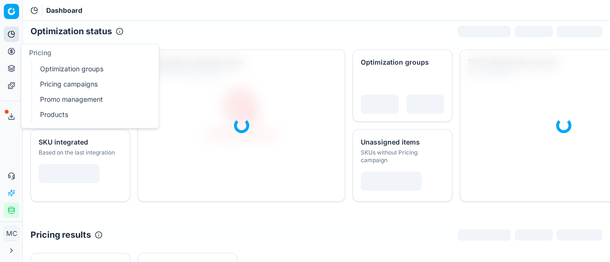
click at [10, 48] on icon at bounding box center [12, 52] width 8 height 8
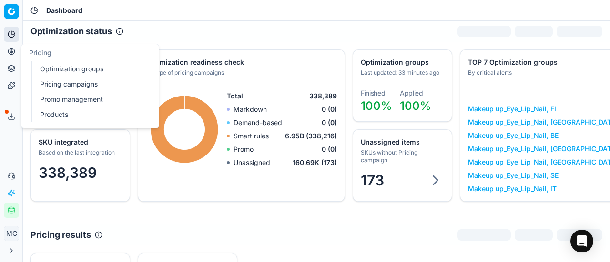
click at [52, 64] on link "Optimization groups" at bounding box center [91, 68] width 111 height 13
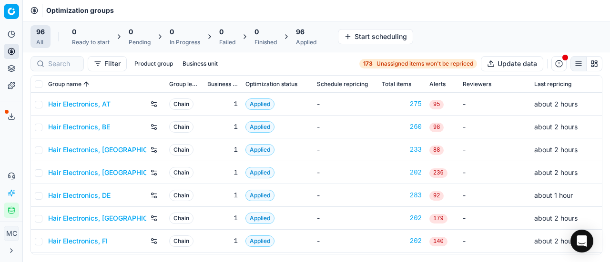
click at [66, 103] on link "Hair Electronics, AT" at bounding box center [79, 105] width 62 height 10
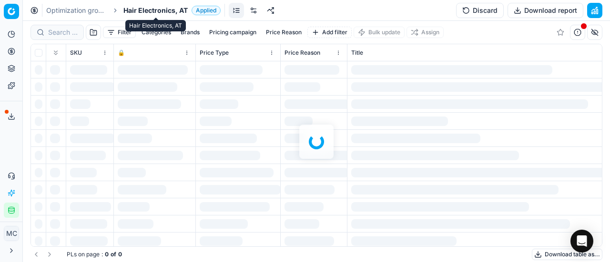
click at [144, 9] on span "Hair Electronics, AT" at bounding box center [155, 11] width 64 height 10
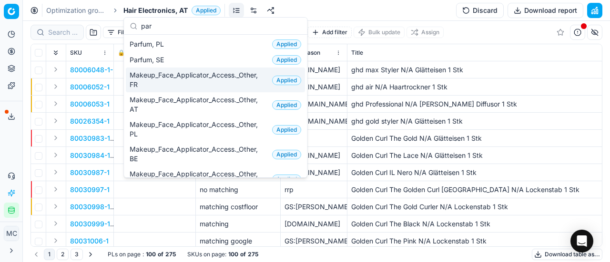
scroll to position [143, 0]
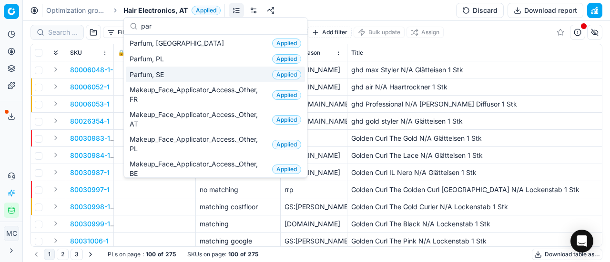
type input "par"
click at [182, 70] on div "Parfum, SE Applied" at bounding box center [215, 75] width 179 height 16
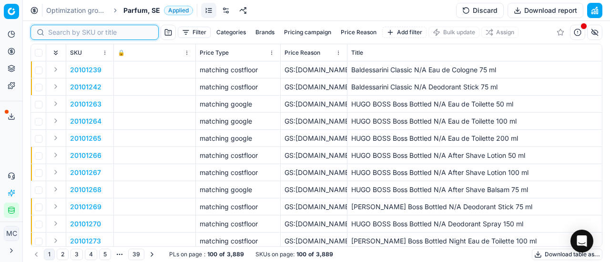
click at [67, 35] on input at bounding box center [100, 33] width 104 height 10
paste input "90004682-0007015"
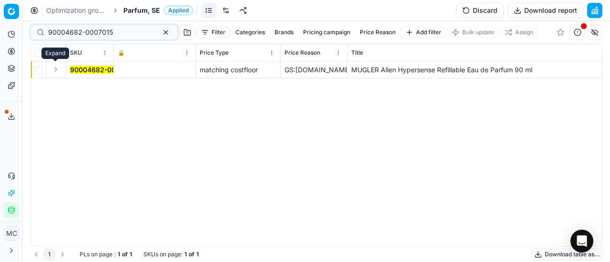
click at [57, 71] on button "Expand" at bounding box center [55, 69] width 11 height 11
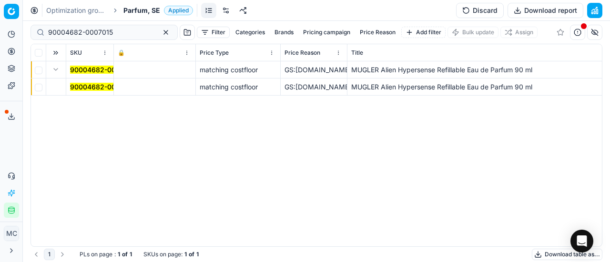
click at [103, 79] on td "90004682-0007015" at bounding box center [90, 87] width 48 height 17
click at [90, 90] on mark "90004682-0007015" at bounding box center [102, 87] width 65 height 8
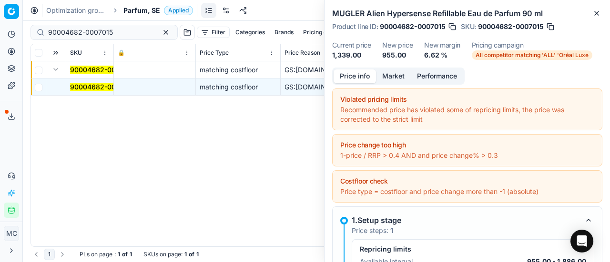
scroll to position [143, 0]
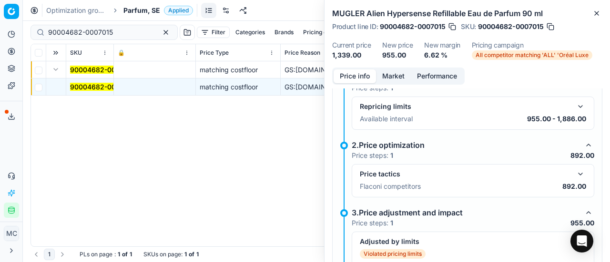
click at [574, 179] on div "Price tactics Flaconi competitors 892.00" at bounding box center [473, 181] width 226 height 25
click at [574, 173] on button "button" at bounding box center [579, 174] width 11 height 11
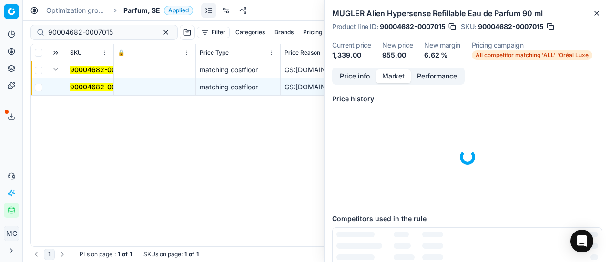
click at [391, 74] on button "Market" at bounding box center [393, 77] width 35 height 14
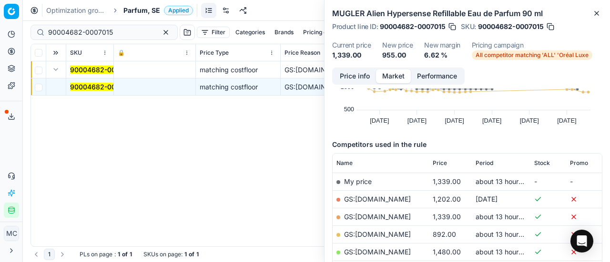
click at [392, 235] on link "GS:[DOMAIN_NAME]" at bounding box center [377, 235] width 67 height 8
drag, startPoint x: 114, startPoint y: 33, endPoint x: 0, endPoint y: 19, distance: 115.2
click at [0, 20] on div "Pricing platform Analytics Pricing Product portfolio Templates Export service 2…" at bounding box center [305, 131] width 610 height 262
paste input "80020514-100"
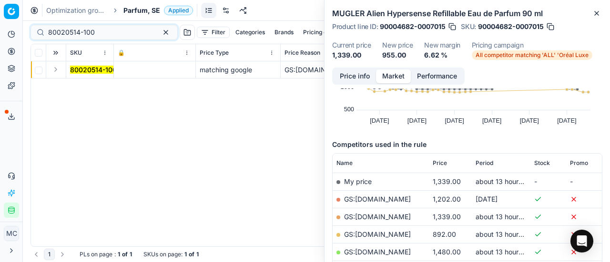
click at [56, 73] on button "Expand" at bounding box center [55, 69] width 11 height 11
click at [100, 83] on mark "80020514-100" at bounding box center [93, 87] width 47 height 8
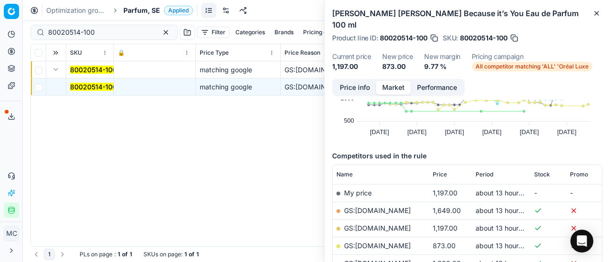
click at [356, 87] on button "Price info" at bounding box center [354, 88] width 42 height 14
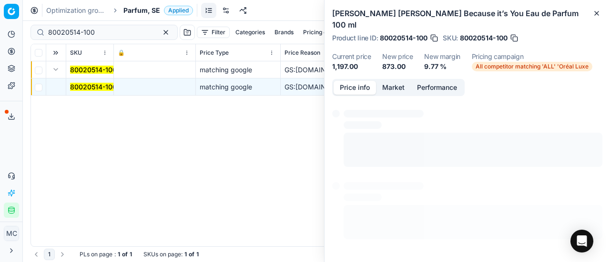
scroll to position [54, 0]
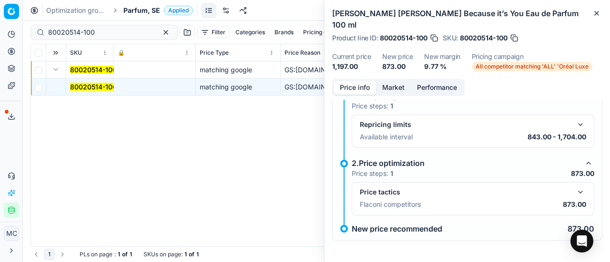
click at [574, 189] on button "button" at bounding box center [579, 192] width 11 height 11
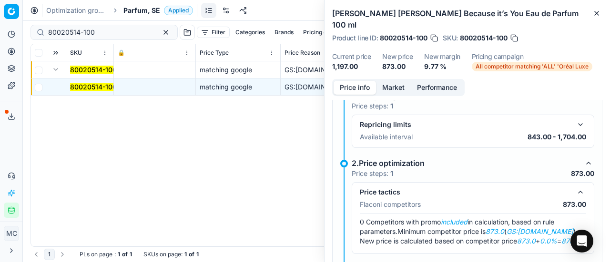
click at [390, 85] on button "Market" at bounding box center [393, 88] width 35 height 14
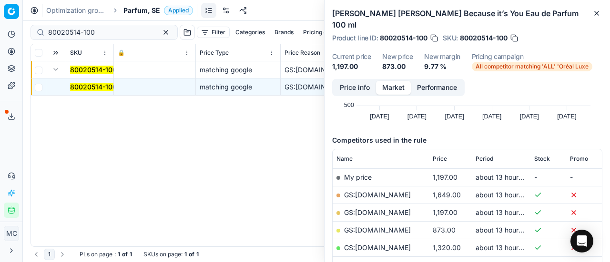
scroll to position [95, 0]
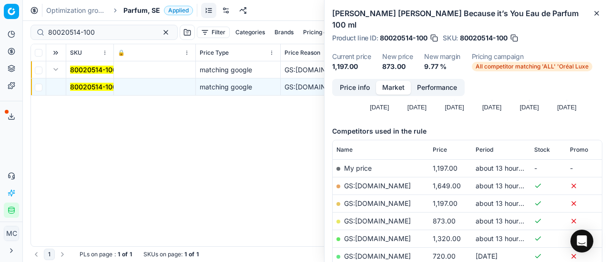
click at [396, 217] on link "GS:[DOMAIN_NAME]" at bounding box center [377, 221] width 67 height 8
drag, startPoint x: 111, startPoint y: 32, endPoint x: 0, endPoint y: 18, distance: 112.0
click at [0, 20] on div "Pricing platform Analytics Pricing Product portfolio Templates Export service 2…" at bounding box center [305, 131] width 610 height 262
paste input "75391-5"
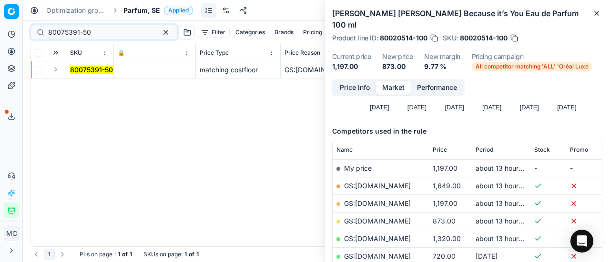
click at [55, 69] on button "Expand" at bounding box center [55, 69] width 11 height 11
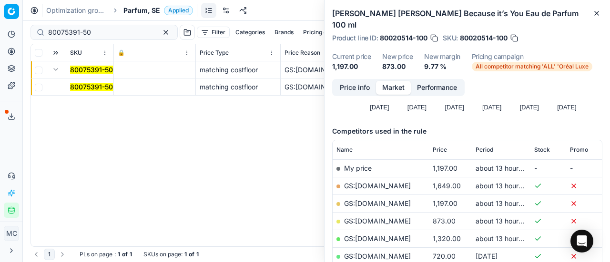
click at [85, 86] on mark "80075391-50" at bounding box center [91, 87] width 43 height 8
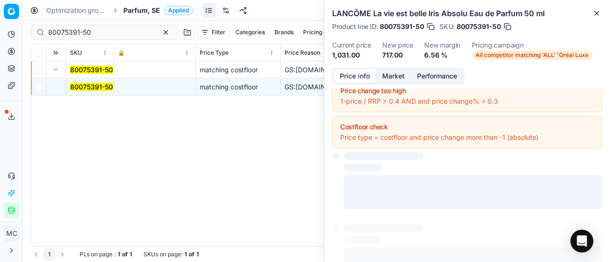
click at [362, 76] on button "Price info" at bounding box center [354, 77] width 42 height 14
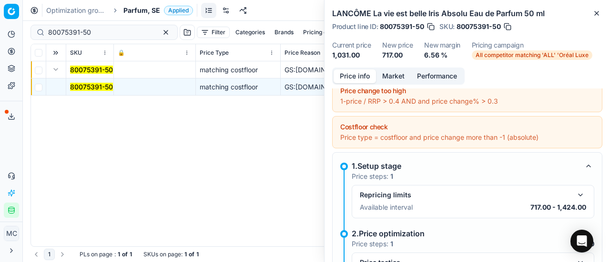
scroll to position [150, 0]
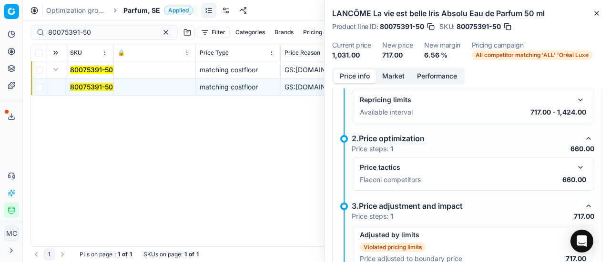
click at [575, 164] on button "button" at bounding box center [579, 167] width 11 height 11
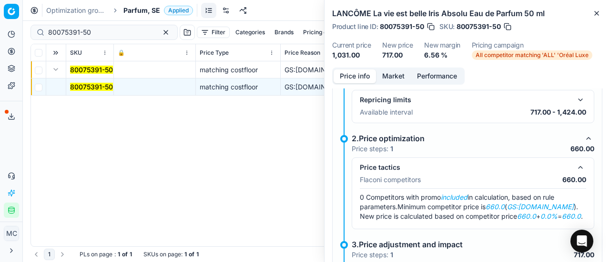
drag, startPoint x: 391, startPoint y: 91, endPoint x: 391, endPoint y: 78, distance: 13.3
click at [391, 86] on div "Price info Market Performance Violated pricing limits Recommended price has vio…" at bounding box center [466, 165] width 285 height 195
click at [391, 78] on button "Market" at bounding box center [393, 77] width 35 height 14
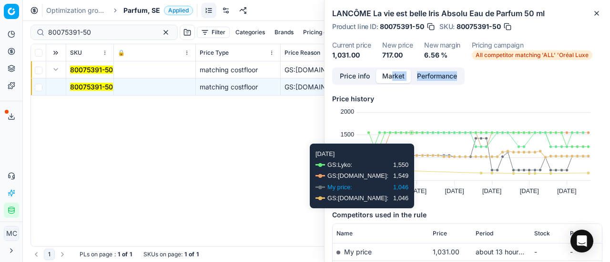
scroll to position [143, 0]
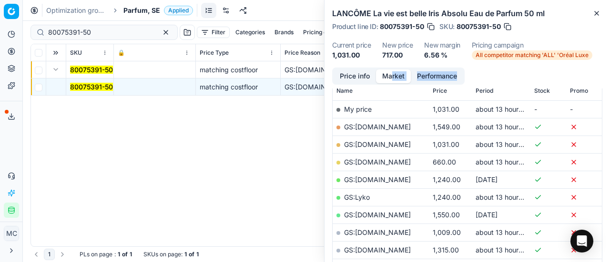
click at [401, 163] on link "GS:[DOMAIN_NAME]" at bounding box center [377, 162] width 67 height 8
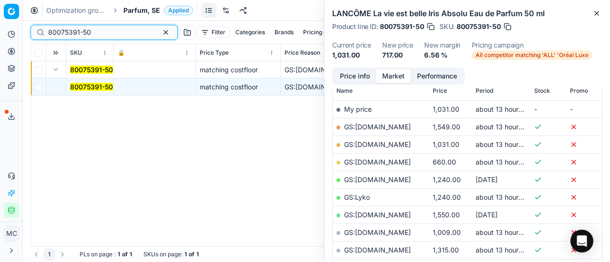
drag, startPoint x: 110, startPoint y: 30, endPoint x: 0, endPoint y: 11, distance: 112.0
click at [0, 16] on div "Pricing platform Analytics Pricing Product portfolio Templates Export service 2…" at bounding box center [305, 131] width 610 height 262
paste input "52134-20"
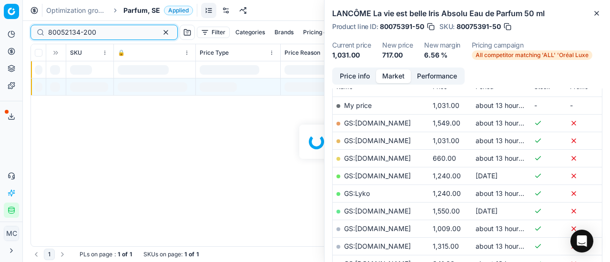
scroll to position [143, 0]
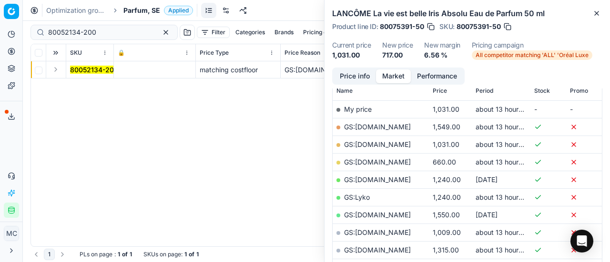
click at [57, 71] on button "Expand" at bounding box center [55, 69] width 11 height 11
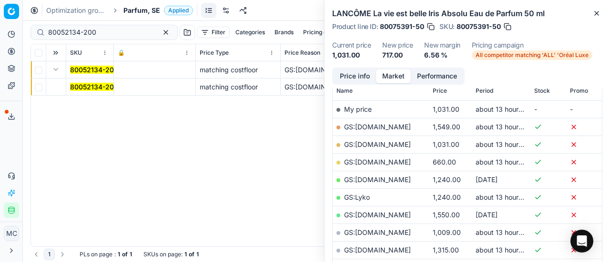
click at [94, 87] on mark "80052134-200" at bounding box center [94, 87] width 48 height 8
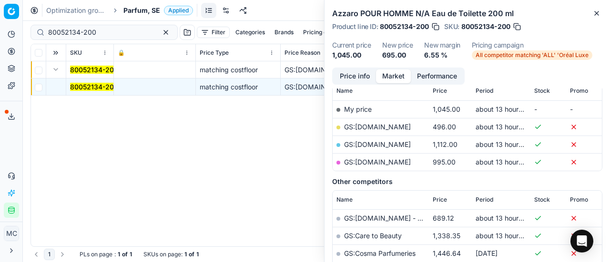
click at [358, 72] on button "Price info" at bounding box center [354, 77] width 42 height 14
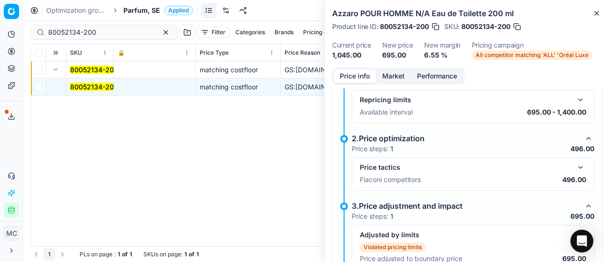
click at [574, 163] on button "button" at bounding box center [579, 167] width 11 height 11
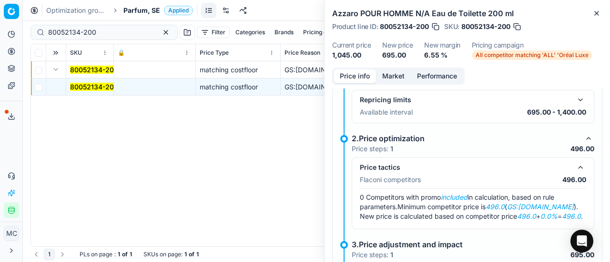
click at [394, 78] on button "Market" at bounding box center [393, 77] width 35 height 14
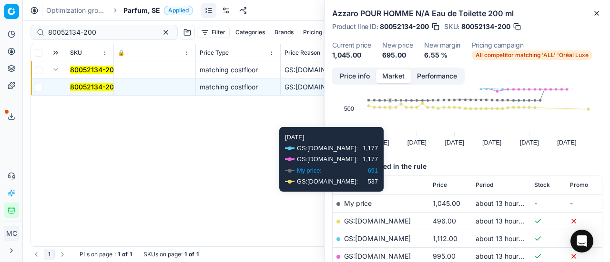
scroll to position [95, 0]
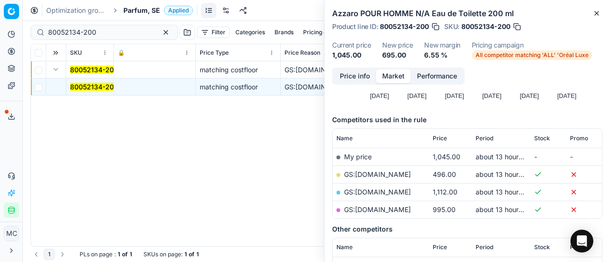
click at [401, 169] on td "GS:[DOMAIN_NAME]" at bounding box center [380, 175] width 96 height 18
click at [400, 177] on link "GS:[DOMAIN_NAME]" at bounding box center [377, 175] width 67 height 8
drag, startPoint x: 108, startPoint y: 32, endPoint x: 0, endPoint y: 29, distance: 107.7
click at [0, 29] on div "Pricing platform Analytics Pricing Product portfolio Templates Export service 2…" at bounding box center [305, 131] width 610 height 262
paste input "2010251"
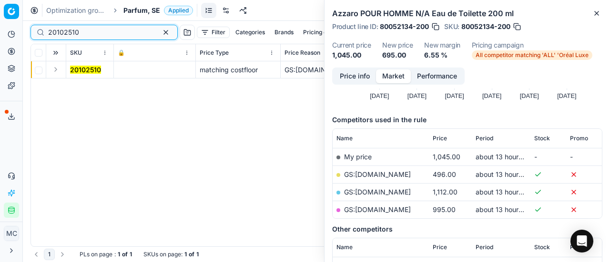
type input "20102510"
click at [57, 71] on button "Expand" at bounding box center [55, 69] width 11 height 11
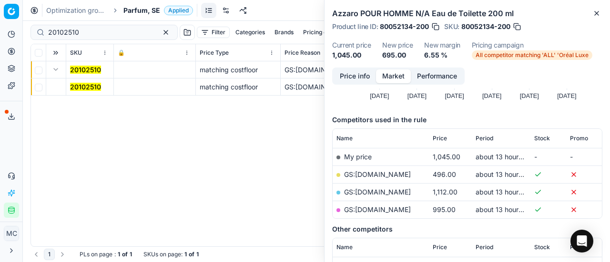
click at [74, 86] on mark "20102510" at bounding box center [85, 87] width 31 height 8
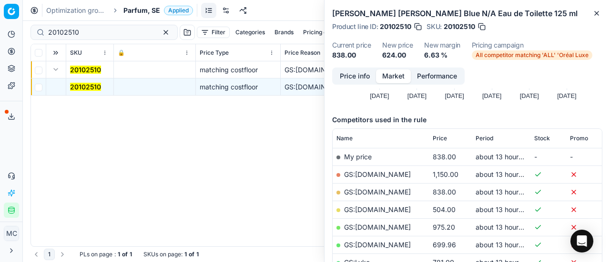
click at [362, 77] on button "Price info" at bounding box center [354, 77] width 42 height 14
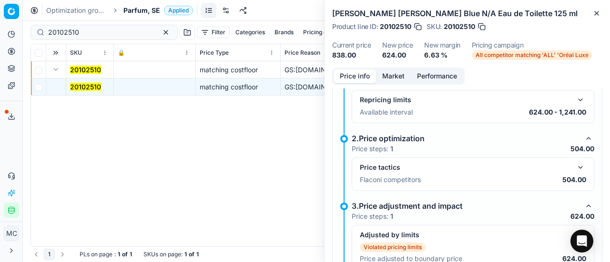
click at [574, 165] on button "button" at bounding box center [579, 167] width 11 height 11
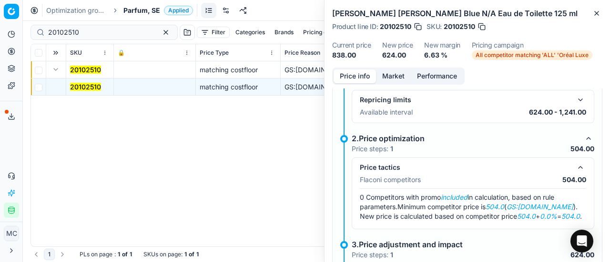
click at [387, 77] on button "Market" at bounding box center [393, 77] width 35 height 14
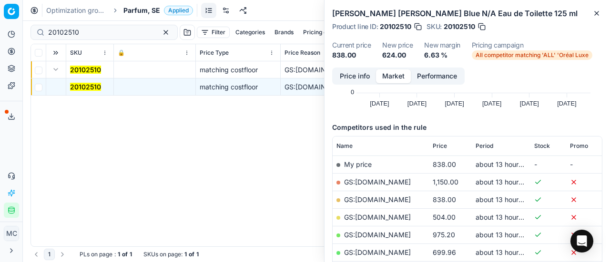
scroll to position [143, 0]
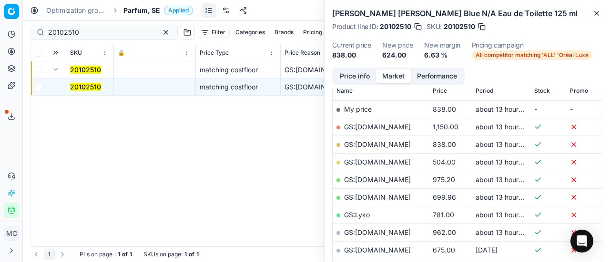
click at [391, 161] on link "GS:[DOMAIN_NAME]" at bounding box center [377, 162] width 67 height 8
click at [136, 13] on span "Parfum, SE" at bounding box center [141, 11] width 37 height 10
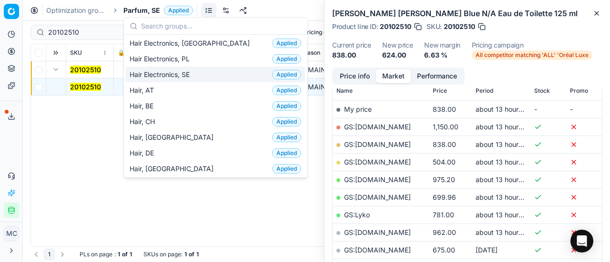
click at [174, 72] on span "Hair Electronics, SE" at bounding box center [162, 75] width 64 height 10
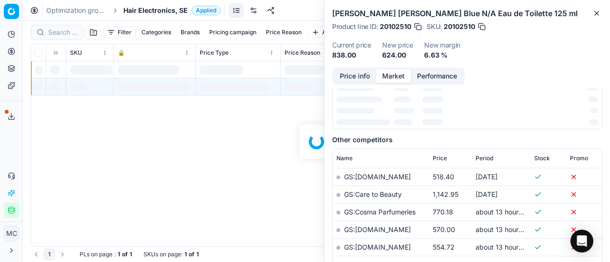
scroll to position [143, 0]
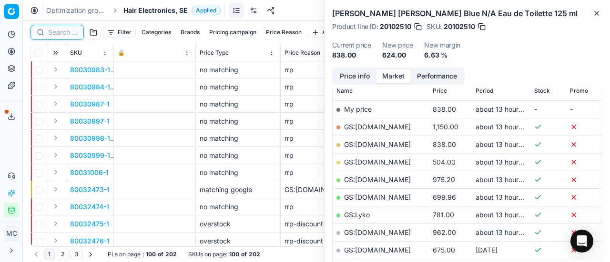
click at [58, 33] on input at bounding box center [63, 33] width 30 height 10
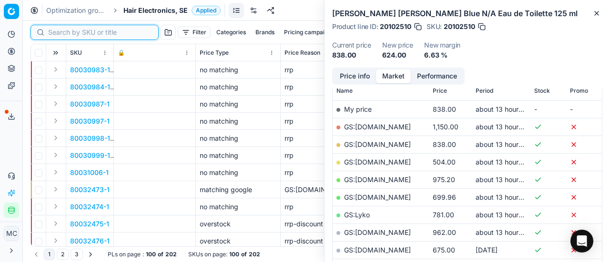
paste input "80075960-1"
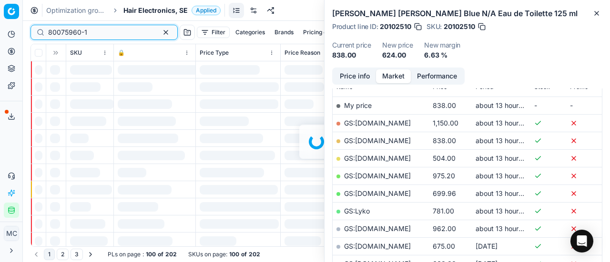
scroll to position [143, 0]
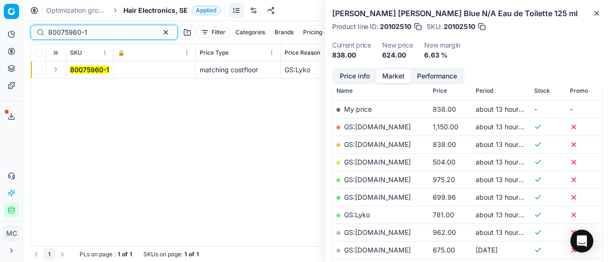
type input "80075960-1"
click at [58, 71] on button "Expand" at bounding box center [55, 69] width 11 height 11
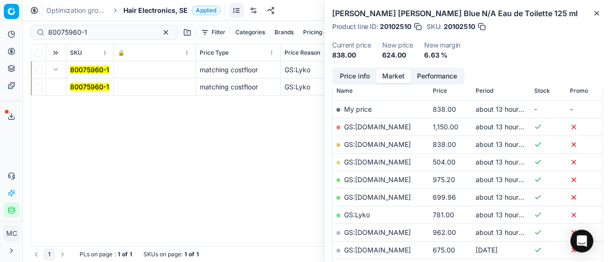
click at [92, 92] on td "80075960-1" at bounding box center [90, 87] width 48 height 17
click at [90, 85] on mark "80075960-1" at bounding box center [89, 87] width 39 height 8
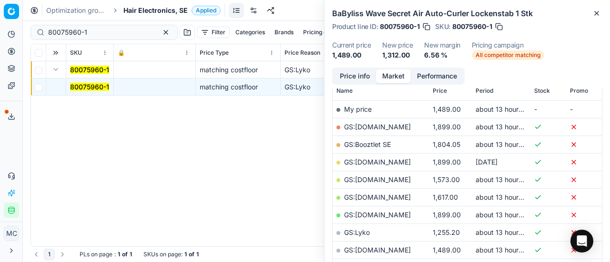
click at [344, 72] on button "Price info" at bounding box center [354, 77] width 42 height 14
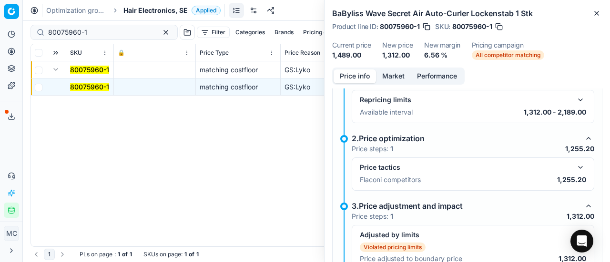
click at [572, 158] on div "Price tactics Flaconi competitors 1,255.20" at bounding box center [473, 174] width 242 height 33
click at [574, 164] on button "button" at bounding box center [579, 167] width 11 height 11
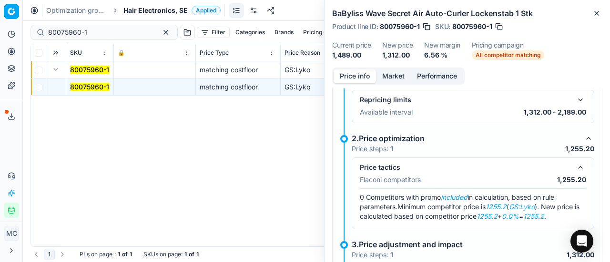
click at [395, 77] on button "Market" at bounding box center [393, 77] width 35 height 14
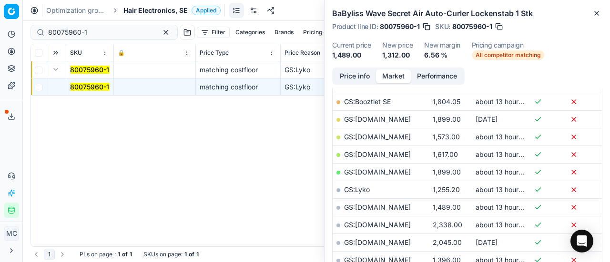
scroll to position [238, 0]
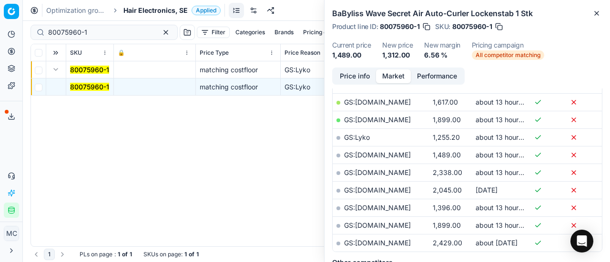
click at [371, 137] on td "GS:Lyko" at bounding box center [380, 138] width 96 height 18
click at [363, 137] on link "GS:Lyko" at bounding box center [357, 137] width 26 height 8
click at [141, 11] on span "Hair Electronics, SE" at bounding box center [155, 11] width 64 height 10
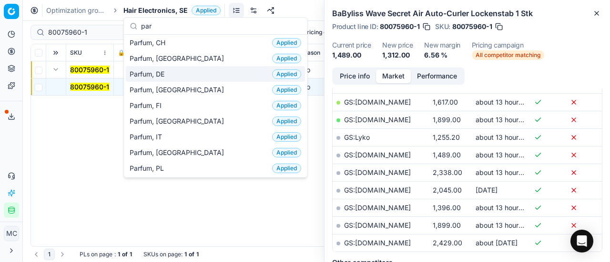
scroll to position [48, 0]
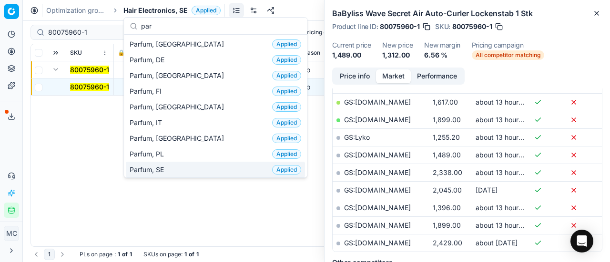
type input "par"
click at [164, 166] on span "Parfum, SE" at bounding box center [149, 170] width 38 height 10
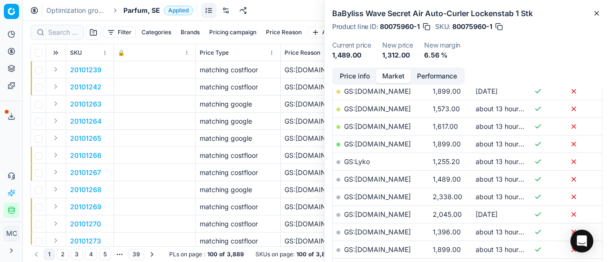
scroll to position [238, 0]
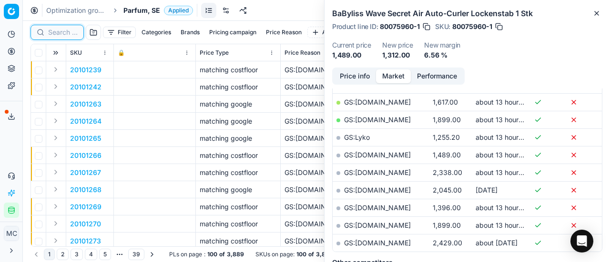
click at [65, 34] on input at bounding box center [63, 33] width 30 height 10
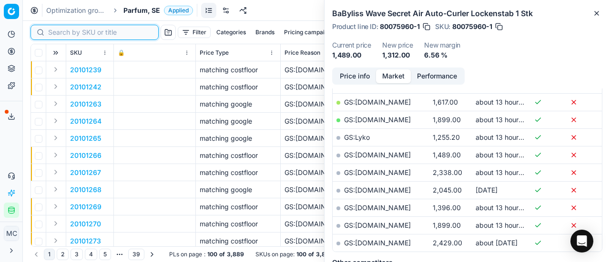
paste input "90004896-0007405"
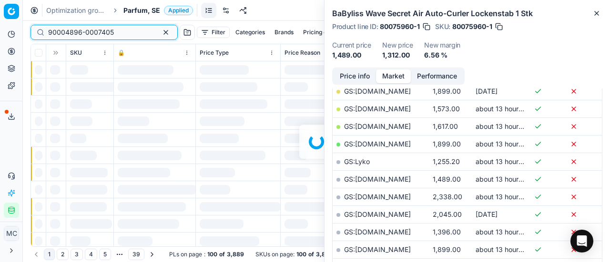
scroll to position [238, 0]
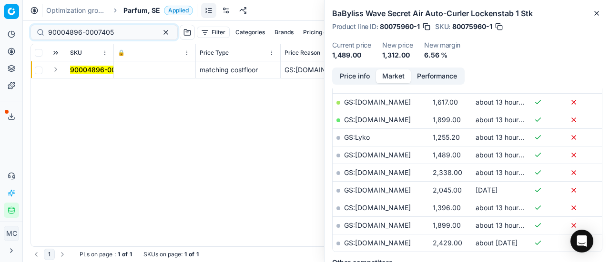
click at [57, 71] on button "Expand" at bounding box center [55, 69] width 11 height 11
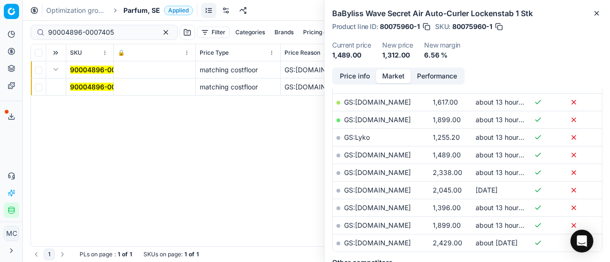
click at [81, 84] on mark "90004896-0007405" at bounding box center [103, 87] width 66 height 8
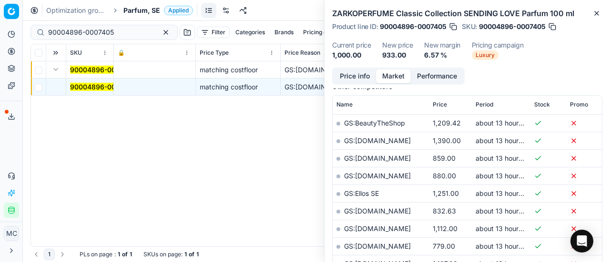
click at [351, 76] on button "Price info" at bounding box center [354, 77] width 42 height 14
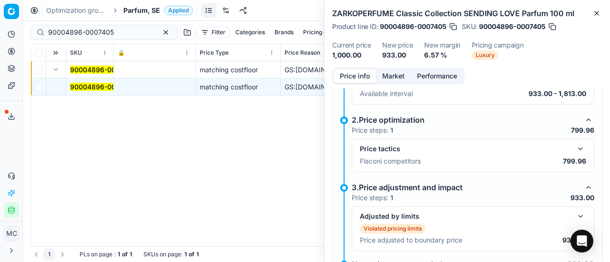
click at [575, 151] on button "button" at bounding box center [579, 148] width 11 height 11
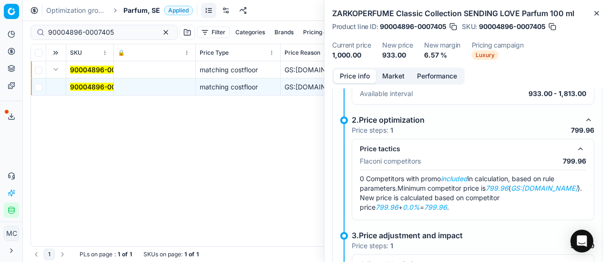
click at [386, 79] on button "Market" at bounding box center [393, 77] width 35 height 14
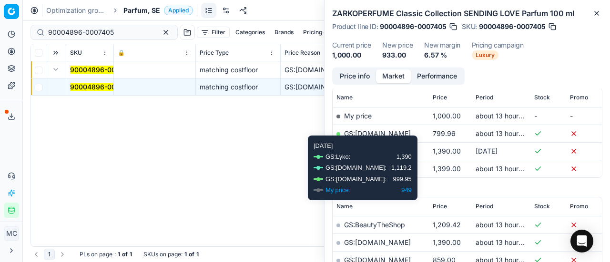
scroll to position [143, 0]
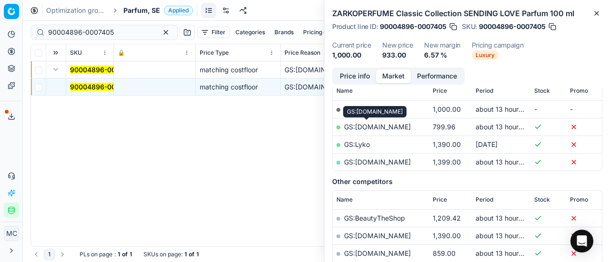
click at [376, 124] on link "GS:[DOMAIN_NAME]" at bounding box center [377, 127] width 67 height 8
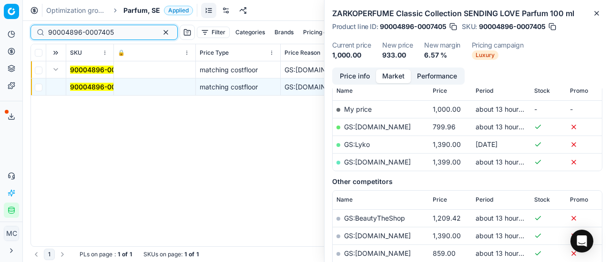
drag, startPoint x: 121, startPoint y: 36, endPoint x: 0, endPoint y: 14, distance: 122.5
click at [0, 18] on div "Pricing platform Analytics Pricing Product portfolio Templates Export service 2…" at bounding box center [305, 131] width 610 height 262
paste input "80076971-50"
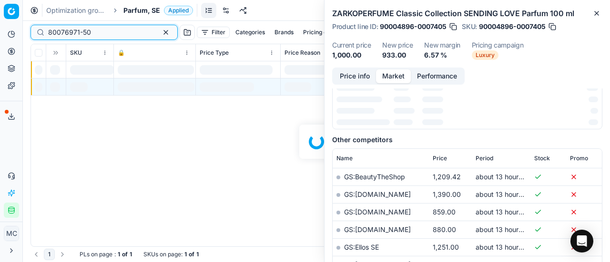
scroll to position [143, 0]
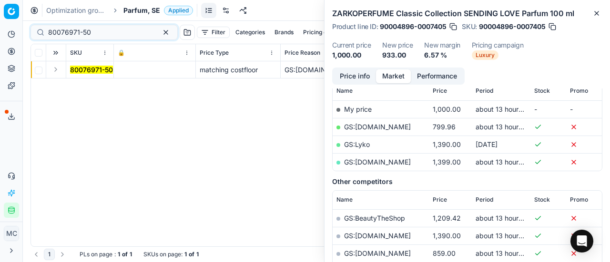
click at [57, 73] on button "Expand" at bounding box center [55, 69] width 11 height 11
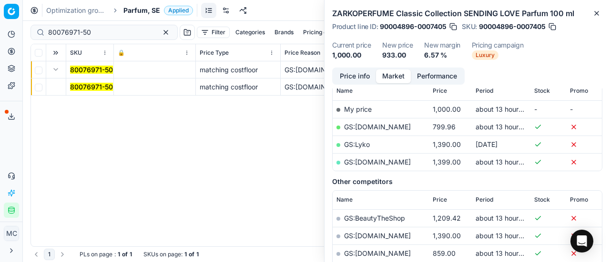
click at [72, 83] on mark "80076971-50" at bounding box center [91, 87] width 43 height 8
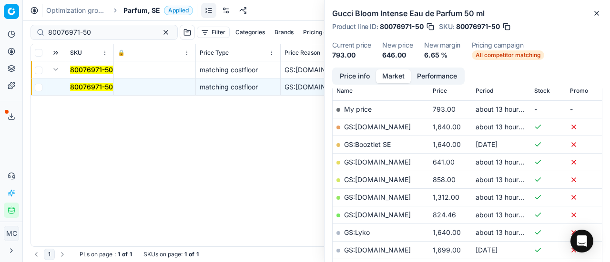
click at [351, 70] on button "Price info" at bounding box center [354, 77] width 42 height 14
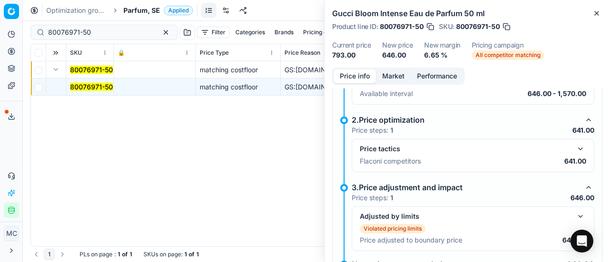
click at [579, 151] on div "Price tactics Flaconi competitors 641.00" at bounding box center [473, 155] width 242 height 33
click at [574, 144] on button "button" at bounding box center [579, 148] width 11 height 11
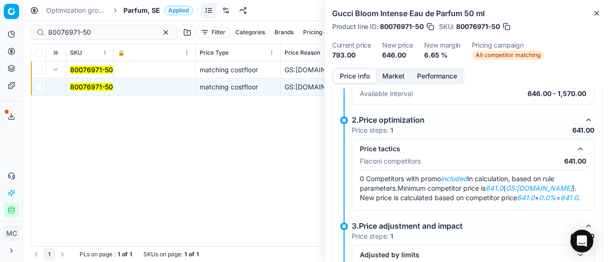
click at [390, 79] on button "Market" at bounding box center [393, 77] width 35 height 14
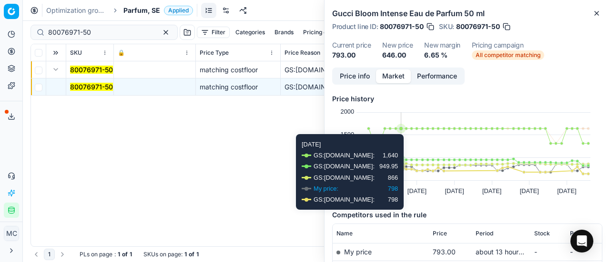
scroll to position [191, 0]
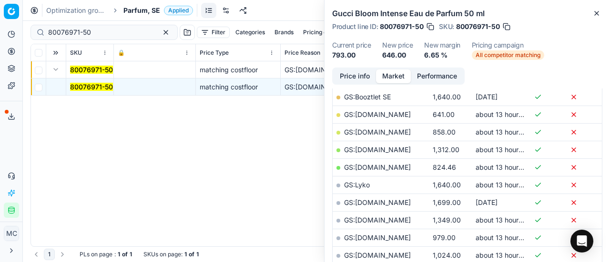
click at [399, 115] on link "GS:[DOMAIN_NAME]" at bounding box center [377, 114] width 67 height 8
drag, startPoint x: 99, startPoint y: 32, endPoint x: 0, endPoint y: 31, distance: 99.1
click at [0, 31] on div "Pricing platform Analytics Pricing Product portfolio Templates Export service 2…" at bounding box center [305, 131] width 610 height 262
paste input "20101485"
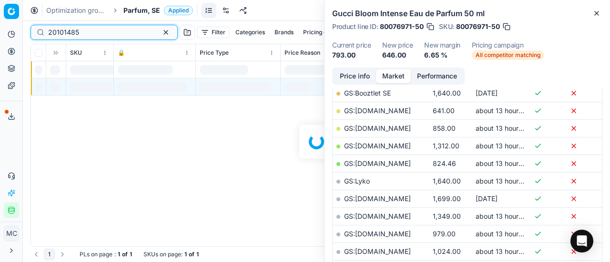
scroll to position [191, 0]
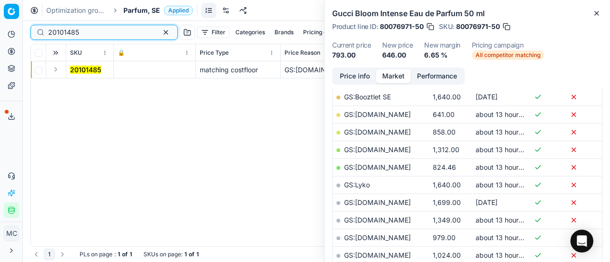
type input "20101485"
click at [56, 71] on button "Expand" at bounding box center [55, 69] width 11 height 11
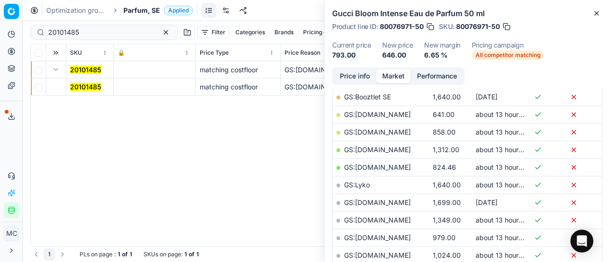
drag, startPoint x: 56, startPoint y: 71, endPoint x: 225, endPoint y: 77, distance: 169.2
click at [80, 90] on mark "20101485" at bounding box center [85, 87] width 31 height 8
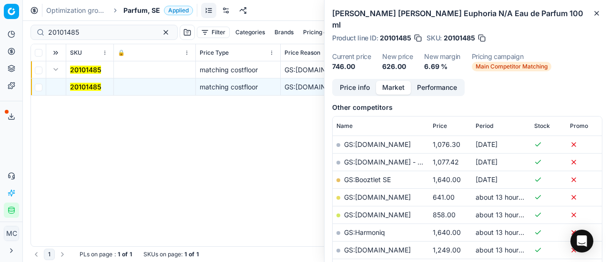
click at [352, 81] on button "Price info" at bounding box center [354, 88] width 42 height 14
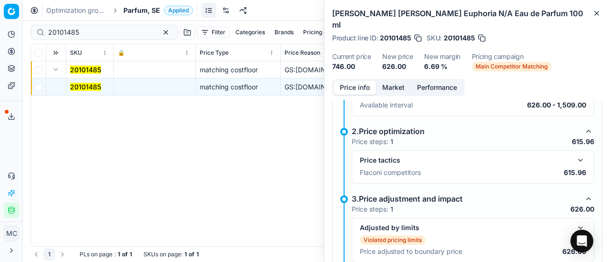
click at [574, 155] on button "button" at bounding box center [579, 160] width 11 height 11
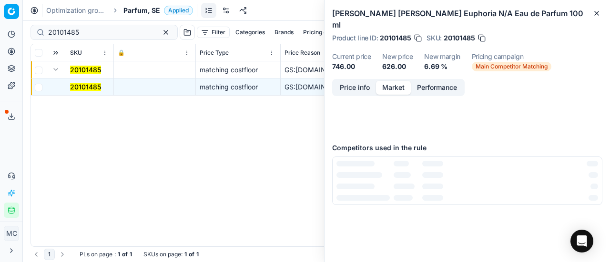
click at [398, 81] on button "Market" at bounding box center [393, 88] width 35 height 14
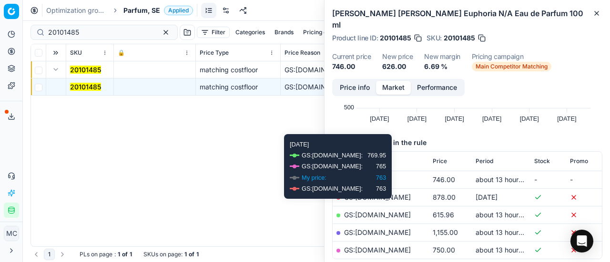
scroll to position [143, 0]
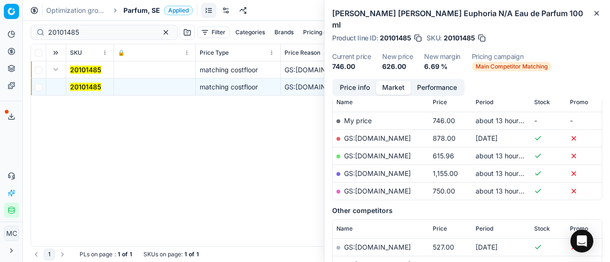
click at [381, 152] on link "GS:[DOMAIN_NAME]" at bounding box center [377, 156] width 67 height 8
click at [144, 14] on span "Parfum, SE" at bounding box center [141, 11] width 37 height 10
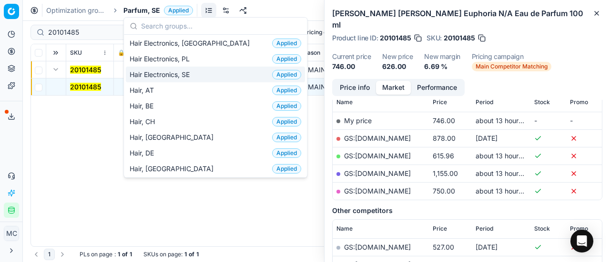
click at [190, 77] on div "Hair Electronics, SE Applied" at bounding box center [215, 75] width 179 height 16
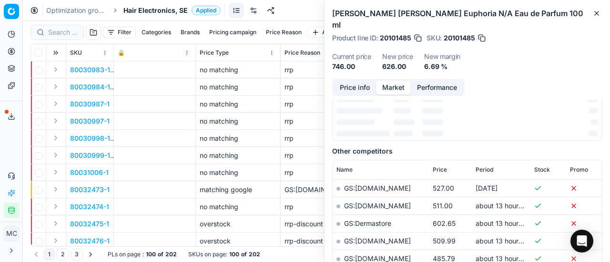
scroll to position [143, 0]
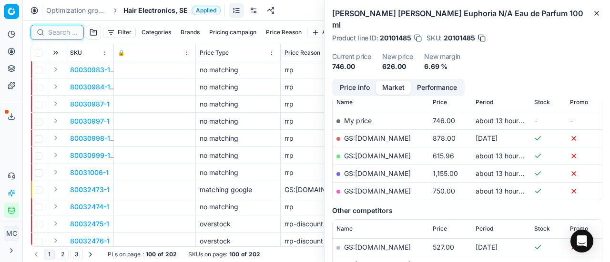
click at [57, 35] on input at bounding box center [63, 33] width 30 height 10
paste input "80054411-1"
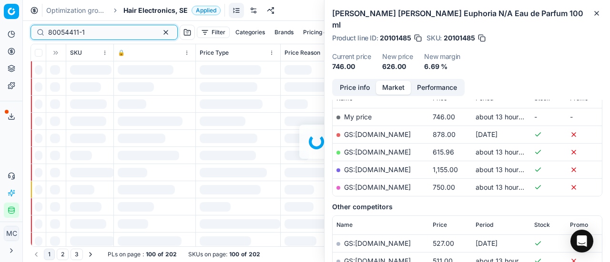
scroll to position [143, 0]
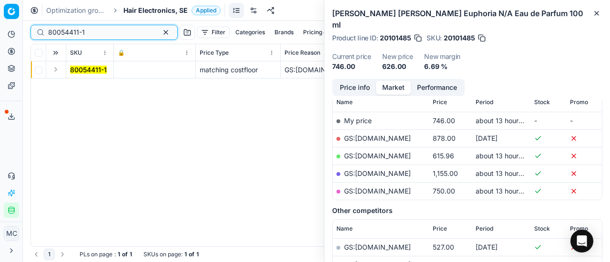
type input "80054411-1"
click at [57, 75] on td at bounding box center [56, 69] width 20 height 17
click at [59, 72] on button "Expand" at bounding box center [55, 69] width 11 height 11
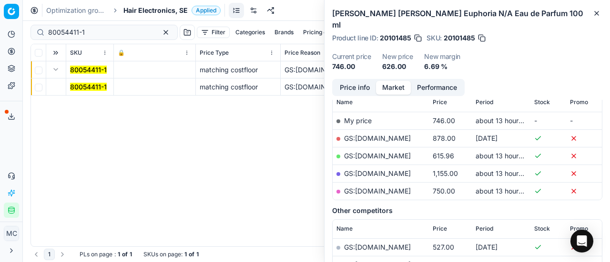
click at [89, 85] on mark "80054411-1" at bounding box center [88, 87] width 37 height 8
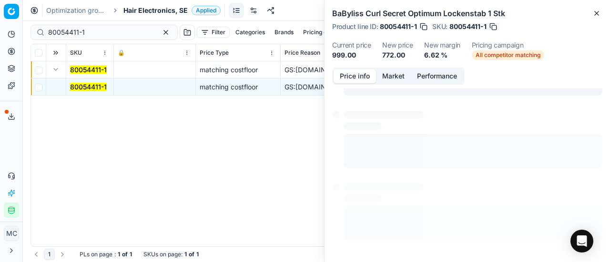
click at [353, 80] on button "Price info" at bounding box center [354, 77] width 42 height 14
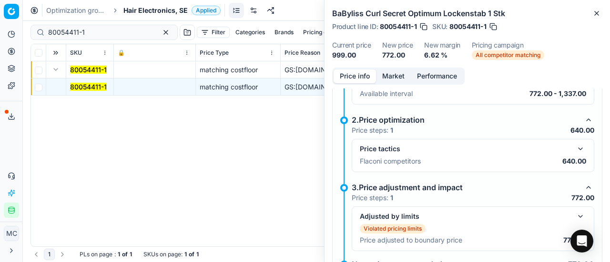
click at [578, 146] on button "button" at bounding box center [579, 148] width 11 height 11
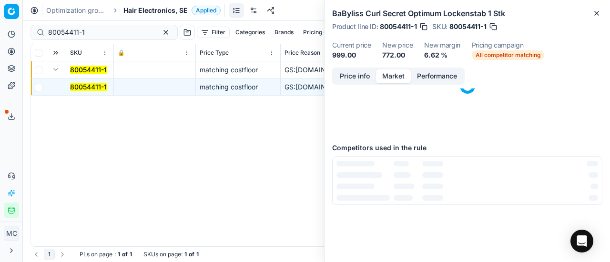
click at [395, 81] on button "Market" at bounding box center [393, 77] width 35 height 14
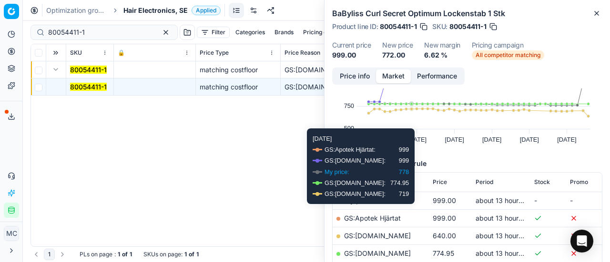
scroll to position [95, 0]
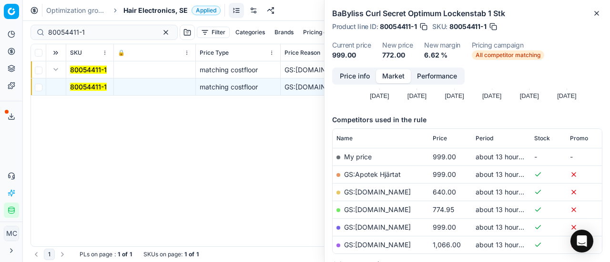
click at [394, 192] on link "GS:[DOMAIN_NAME]" at bounding box center [377, 192] width 67 height 8
click at [132, 7] on span "Hair Electronics, SE" at bounding box center [155, 11] width 64 height 10
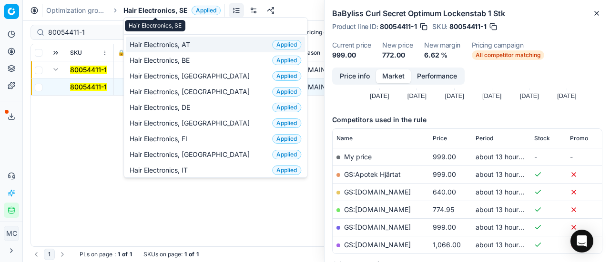
scroll to position [119, 0]
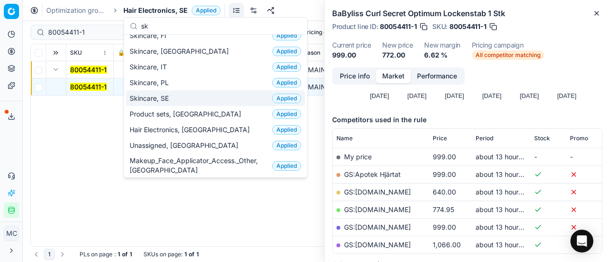
type input "sk"
click at [198, 98] on div "Skincare, SE Applied" at bounding box center [215, 98] width 179 height 16
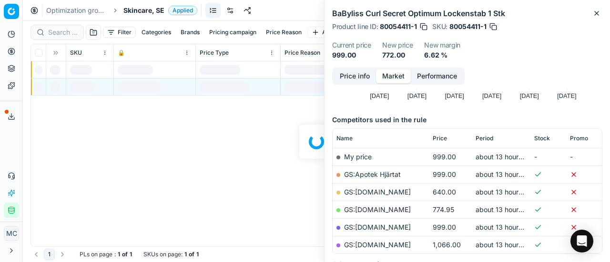
click at [61, 32] on div at bounding box center [316, 141] width 587 height 241
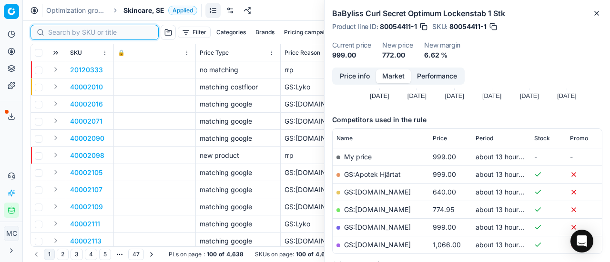
click at [61, 32] on input at bounding box center [100, 33] width 104 height 10
paste input "80023021-1-1"
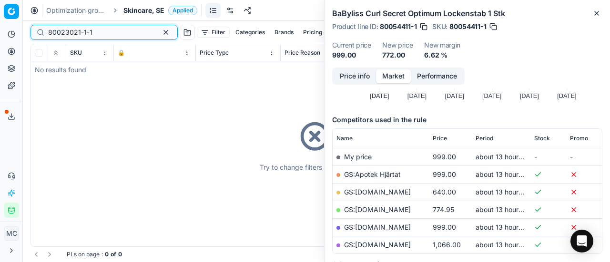
type input "80023021-1-1"
click at [148, 17] on div "Optimization groups Skincare, SE Applied Discard Download report" at bounding box center [316, 10] width 587 height 21
click at [150, 13] on span "Skincare, SE" at bounding box center [143, 11] width 41 height 10
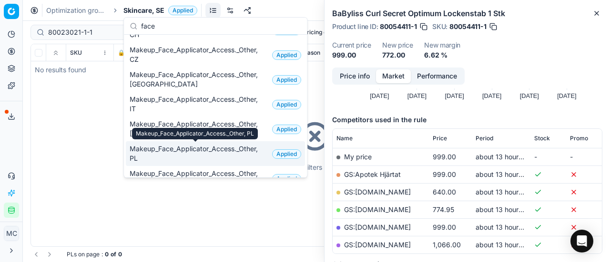
scroll to position [238, 0]
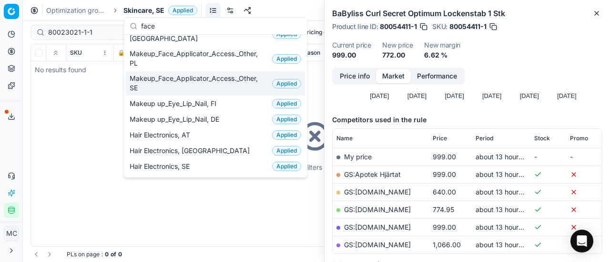
type input "face"
click at [169, 86] on span "Makeup_Face_Applicator_Access._Other, SE" at bounding box center [199, 83] width 139 height 19
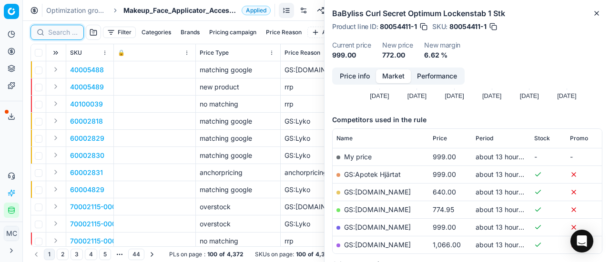
click at [60, 33] on input at bounding box center [63, 33] width 30 height 10
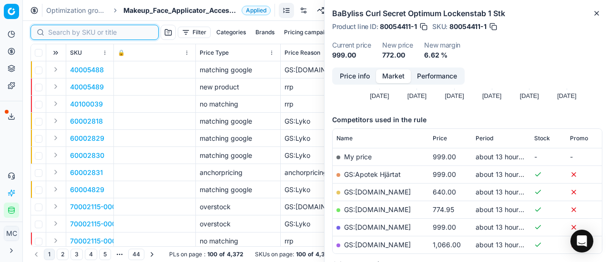
paste input "80023021-1-1"
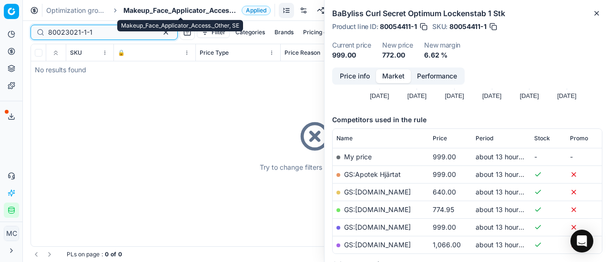
type input "80023021-1-1"
click at [170, 13] on span "Makeup_Face_Applicator_Access._Other, SE" at bounding box center [180, 11] width 114 height 10
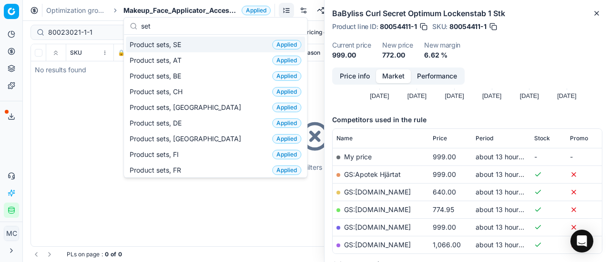
type input "set"
click at [192, 41] on div "Product sets, SE Applied" at bounding box center [215, 45] width 179 height 16
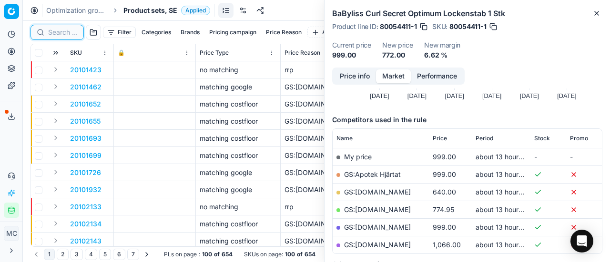
click at [60, 32] on input at bounding box center [63, 33] width 30 height 10
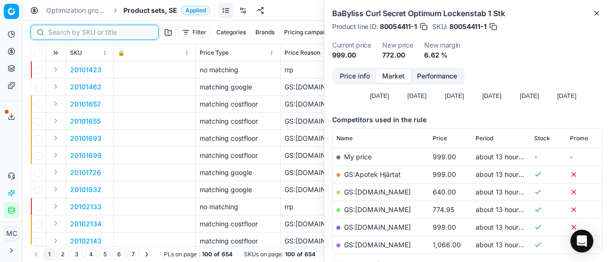
paste input "80023021-1-1"
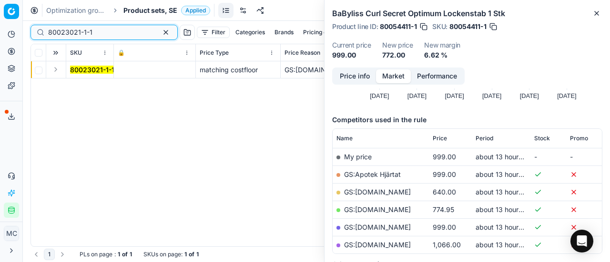
type input "80023021-1-1"
click at [58, 74] on button "Expand" at bounding box center [55, 69] width 11 height 11
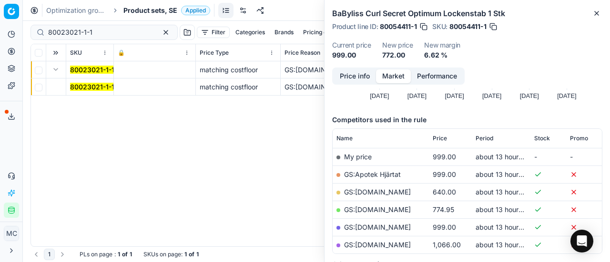
click at [89, 84] on mark "80023021-1-1" at bounding box center [92, 87] width 44 height 8
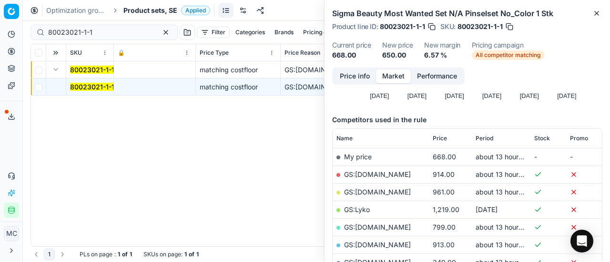
click at [346, 80] on button "Price info" at bounding box center [354, 77] width 42 height 14
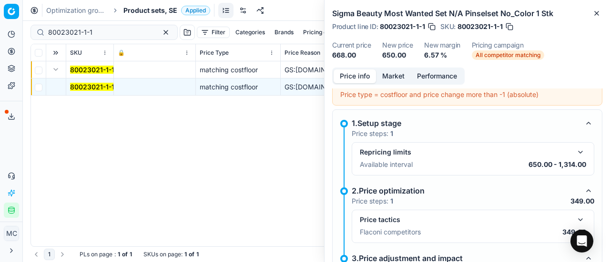
scroll to position [109, 0]
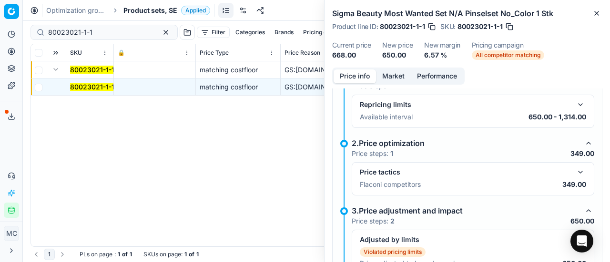
click at [576, 170] on button "button" at bounding box center [579, 172] width 11 height 11
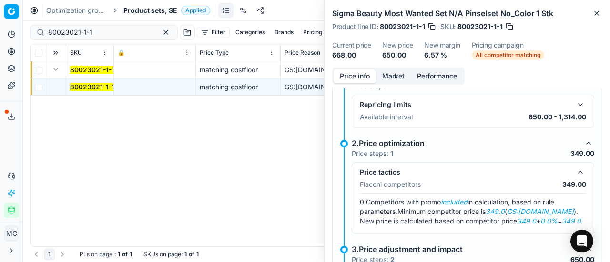
click at [393, 77] on button "Market" at bounding box center [393, 77] width 35 height 14
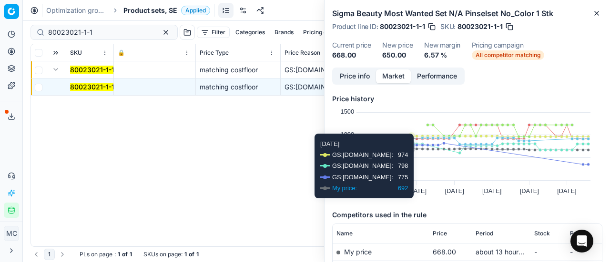
scroll to position [143, 0]
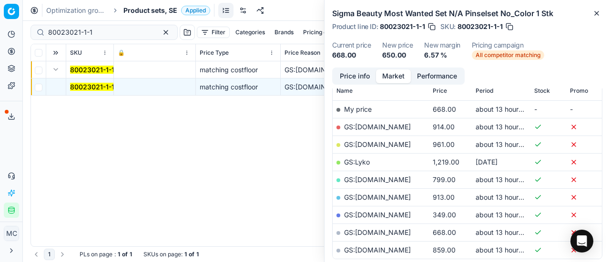
click at [370, 217] on link "GS:[DOMAIN_NAME]" at bounding box center [377, 215] width 67 height 8
click at [129, 11] on span "Product sets, SE" at bounding box center [150, 11] width 54 height 10
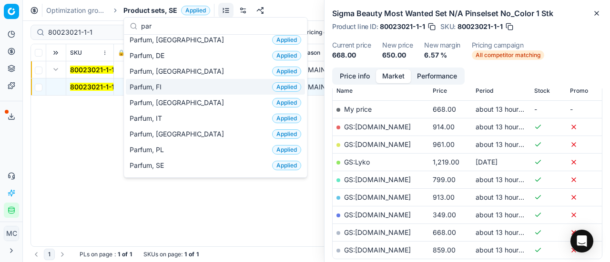
scroll to position [95, 0]
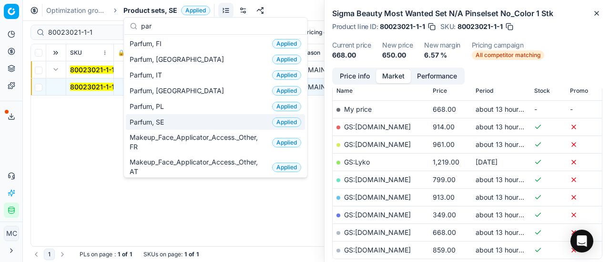
type input "par"
click at [178, 124] on div "Parfum, SE Applied" at bounding box center [215, 122] width 179 height 16
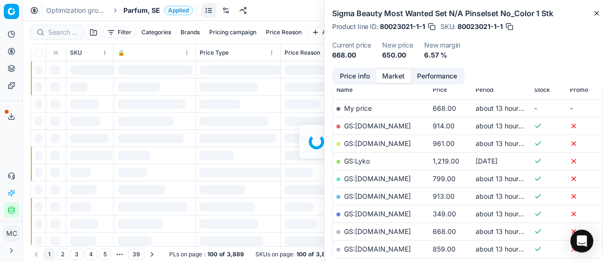
scroll to position [143, 0]
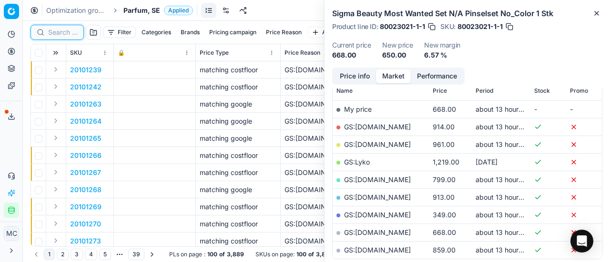
click at [61, 34] on input at bounding box center [63, 33] width 30 height 10
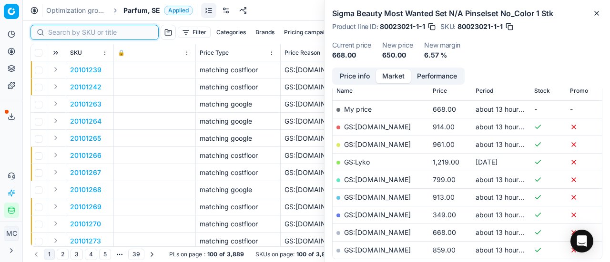
paste input "80027787-100"
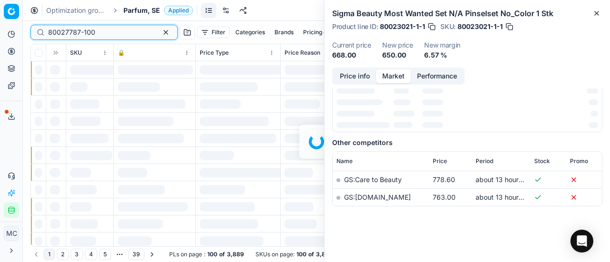
scroll to position [143, 0]
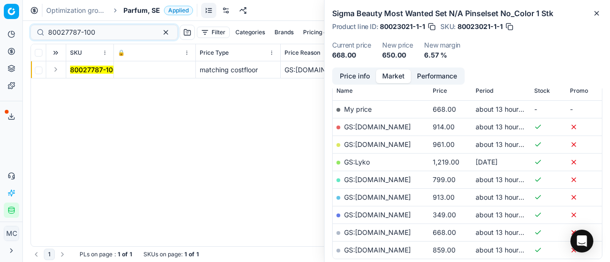
click at [58, 69] on button "Expand" at bounding box center [55, 69] width 11 height 11
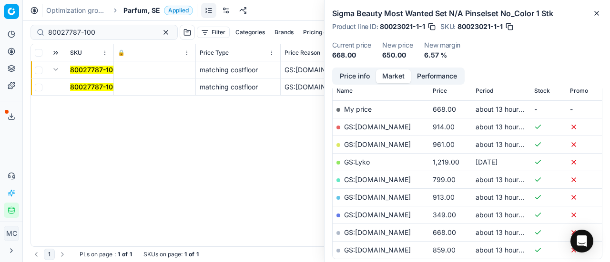
click at [93, 91] on td "80027787-100" at bounding box center [90, 87] width 48 height 17
click at [93, 87] on mark "80027787-100" at bounding box center [93, 87] width 47 height 8
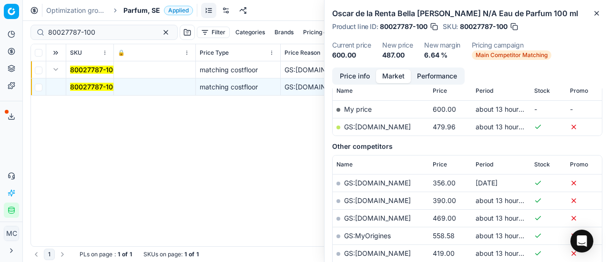
click at [347, 74] on button "Price info" at bounding box center [354, 77] width 42 height 14
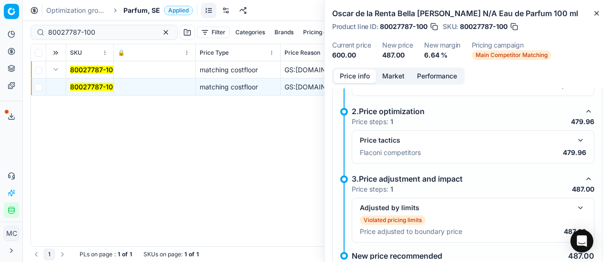
scroll to position [167, 0]
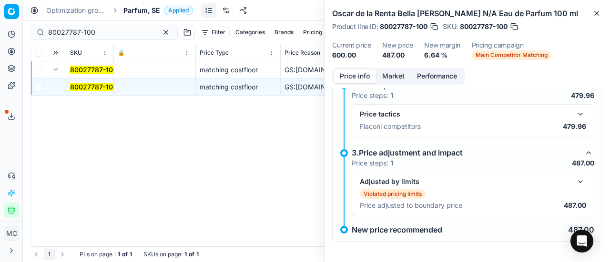
click at [576, 114] on button "button" at bounding box center [579, 114] width 11 height 11
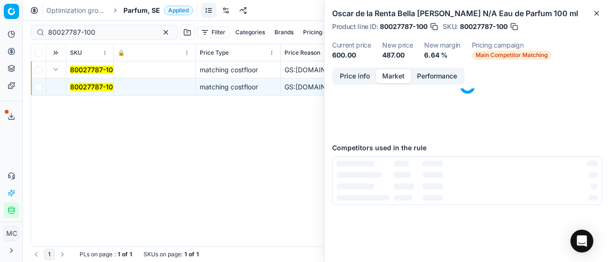
click at [396, 72] on button "Market" at bounding box center [393, 77] width 35 height 14
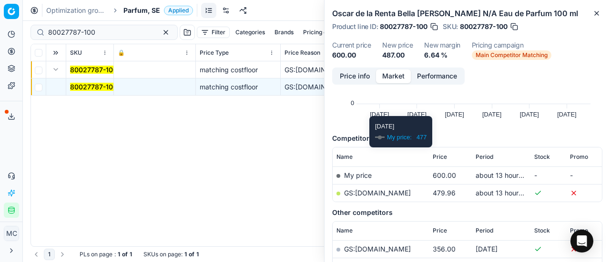
scroll to position [143, 0]
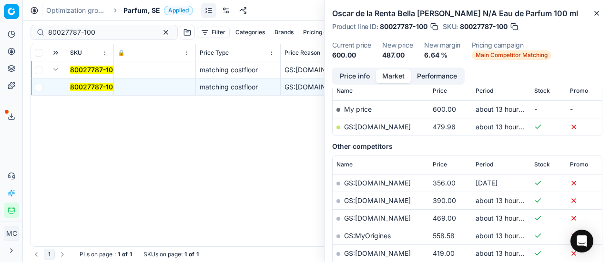
click at [365, 124] on link "GS:[DOMAIN_NAME]" at bounding box center [377, 127] width 67 height 8
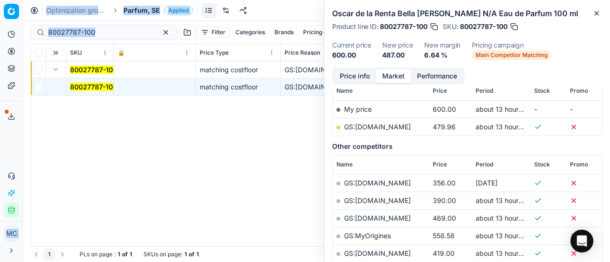
drag, startPoint x: 112, startPoint y: 26, endPoint x: 0, endPoint y: -3, distance: 116.1
click at [0, 0] on html "Pricing platform Analytics Pricing Product portfolio Templates Export service 2…" at bounding box center [305, 131] width 610 height 262
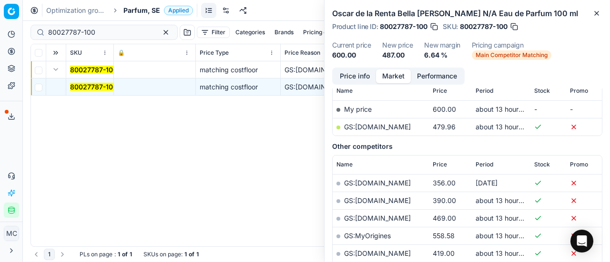
drag, startPoint x: 62, startPoint y: 45, endPoint x: 71, endPoint y: 45, distance: 9.0
click at [62, 45] on th at bounding box center [56, 52] width 20 height 17
drag, startPoint x: 116, startPoint y: 32, endPoint x: 0, endPoint y: 13, distance: 117.8
click at [0, 13] on div "Pricing platform Analytics Pricing Product portfolio Templates Export service 2…" at bounding box center [305, 131] width 610 height 262
paste input "2010147"
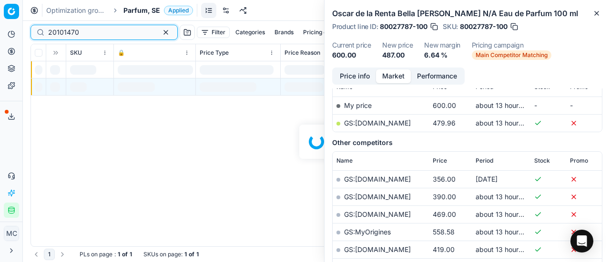
scroll to position [143, 0]
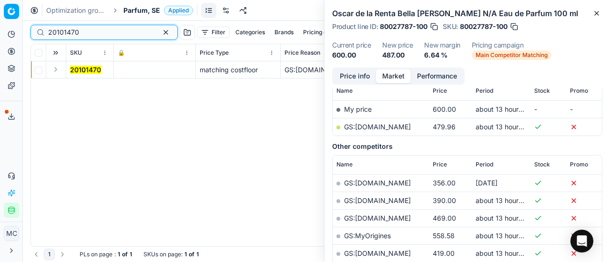
type input "20101470"
click at [60, 71] on button "Expand" at bounding box center [55, 69] width 11 height 11
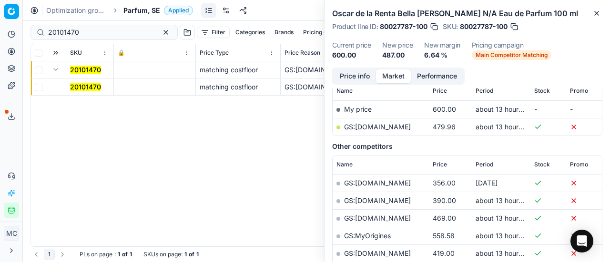
click at [88, 87] on mark "20101470" at bounding box center [85, 87] width 31 height 8
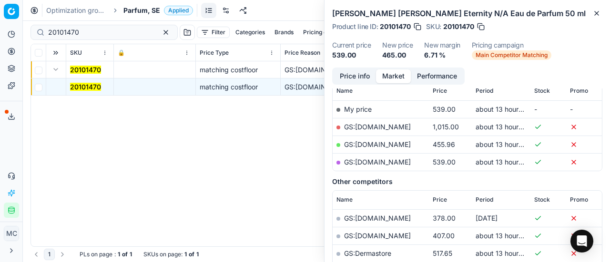
click at [353, 77] on button "Price info" at bounding box center [354, 77] width 42 height 14
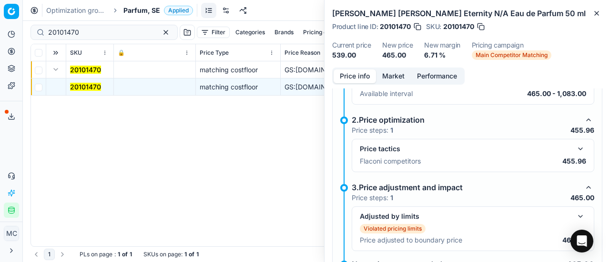
click at [575, 148] on button "button" at bounding box center [579, 148] width 11 height 11
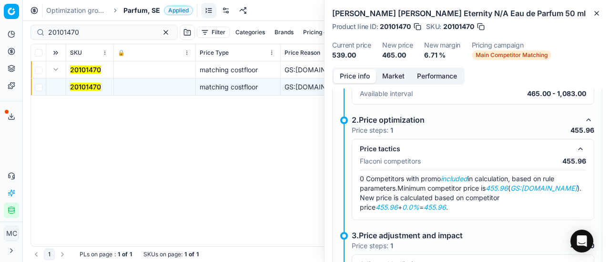
click at [389, 75] on button "Market" at bounding box center [393, 77] width 35 height 14
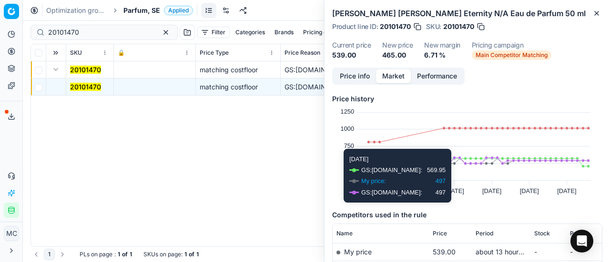
scroll to position [191, 0]
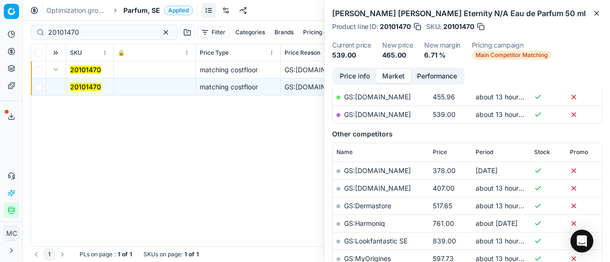
click at [371, 94] on link "GS:[DOMAIN_NAME]" at bounding box center [377, 97] width 67 height 8
click at [152, 10] on span "Parfum, SE" at bounding box center [141, 11] width 37 height 10
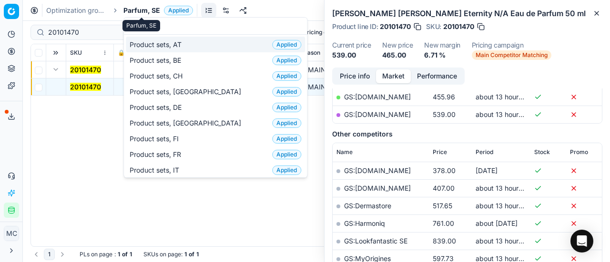
scroll to position [119, 0]
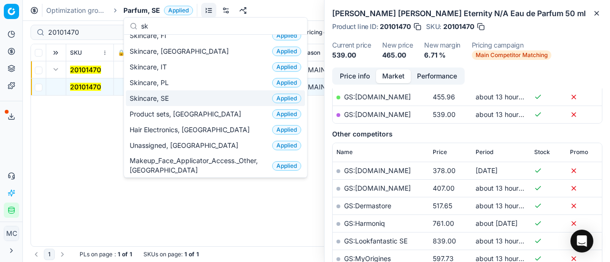
type input "sk"
click at [151, 97] on span "Skincare, SE" at bounding box center [151, 99] width 43 height 10
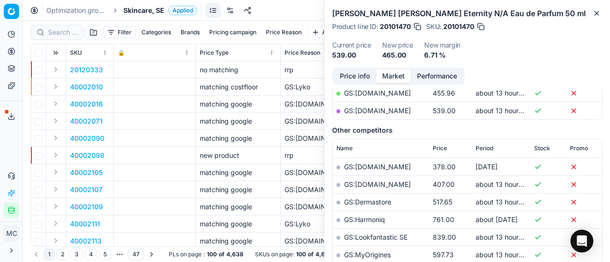
scroll to position [191, 0]
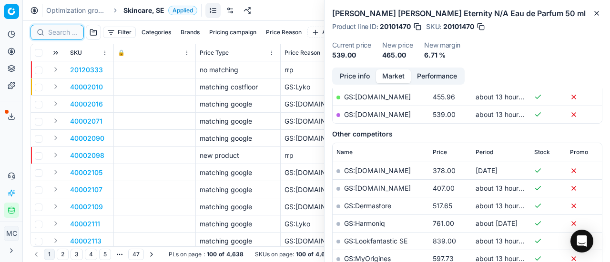
click at [72, 37] on input at bounding box center [63, 33] width 30 height 10
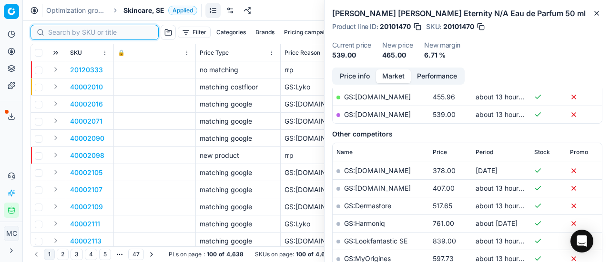
paste input "80066845-50"
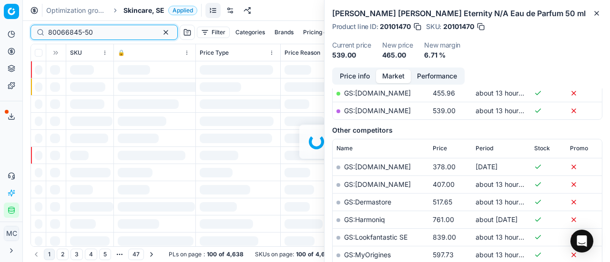
scroll to position [191, 0]
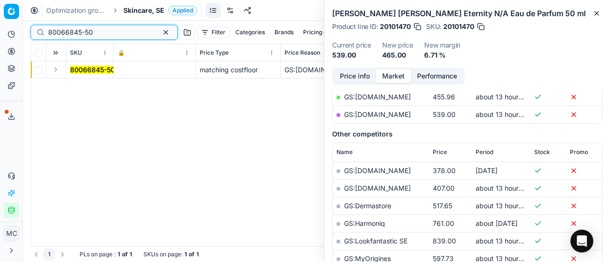
type input "80066845-50"
click at [55, 70] on button "Expand" at bounding box center [55, 69] width 11 height 11
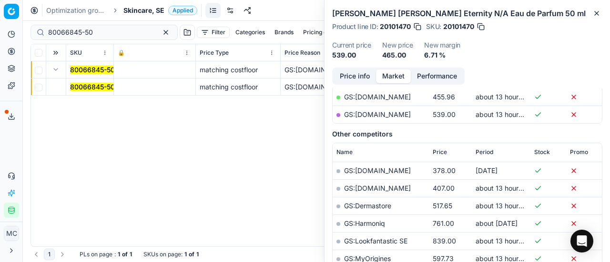
click at [87, 86] on mark "80066845-50" at bounding box center [92, 87] width 45 height 8
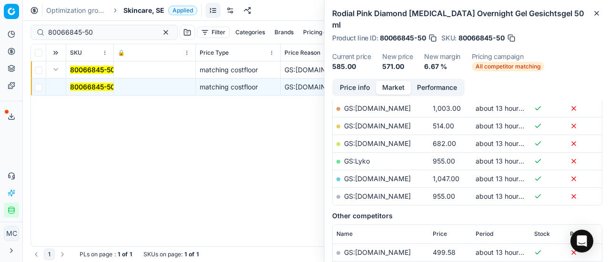
click at [338, 81] on button "Price info" at bounding box center [354, 88] width 42 height 14
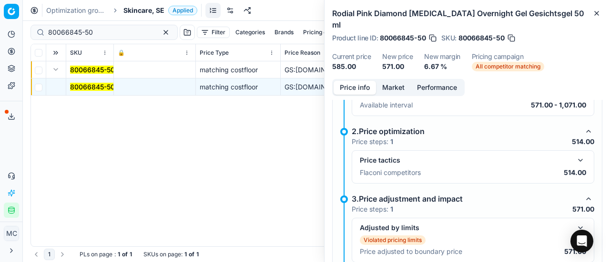
click at [574, 155] on button "button" at bounding box center [579, 160] width 11 height 11
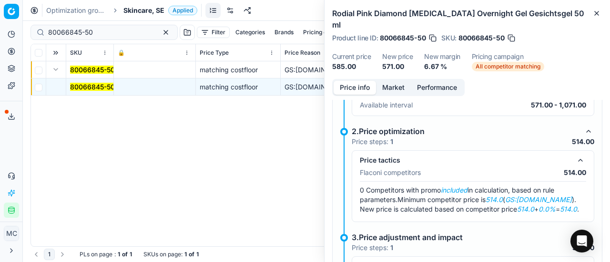
click at [391, 81] on button "Market" at bounding box center [393, 88] width 35 height 14
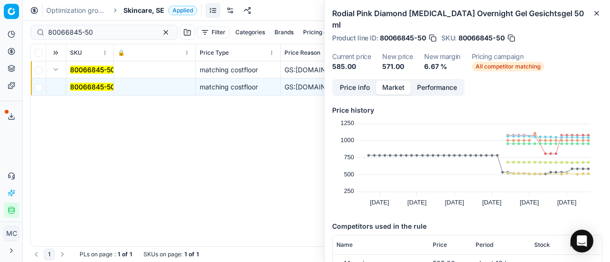
scroll to position [95, 0]
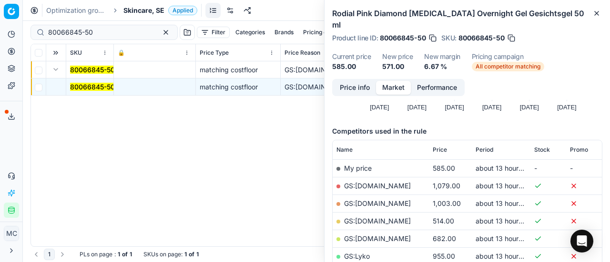
click at [397, 217] on link "GS:[DOMAIN_NAME]" at bounding box center [377, 221] width 67 height 8
click at [123, 12] on ol "Optimization groups Skincare, SE Applied" at bounding box center [121, 11] width 151 height 10
click at [149, 10] on span "Skincare, SE" at bounding box center [143, 11] width 41 height 10
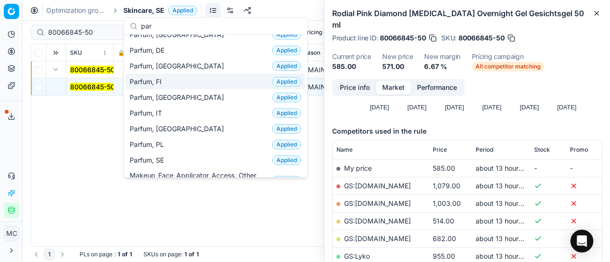
scroll to position [143, 0]
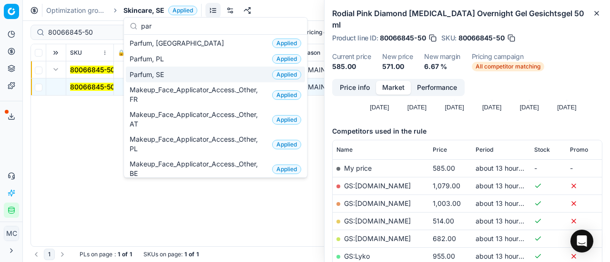
type input "par"
click at [183, 73] on div "Parfum, SE Applied" at bounding box center [215, 75] width 179 height 16
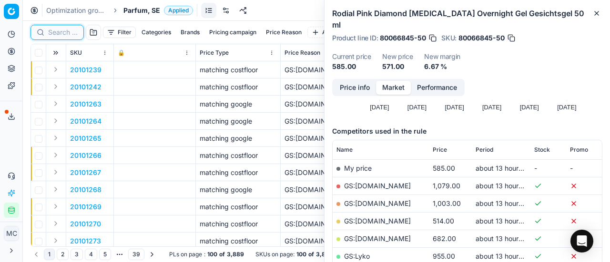
click at [56, 36] on input at bounding box center [63, 33] width 30 height 10
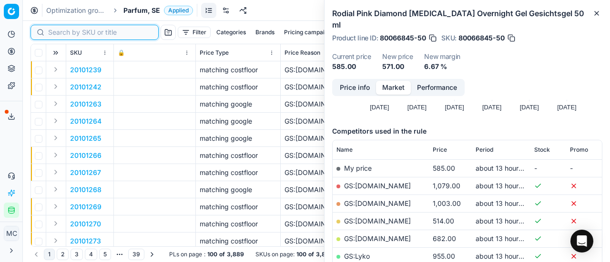
paste input "90000790-0001013"
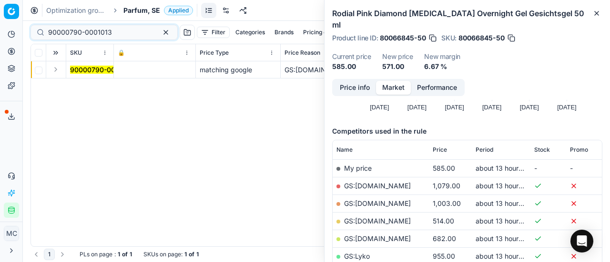
click at [59, 70] on button "Expand" at bounding box center [55, 69] width 11 height 11
click at [82, 89] on mark "90000790-0001013" at bounding box center [102, 87] width 64 height 8
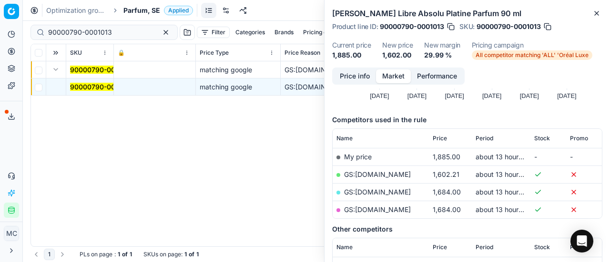
click at [356, 78] on button "Price info" at bounding box center [354, 77] width 42 height 14
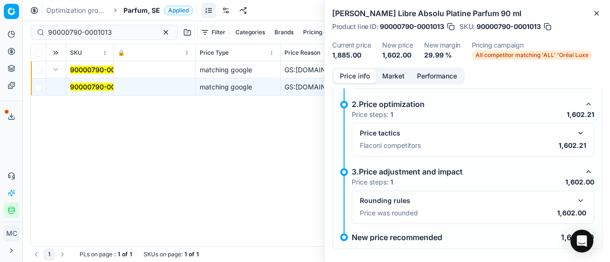
scroll to position [110, 0]
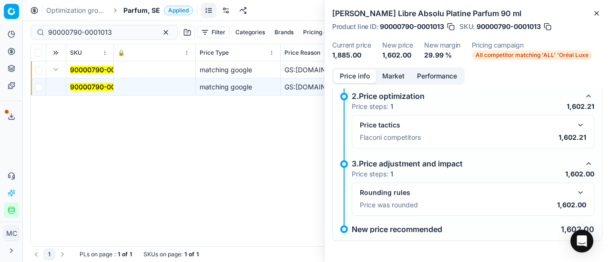
click at [576, 121] on button "button" at bounding box center [579, 125] width 11 height 11
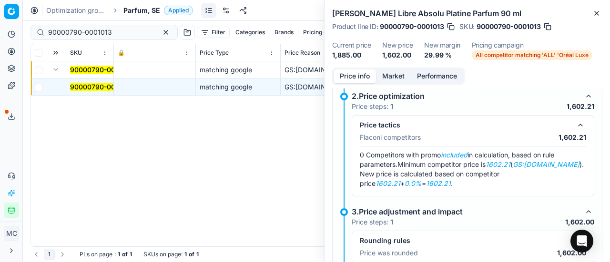
click at [389, 77] on button "Market" at bounding box center [393, 77] width 35 height 14
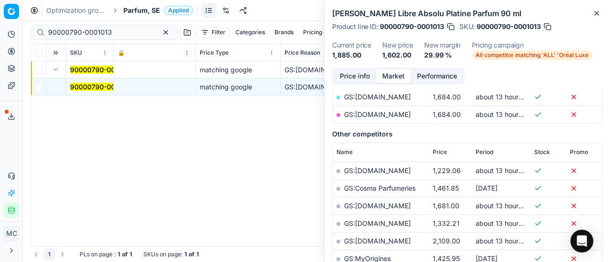
scroll to position [95, 0]
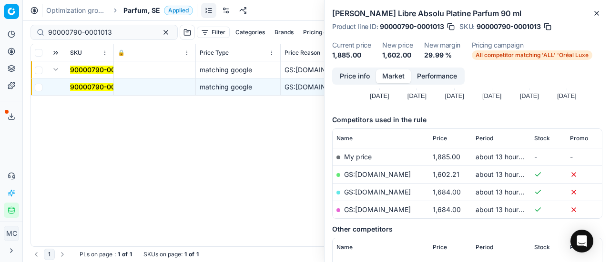
click at [379, 175] on link "GS:[DOMAIN_NAME]" at bounding box center [377, 175] width 67 height 8
click at [371, 193] on link "GS:[DOMAIN_NAME]" at bounding box center [377, 192] width 67 height 8
click at [396, 211] on link "GS:[DOMAIN_NAME]" at bounding box center [377, 210] width 67 height 8
click at [575, 56] on span "All competitor matching 'ALL' 'Oréal Luxe" at bounding box center [532, 55] width 121 height 10
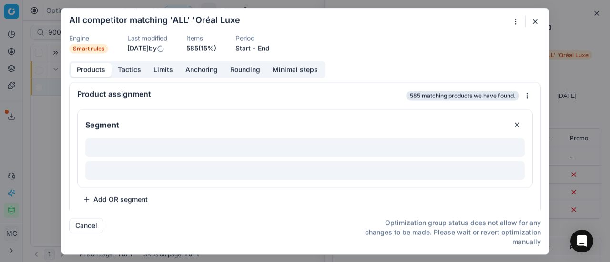
scroll to position [3, 0]
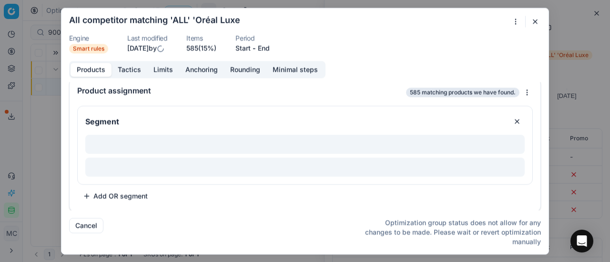
click at [132, 80] on div "Products Tactics Limits Anchoring Rounding Minimal steps Product assignment 585…" at bounding box center [304, 136] width 487 height 150
click at [132, 75] on button "Tactics" at bounding box center [129, 70] width 36 height 14
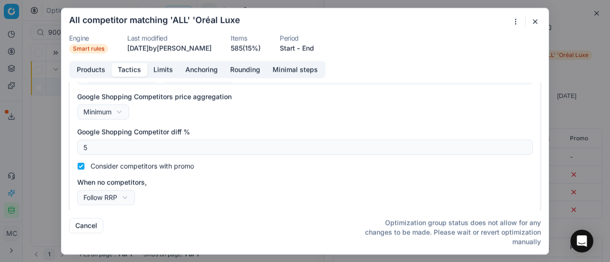
scroll to position [235, 0]
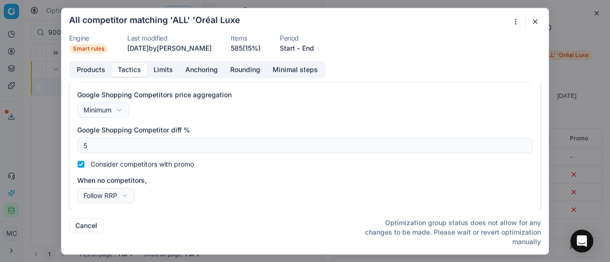
click at [533, 19] on button "button" at bounding box center [534, 21] width 11 height 11
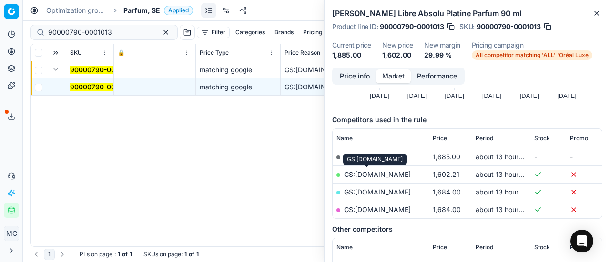
click at [382, 172] on link "GS:[DOMAIN_NAME]" at bounding box center [377, 175] width 67 height 8
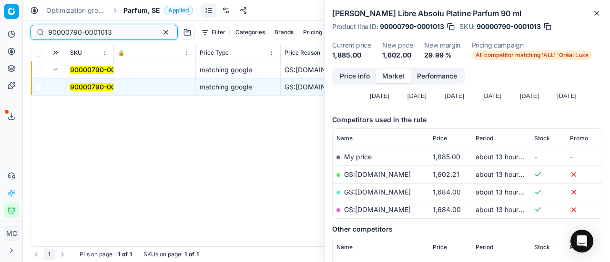
drag, startPoint x: 125, startPoint y: 34, endPoint x: 0, endPoint y: 8, distance: 127.4
click at [0, 8] on div "Pricing platform Analytics Pricing Product portfolio Templates Export service 2…" at bounding box center [305, 131] width 610 height 262
paste input "3865-0005610"
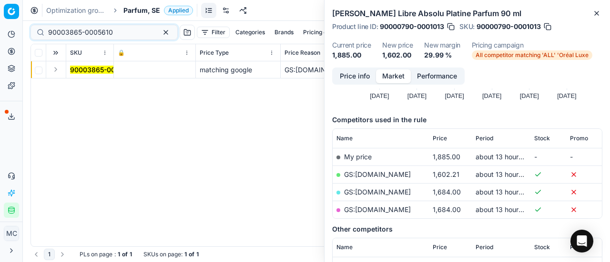
click at [56, 68] on button "Expand" at bounding box center [55, 69] width 11 height 11
click at [115, 85] on td at bounding box center [155, 87] width 82 height 17
drag, startPoint x: 93, startPoint y: 85, endPoint x: 242, endPoint y: 85, distance: 148.6
click at [93, 85] on mark "90003865-0005610" at bounding box center [102, 87] width 65 height 8
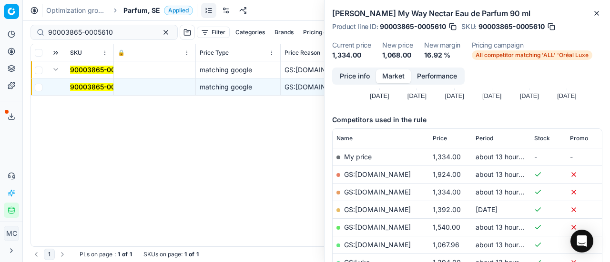
click at [344, 81] on button "Price info" at bounding box center [354, 77] width 42 height 14
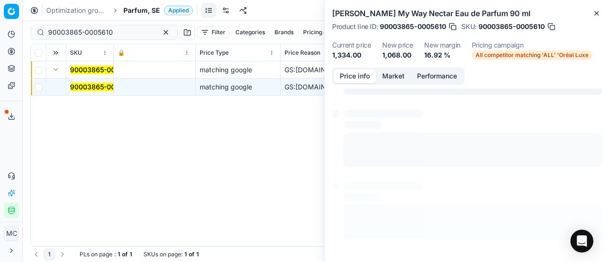
scroll to position [87, 0]
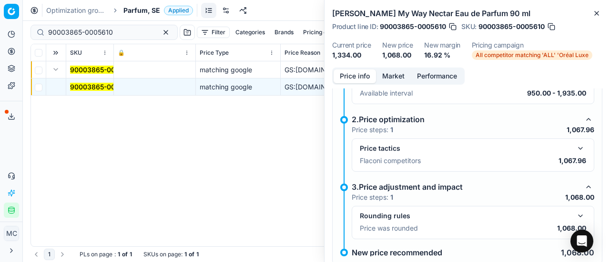
click at [574, 147] on button "button" at bounding box center [579, 148] width 11 height 11
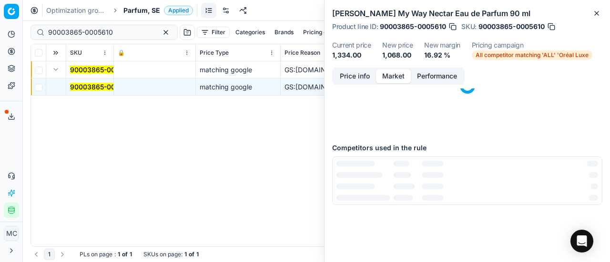
click at [400, 77] on button "Market" at bounding box center [393, 77] width 35 height 14
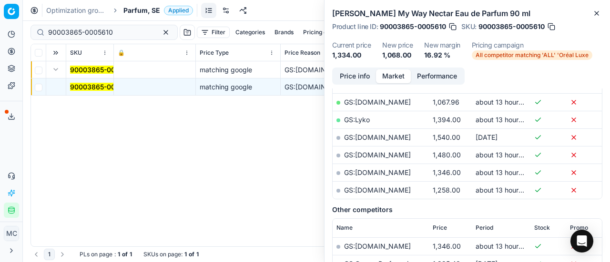
scroll to position [143, 0]
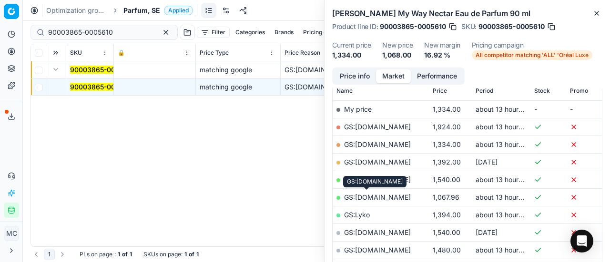
click at [381, 197] on link "GS:[DOMAIN_NAME]" at bounding box center [377, 197] width 67 height 8
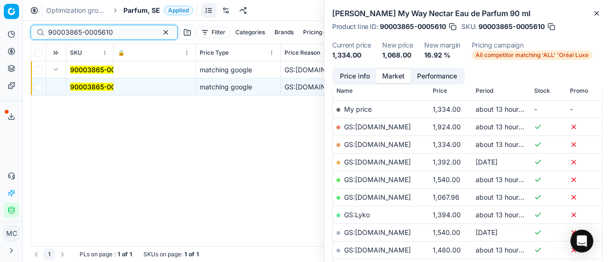
drag, startPoint x: 121, startPoint y: 35, endPoint x: 1, endPoint y: 48, distance: 121.2
click at [0, 46] on div "Pricing platform Analytics Pricing Product portfolio Templates Export service 2…" at bounding box center [305, 131] width 610 height 262
paste input "1699-0002405"
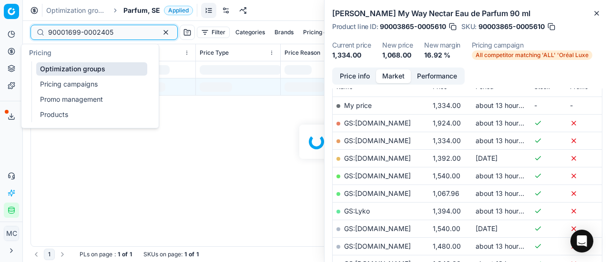
scroll to position [143, 0]
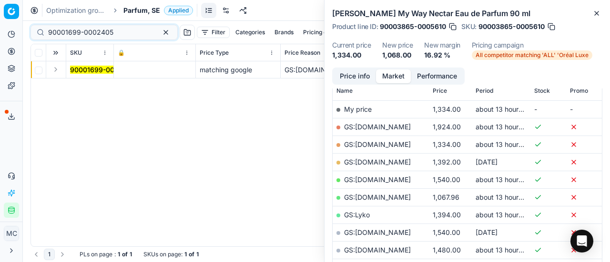
drag, startPoint x: 55, startPoint y: 67, endPoint x: 73, endPoint y: 77, distance: 20.5
click at [55, 67] on button "Expand" at bounding box center [55, 69] width 11 height 11
click at [82, 86] on mark "90001699-0002405" at bounding box center [102, 87] width 65 height 8
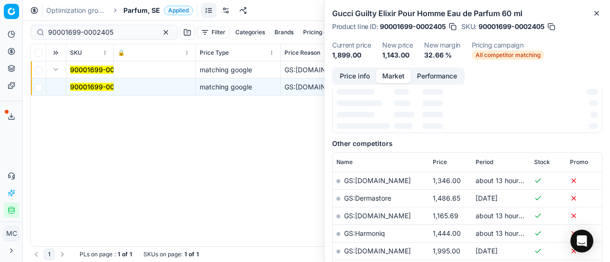
click at [363, 77] on button "Price info" at bounding box center [354, 77] width 42 height 14
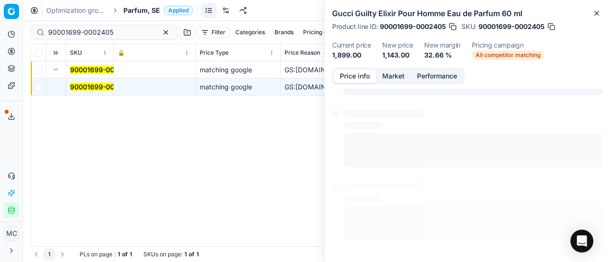
scroll to position [43, 0]
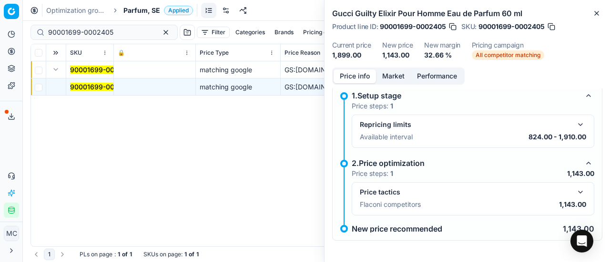
drag, startPoint x: 569, startPoint y: 196, endPoint x: 538, endPoint y: 173, distance: 38.8
click at [574, 196] on button "button" at bounding box center [579, 192] width 11 height 11
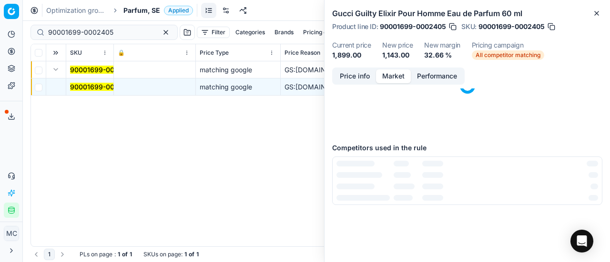
scroll to position [0, 0]
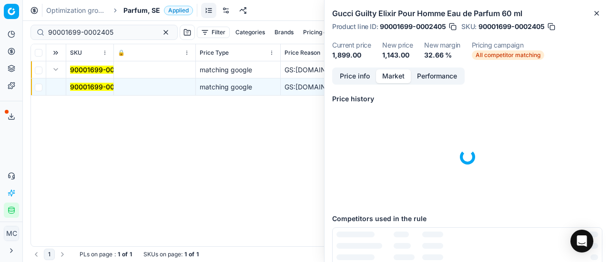
click at [395, 72] on button "Market" at bounding box center [393, 77] width 35 height 14
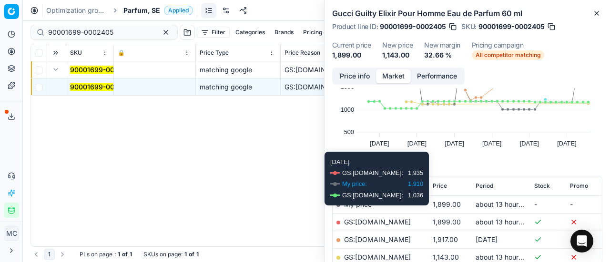
scroll to position [95, 0]
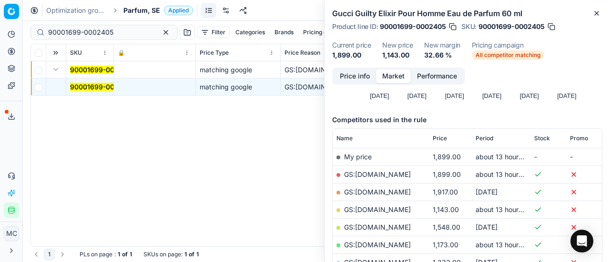
click at [383, 210] on link "GS:[DOMAIN_NAME]" at bounding box center [377, 210] width 67 height 8
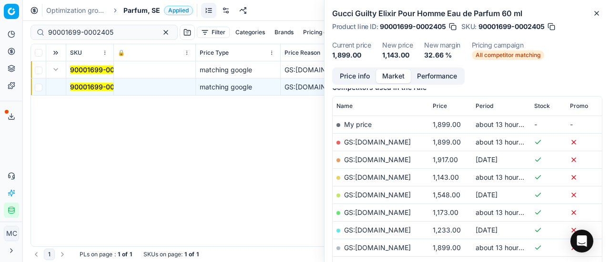
scroll to position [143, 0]
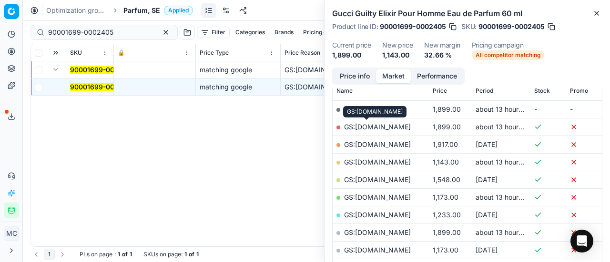
click at [386, 126] on link "GS:[DOMAIN_NAME]" at bounding box center [377, 127] width 67 height 8
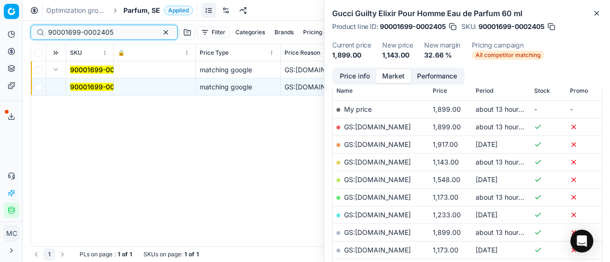
drag, startPoint x: 123, startPoint y: 32, endPoint x: 0, endPoint y: 30, distance: 122.9
click at [0, 30] on div "Pricing platform Analytics Pricing Product portfolio Templates Export service 2…" at bounding box center [305, 131] width 610 height 262
paste input "80066034-50"
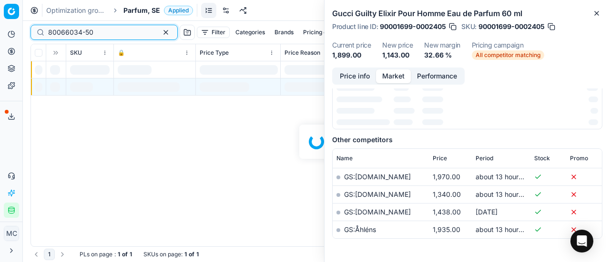
scroll to position [143, 0]
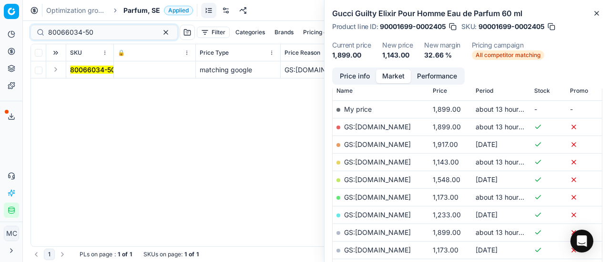
click at [54, 70] on button "Expand" at bounding box center [55, 69] width 11 height 11
drag, startPoint x: 76, startPoint y: 84, endPoint x: 112, endPoint y: 82, distance: 36.7
click at [76, 84] on mark "80066034-50" at bounding box center [92, 87] width 45 height 8
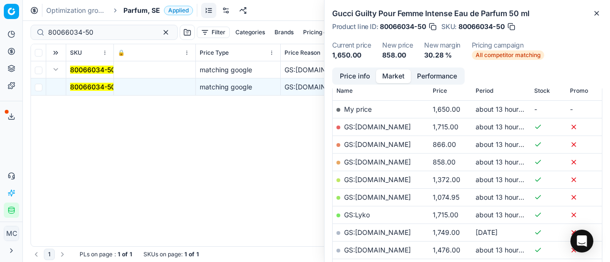
click at [341, 71] on button "Price info" at bounding box center [354, 77] width 42 height 14
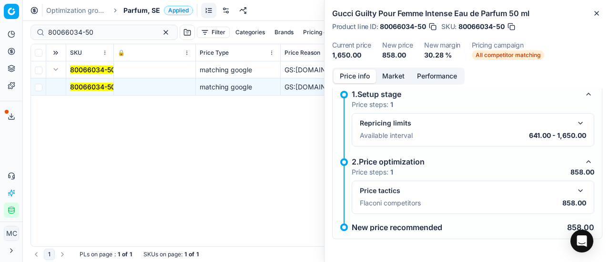
scroll to position [7, 0]
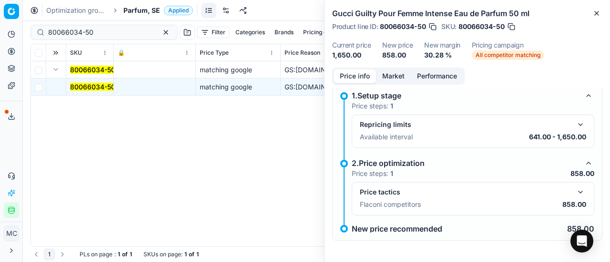
click at [574, 190] on button "button" at bounding box center [579, 192] width 11 height 11
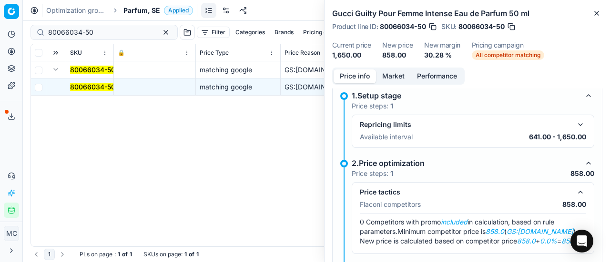
click at [392, 79] on button "Market" at bounding box center [393, 77] width 35 height 14
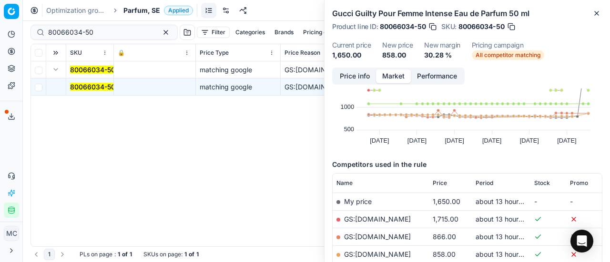
scroll to position [95, 0]
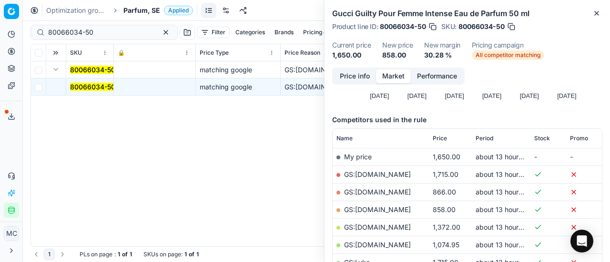
click at [377, 210] on link "GS:[DOMAIN_NAME]" at bounding box center [377, 210] width 67 height 8
click at [0, 28] on div "Pricing platform Analytics Pricing Product portfolio Templates Export service 2…" at bounding box center [305, 131] width 610 height 262
paste input "29198-0005691"
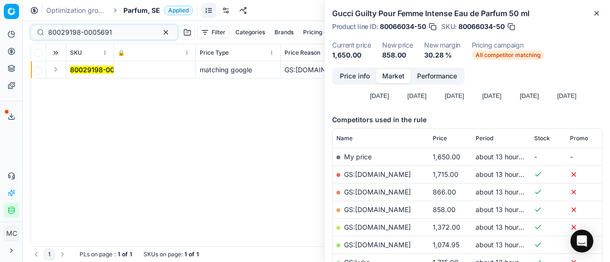
click at [56, 71] on button "Expand" at bounding box center [55, 69] width 11 height 11
click at [81, 84] on mark "80029198-0005691" at bounding box center [102, 87] width 64 height 8
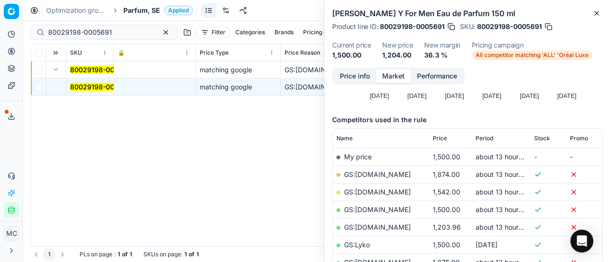
click at [358, 77] on button "Price info" at bounding box center [354, 77] width 42 height 14
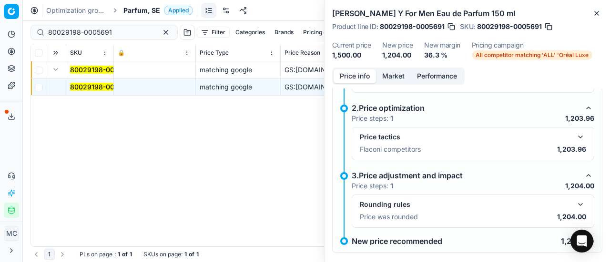
scroll to position [102, 0]
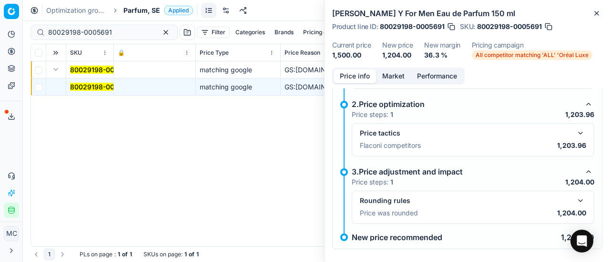
click at [574, 132] on button "button" at bounding box center [579, 133] width 11 height 11
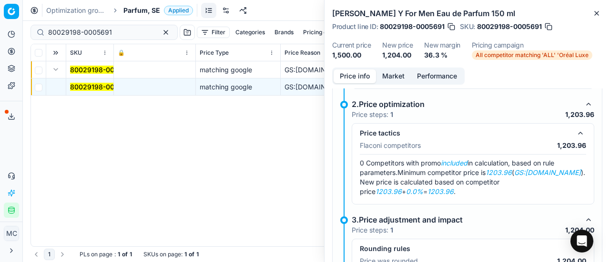
click at [384, 78] on button "Market" at bounding box center [393, 77] width 35 height 14
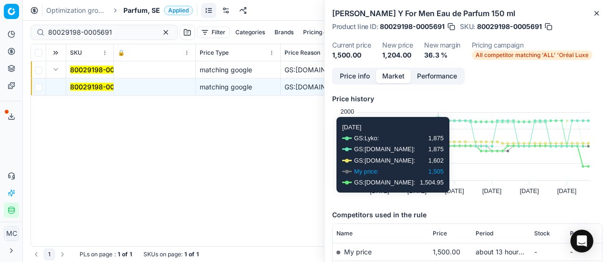
scroll to position [95, 0]
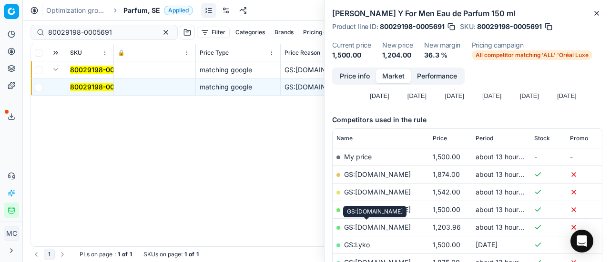
click at [378, 226] on link "GS:[DOMAIN_NAME]" at bounding box center [377, 227] width 67 height 8
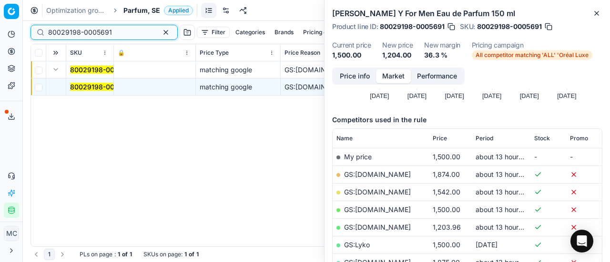
drag, startPoint x: 119, startPoint y: 30, endPoint x: 0, endPoint y: 14, distance: 120.2
click at [0, 14] on div "Pricing platform Analytics Pricing Product portfolio Templates Export service 2…" at bounding box center [305, 131] width 610 height 262
paste input "20102354"
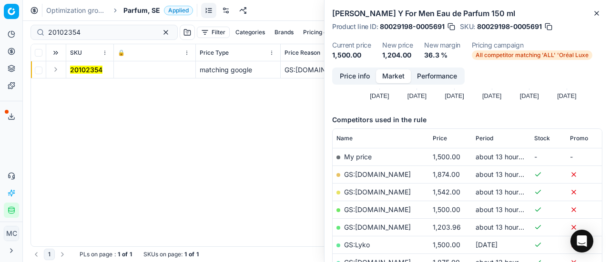
click at [56, 74] on button "Expand" at bounding box center [55, 69] width 11 height 11
click at [84, 87] on mark "20102354" at bounding box center [86, 87] width 32 height 8
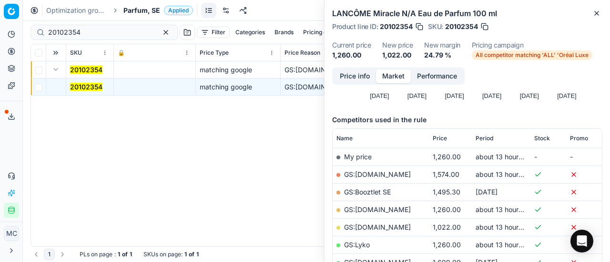
click at [352, 76] on button "Price info" at bounding box center [354, 77] width 42 height 14
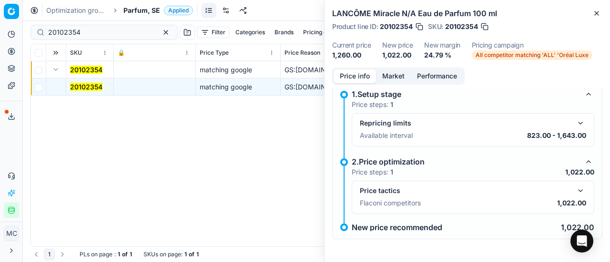
scroll to position [43, 0]
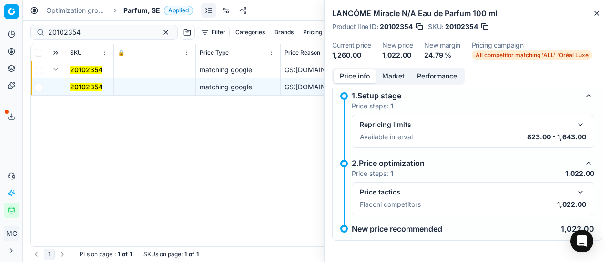
click at [574, 187] on button "button" at bounding box center [579, 192] width 11 height 11
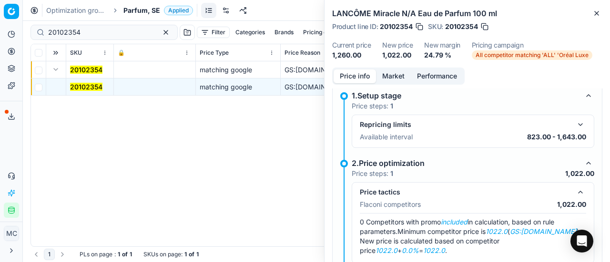
click at [392, 91] on div "1.Setup stage" at bounding box center [465, 95] width 227 height 11
click at [395, 77] on button "Market" at bounding box center [393, 77] width 35 height 14
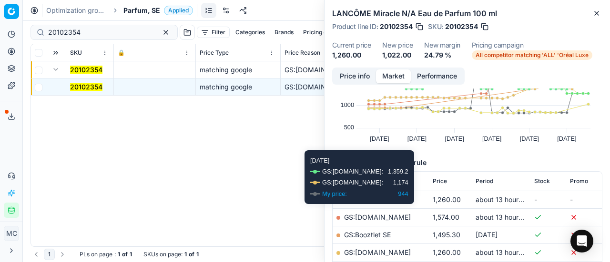
scroll to position [95, 0]
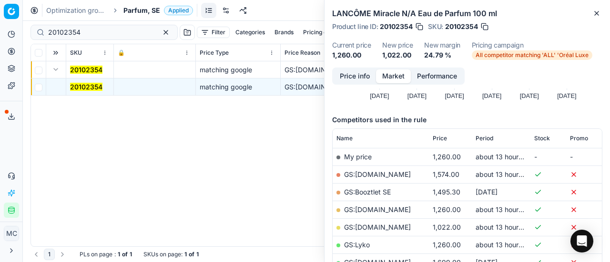
click at [390, 225] on link "GS:[DOMAIN_NAME]" at bounding box center [377, 227] width 67 height 8
drag, startPoint x: 118, startPoint y: 29, endPoint x: 0, endPoint y: 20, distance: 118.5
click at [0, 20] on div "Pricing platform Analytics Pricing Product portfolio Templates Export service 2…" at bounding box center [305, 131] width 610 height 262
paste input "1920"
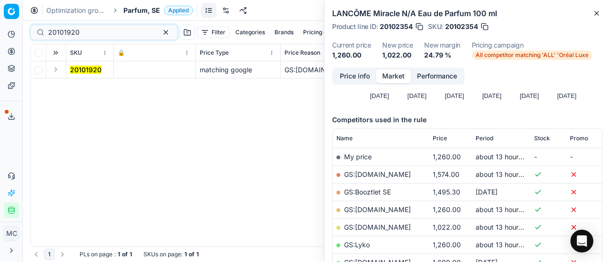
click at [61, 71] on button "Expand" at bounding box center [55, 69] width 11 height 11
click at [82, 76] on td "20101920" at bounding box center [90, 69] width 48 height 17
click at [85, 87] on mark "20101920" at bounding box center [85, 87] width 31 height 8
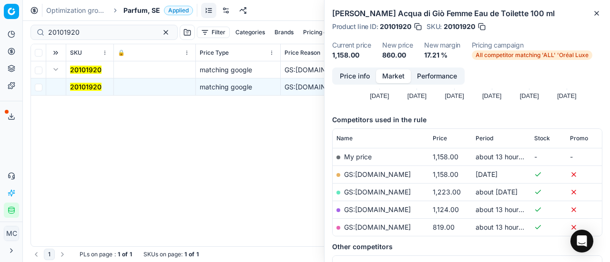
click at [353, 78] on button "Price info" at bounding box center [354, 77] width 42 height 14
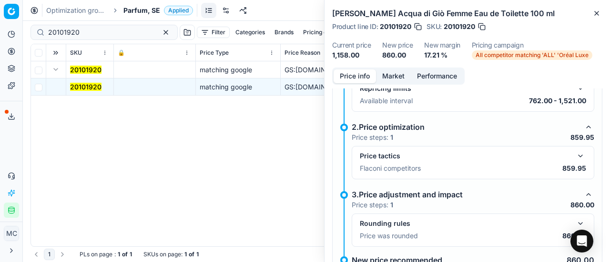
click at [577, 153] on button "button" at bounding box center [579, 156] width 11 height 11
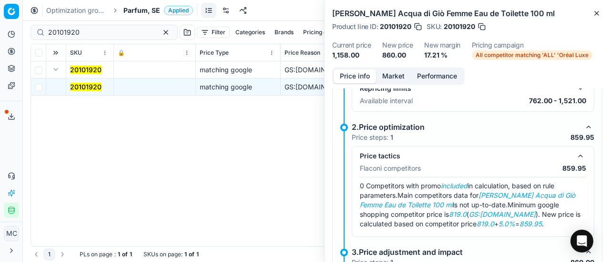
click at [389, 73] on button "Market" at bounding box center [393, 77] width 35 height 14
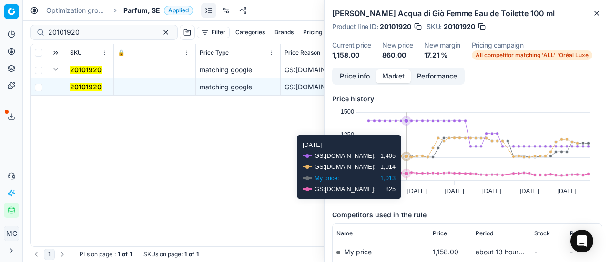
scroll to position [95, 0]
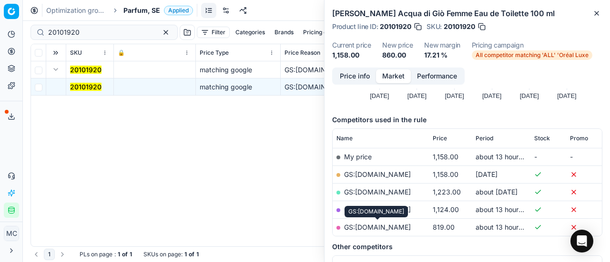
click at [397, 223] on link "GS:[DOMAIN_NAME]" at bounding box center [377, 227] width 67 height 8
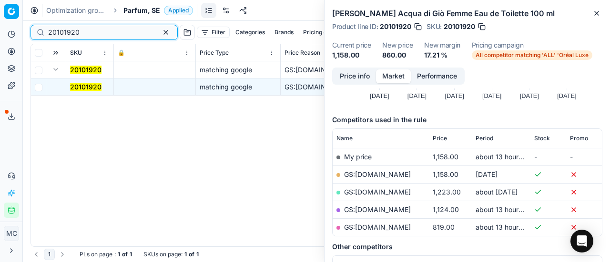
drag, startPoint x: 109, startPoint y: 33, endPoint x: 0, endPoint y: 17, distance: 109.8
click at [0, 20] on div "Pricing platform Analytics Pricing Product portfolio Templates Export service 2…" at bounding box center [305, 131] width 610 height 262
paste input "90004213-0006314"
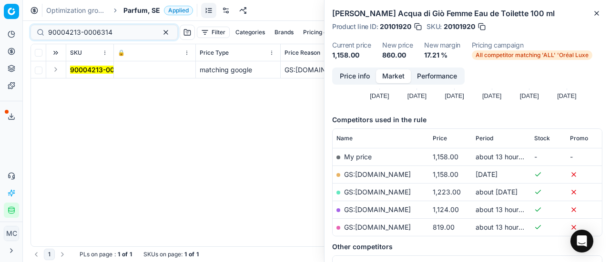
click at [57, 66] on button "Expand" at bounding box center [55, 69] width 11 height 11
click at [99, 84] on mark "90004213-0006314" at bounding box center [102, 87] width 64 height 8
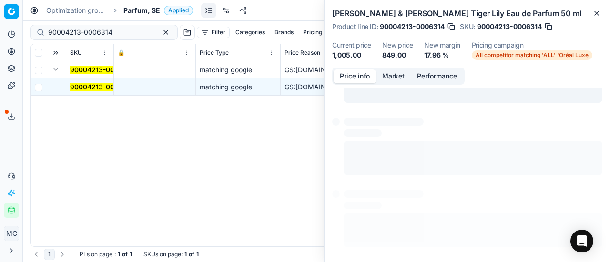
click at [363, 77] on button "Price info" at bounding box center [354, 77] width 42 height 14
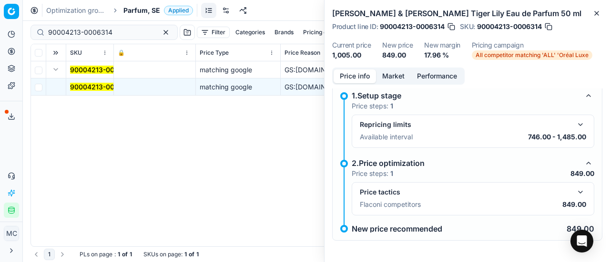
click at [575, 189] on button "button" at bounding box center [579, 192] width 11 height 11
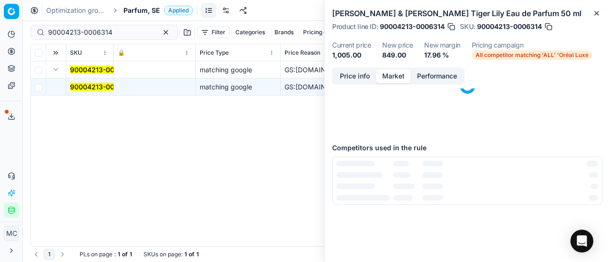
click at [401, 75] on button "Market" at bounding box center [393, 77] width 35 height 14
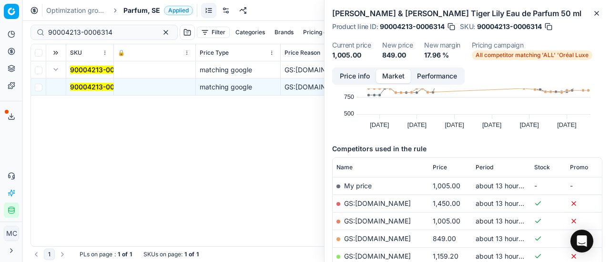
scroll to position [95, 0]
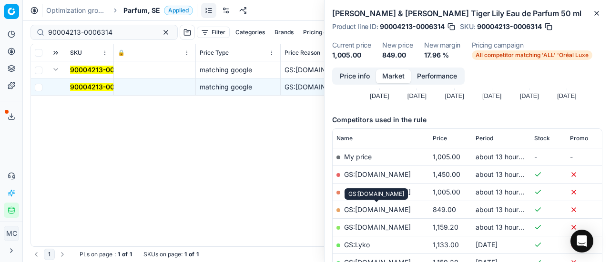
click at [401, 207] on link "GS:[DOMAIN_NAME]" at bounding box center [377, 210] width 67 height 8
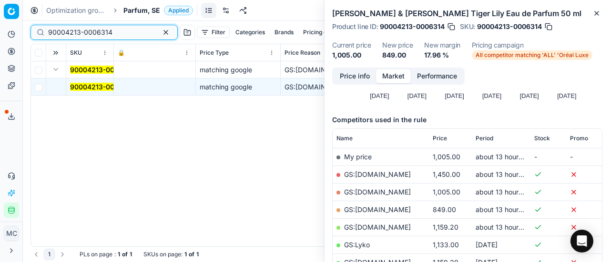
drag, startPoint x: 122, startPoint y: 31, endPoint x: 0, endPoint y: 28, distance: 122.4
click at [0, 28] on div "Pricing platform Analytics Pricing Product portfolio Templates Export service 2…" at bounding box center [305, 131] width 610 height 262
paste input "80052156-100"
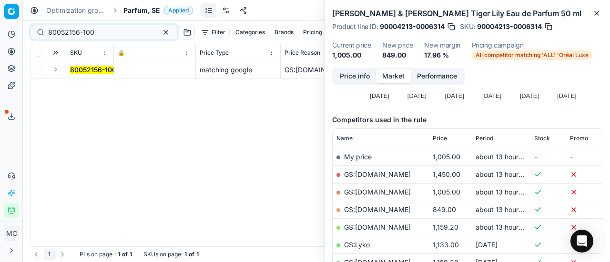
drag, startPoint x: 50, startPoint y: 69, endPoint x: 58, endPoint y: 72, distance: 8.6
click at [50, 69] on button "Expand" at bounding box center [55, 69] width 11 height 11
click at [100, 85] on mark "80052156-100" at bounding box center [93, 87] width 46 height 8
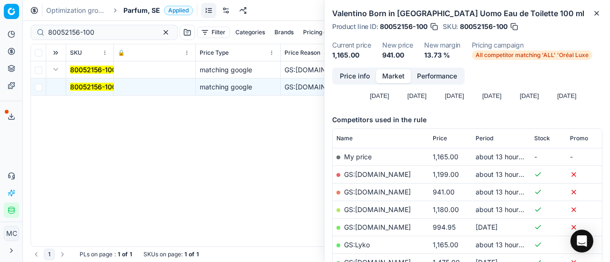
click at [349, 81] on button "Price info" at bounding box center [354, 77] width 42 height 14
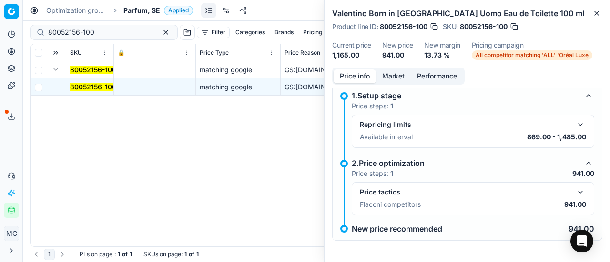
click at [577, 193] on button "button" at bounding box center [579, 192] width 11 height 11
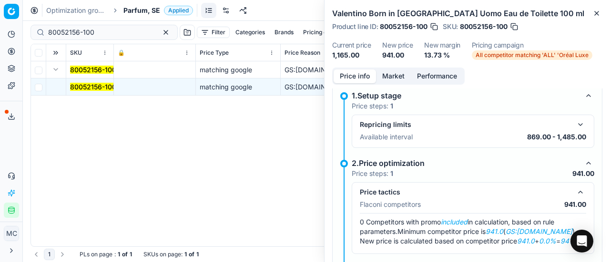
click at [392, 82] on button "Market" at bounding box center [393, 77] width 35 height 14
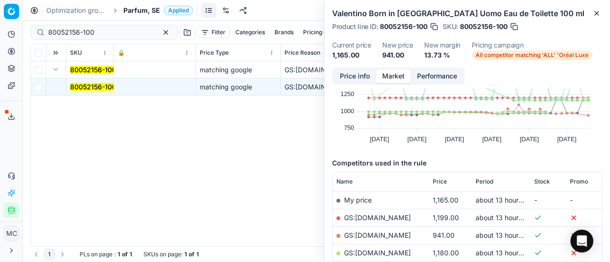
scroll to position [95, 0]
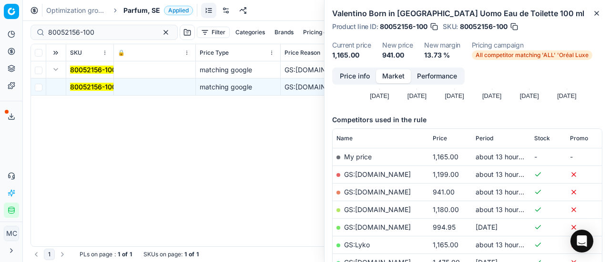
click at [397, 195] on link "GS:[DOMAIN_NAME]" at bounding box center [377, 192] width 67 height 8
drag, startPoint x: 122, startPoint y: 29, endPoint x: 0, endPoint y: 20, distance: 122.3
click at [0, 20] on div "Pricing platform Analytics Pricing Product portfolio Templates Export service 2…" at bounding box center [305, 131] width 610 height 262
paste input "20101969"
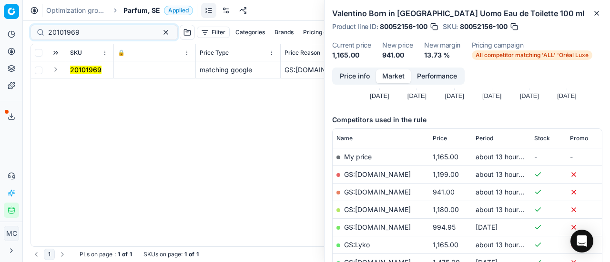
click at [52, 71] on button "Expand" at bounding box center [55, 69] width 11 height 11
click at [80, 84] on mark "20101969" at bounding box center [85, 87] width 31 height 8
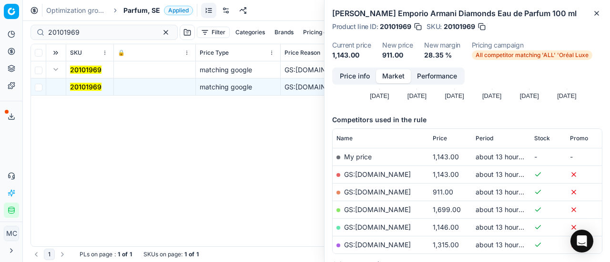
click at [352, 79] on button "Price info" at bounding box center [354, 77] width 42 height 14
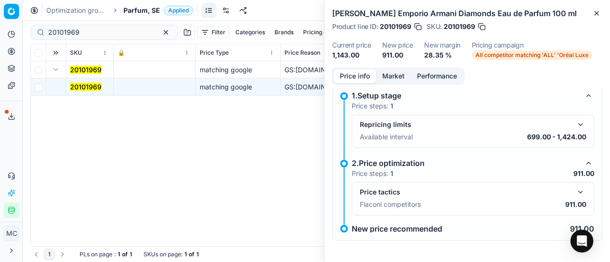
click at [574, 189] on button "button" at bounding box center [579, 192] width 11 height 11
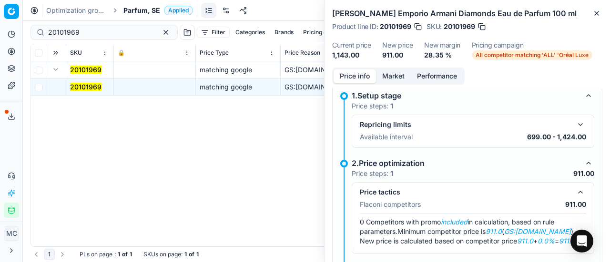
click at [396, 73] on button "Market" at bounding box center [393, 77] width 35 height 14
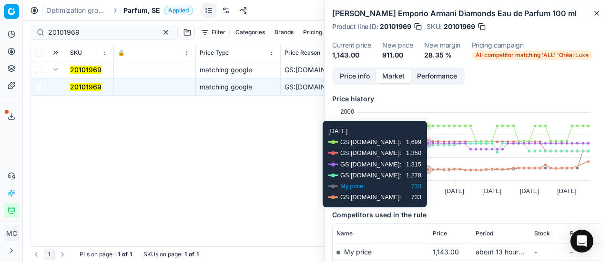
scroll to position [95, 0]
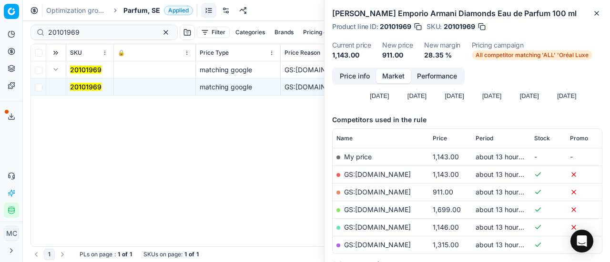
click at [383, 192] on link "GS:[DOMAIN_NAME]" at bounding box center [377, 192] width 67 height 8
drag, startPoint x: 109, startPoint y: 28, endPoint x: 0, endPoint y: 23, distance: 109.2
click at [0, 23] on div "Pricing platform Analytics Pricing Product portfolio Templates Export service 2…" at bounding box center [305, 131] width 610 height 262
paste input "80066208-50"
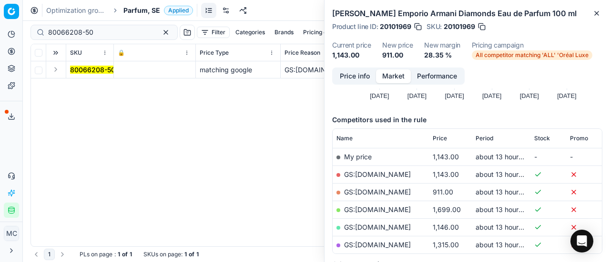
click at [58, 66] on button "Expand" at bounding box center [55, 69] width 11 height 11
click at [89, 88] on mark "80066208-50" at bounding box center [92, 87] width 45 height 8
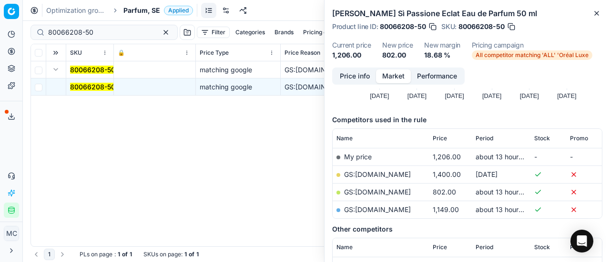
click at [354, 83] on button "Price info" at bounding box center [354, 77] width 42 height 14
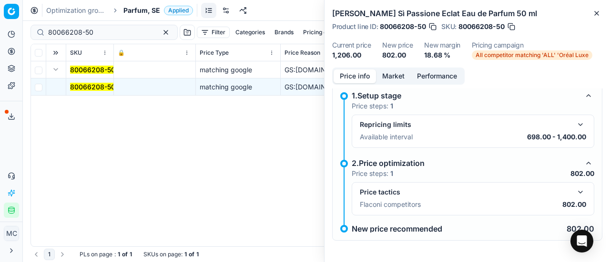
click at [574, 193] on button "button" at bounding box center [579, 192] width 11 height 11
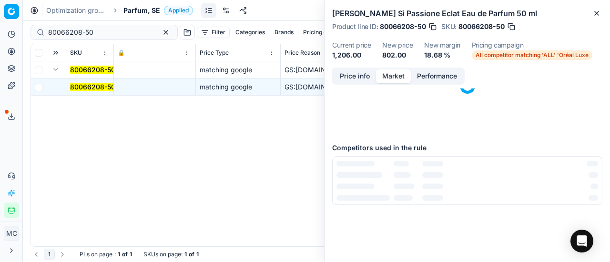
click at [388, 82] on button "Market" at bounding box center [393, 77] width 35 height 14
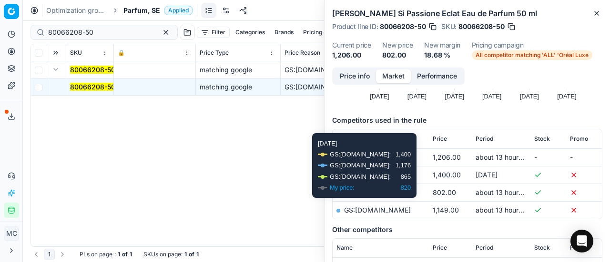
scroll to position [95, 0]
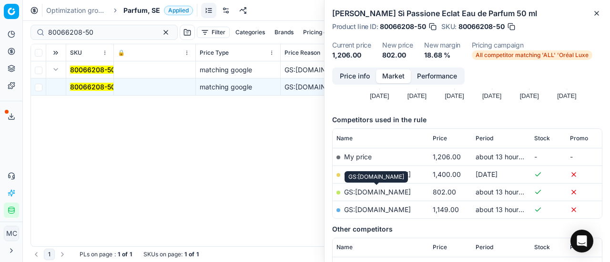
click at [400, 191] on link "GS:[DOMAIN_NAME]" at bounding box center [377, 192] width 67 height 8
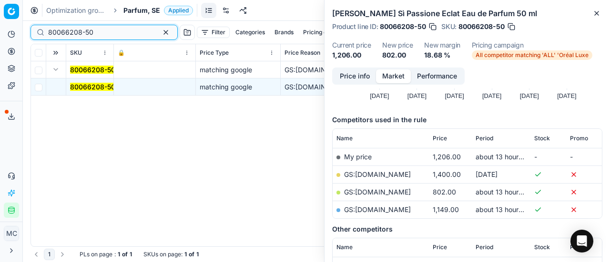
drag, startPoint x: 107, startPoint y: 36, endPoint x: 3, endPoint y: 46, distance: 104.8
click at [0, 38] on div "Pricing platform Analytics Pricing Product portfolio Templates Export service 2…" at bounding box center [305, 131] width 610 height 262
paste input "20101678"
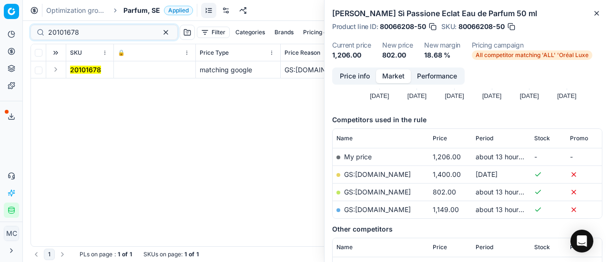
click at [58, 71] on button "Expand" at bounding box center [55, 69] width 11 height 11
click at [89, 87] on mark "20101678" at bounding box center [85, 87] width 31 height 8
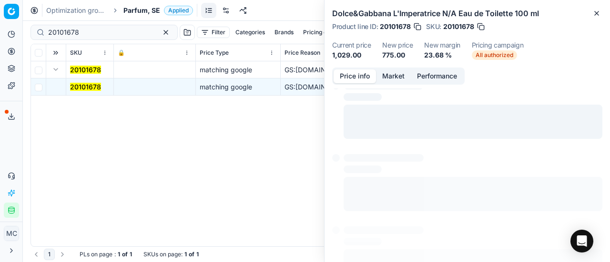
click at [364, 80] on button "Price info" at bounding box center [354, 77] width 42 height 14
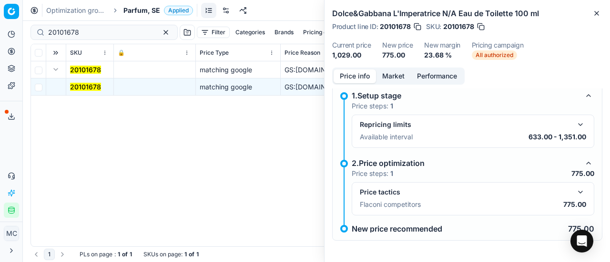
click at [574, 190] on button "button" at bounding box center [579, 192] width 11 height 11
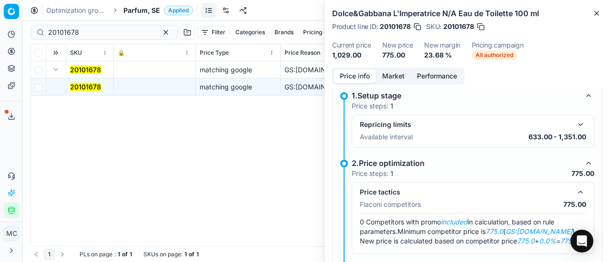
click at [385, 74] on button "Market" at bounding box center [393, 77] width 35 height 14
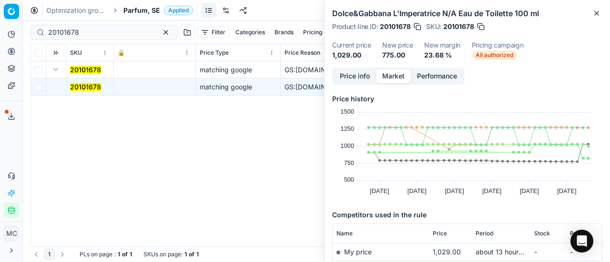
scroll to position [143, 0]
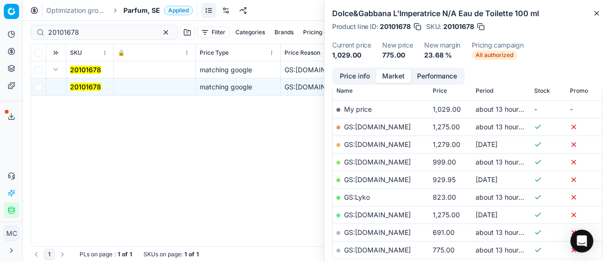
click at [390, 247] on link "GS:[DOMAIN_NAME]" at bounding box center [377, 250] width 67 height 8
drag, startPoint x: 107, startPoint y: 35, endPoint x: 0, endPoint y: -5, distance: 114.1
click at [0, 0] on html "Pricing platform Analytics Pricing Product portfolio Templates Export service 2…" at bounding box center [305, 131] width 610 height 262
paste input "80069298-50"
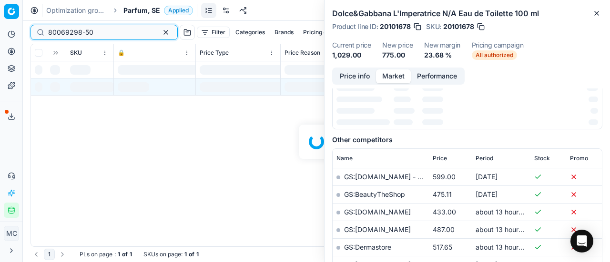
scroll to position [143, 0]
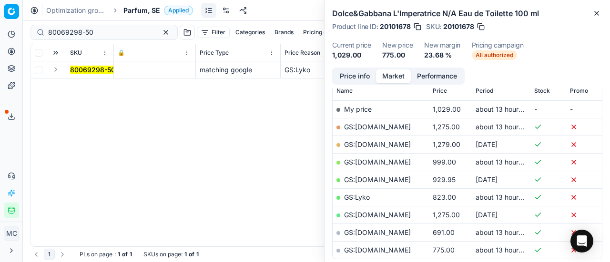
click at [51, 71] on button "Expand" at bounding box center [55, 69] width 11 height 11
click at [90, 84] on mark "80069298-50" at bounding box center [92, 87] width 45 height 8
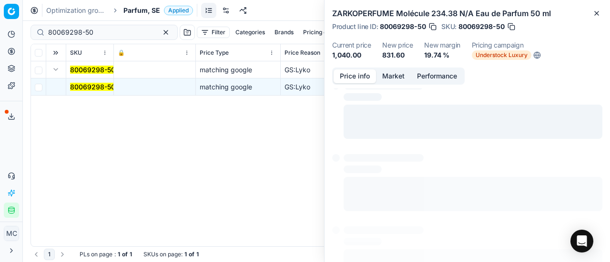
click at [355, 79] on button "Price info" at bounding box center [354, 77] width 42 height 14
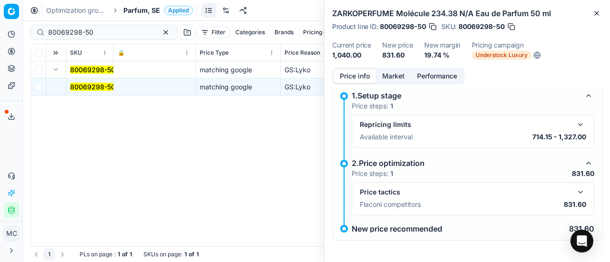
click at [574, 190] on button "button" at bounding box center [579, 192] width 11 height 11
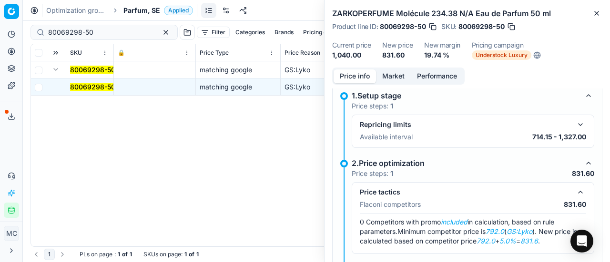
click at [395, 70] on button "Market" at bounding box center [393, 77] width 35 height 14
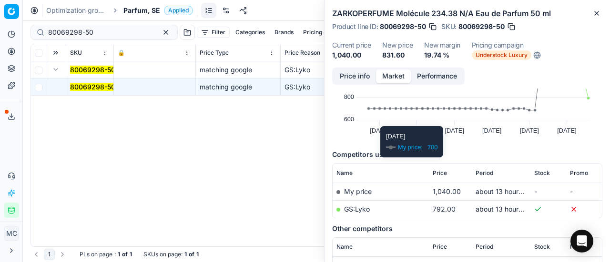
scroll to position [95, 0]
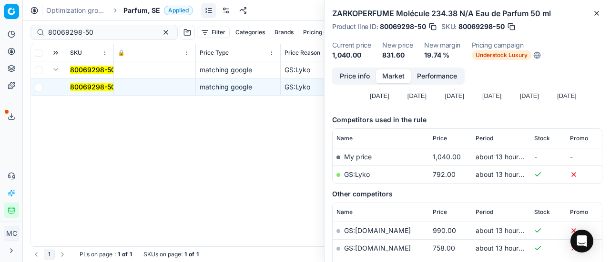
click at [357, 171] on link "GS:Lyko" at bounding box center [357, 175] width 26 height 8
drag, startPoint x: 96, startPoint y: 31, endPoint x: 0, endPoint y: 23, distance: 96.5
click at [0, 21] on div "Pricing platform Analytics Pricing Product portfolio Templates Export service 2…" at bounding box center [305, 131] width 610 height 262
paste input "70412"
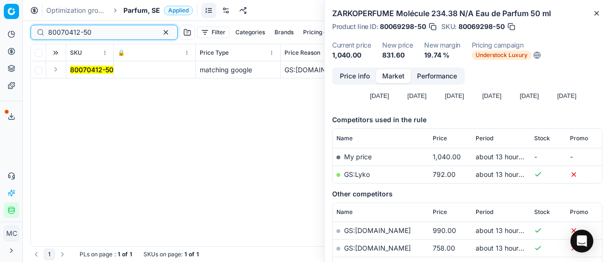
type input "80070412-50"
click at [54, 72] on button "Expand" at bounding box center [55, 69] width 11 height 11
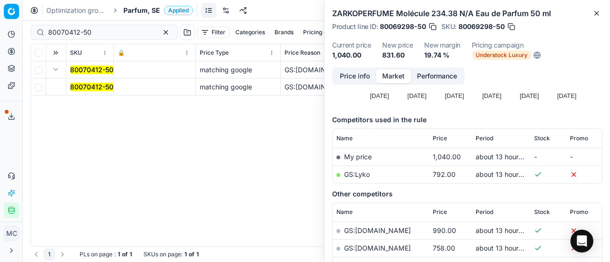
click at [83, 89] on mark "80070412-50" at bounding box center [91, 87] width 43 height 8
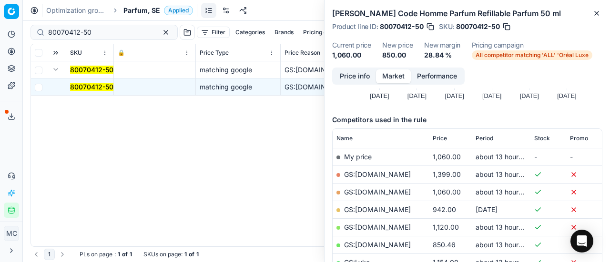
click at [362, 75] on button "Price info" at bounding box center [354, 77] width 42 height 14
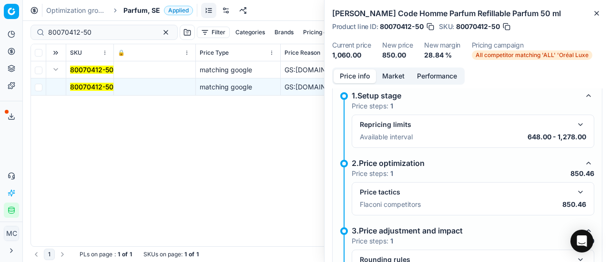
click at [574, 195] on button "button" at bounding box center [579, 192] width 11 height 11
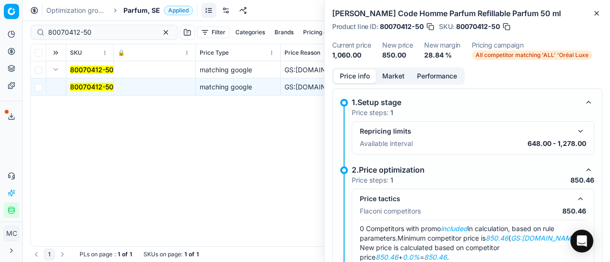
scroll to position [7, 0]
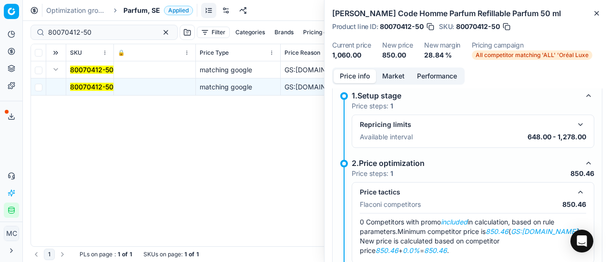
click at [399, 76] on button "Market" at bounding box center [393, 77] width 35 height 14
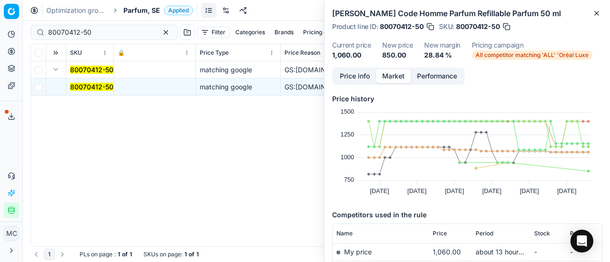
scroll to position [95, 0]
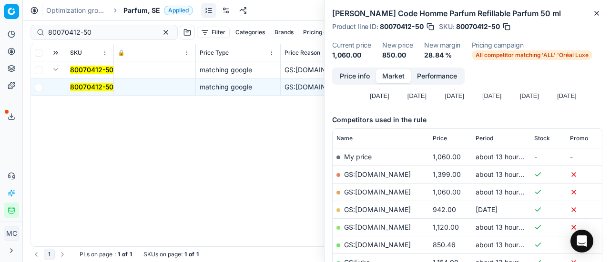
click at [374, 241] on link "GS:[DOMAIN_NAME]" at bounding box center [377, 245] width 67 height 8
drag, startPoint x: 116, startPoint y: 30, endPoint x: 0, endPoint y: 35, distance: 115.8
click at [0, 35] on div "Pricing platform Analytics Pricing Product portfolio Templates Export service 2…" at bounding box center [305, 131] width 610 height 262
paste input "15581-20"
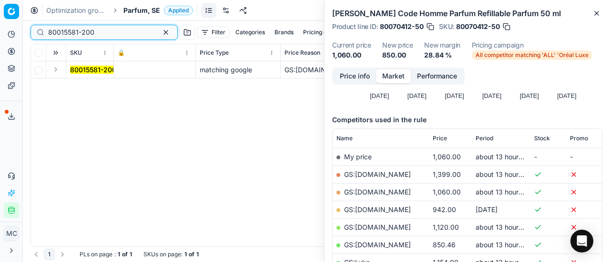
type input "80015581-200"
click at [54, 72] on button "Expand" at bounding box center [55, 69] width 11 height 11
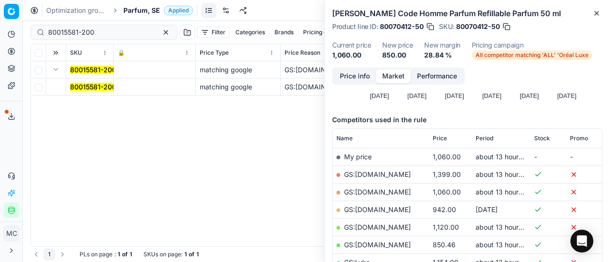
click at [88, 89] on mark "80015581-200" at bounding box center [93, 87] width 46 height 8
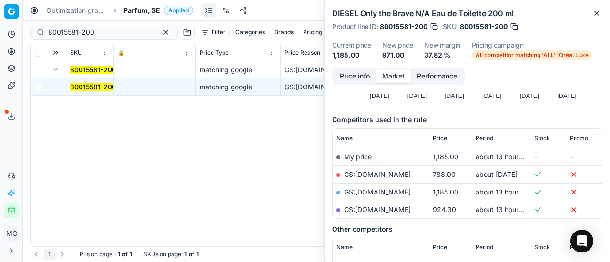
click at [341, 77] on button "Price info" at bounding box center [354, 77] width 42 height 14
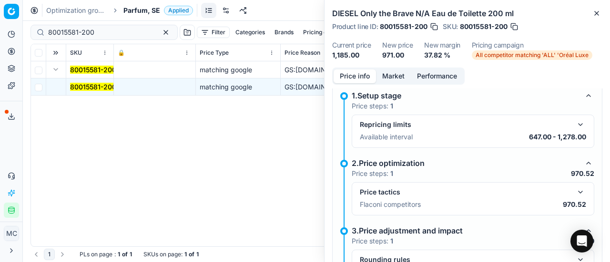
drag, startPoint x: 572, startPoint y: 190, endPoint x: 463, endPoint y: 121, distance: 129.0
click at [574, 190] on button "button" at bounding box center [579, 192] width 11 height 11
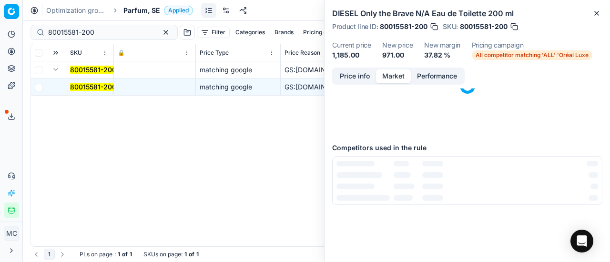
click at [390, 77] on button "Market" at bounding box center [393, 77] width 35 height 14
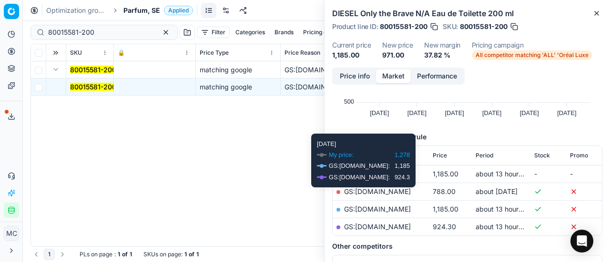
scroll to position [143, 0]
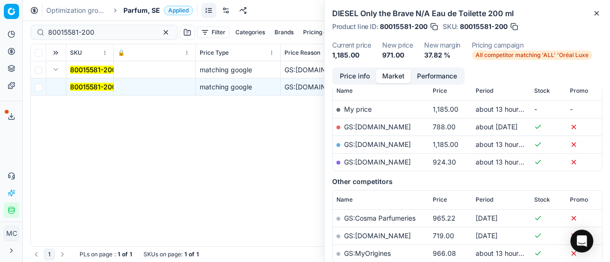
click at [380, 159] on link "GS:[DOMAIN_NAME]" at bounding box center [377, 162] width 67 height 8
click at [125, 7] on span "Parfum, SE" at bounding box center [141, 11] width 37 height 10
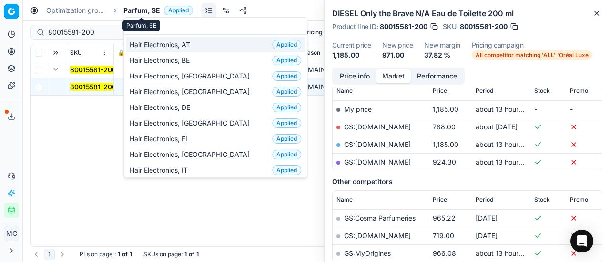
scroll to position [119, 0]
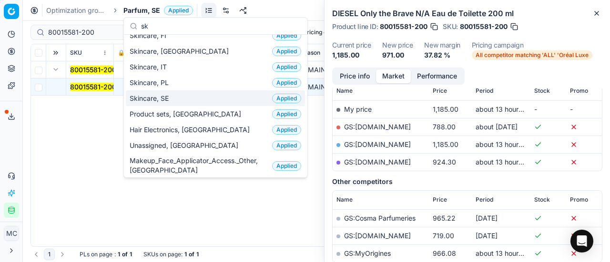
type input "sk"
click at [189, 102] on div "Skincare, SE Applied" at bounding box center [215, 98] width 179 height 16
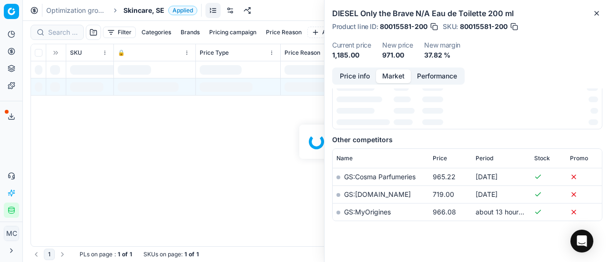
scroll to position [143, 0]
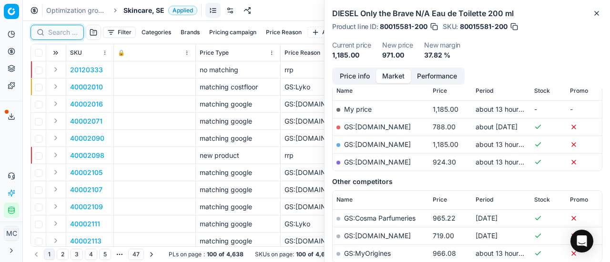
click at [66, 32] on input at bounding box center [63, 33] width 30 height 10
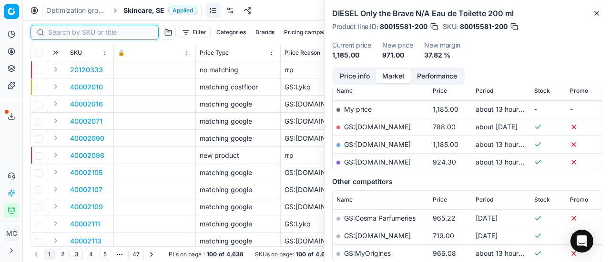
paste input "80049616-50"
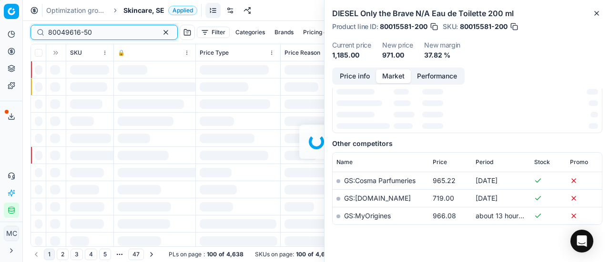
scroll to position [143, 0]
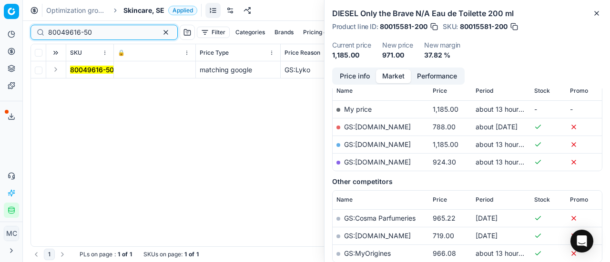
type input "80049616-50"
click at [55, 69] on button "Expand" at bounding box center [55, 69] width 11 height 11
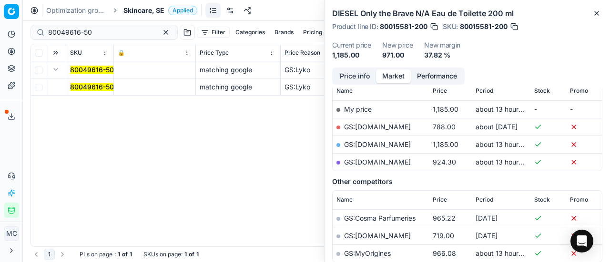
click at [89, 90] on mark "80049616-50" at bounding box center [92, 87] width 44 height 8
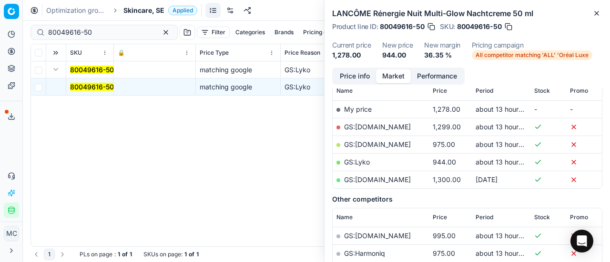
click at [361, 79] on button "Price info" at bounding box center [354, 77] width 42 height 14
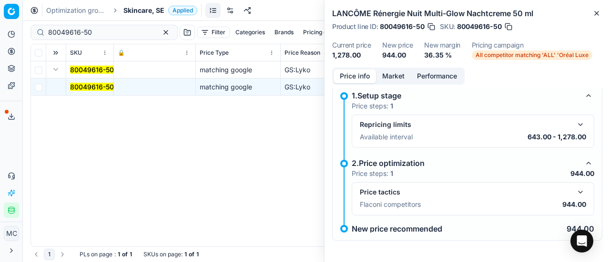
click at [574, 193] on button "button" at bounding box center [579, 192] width 11 height 11
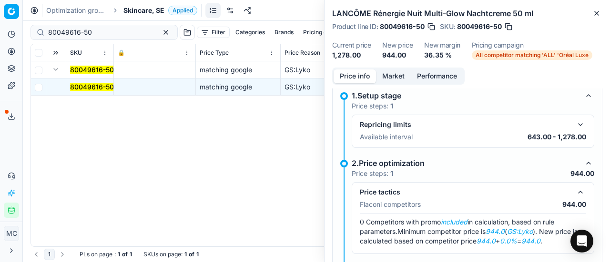
click at [394, 73] on button "Market" at bounding box center [393, 77] width 35 height 14
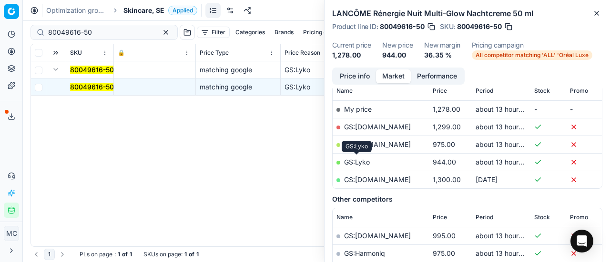
click at [366, 162] on link "GS:Lyko" at bounding box center [357, 162] width 26 height 8
click at [144, 9] on span "Skincare, SE" at bounding box center [143, 11] width 41 height 10
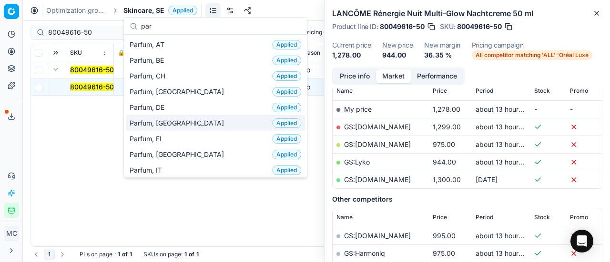
type input "par"
click at [175, 129] on div "Parfum, DK Applied" at bounding box center [215, 123] width 179 height 16
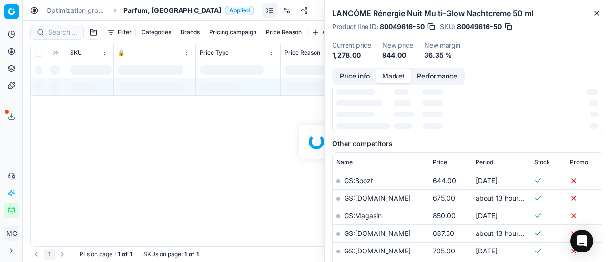
scroll to position [143, 0]
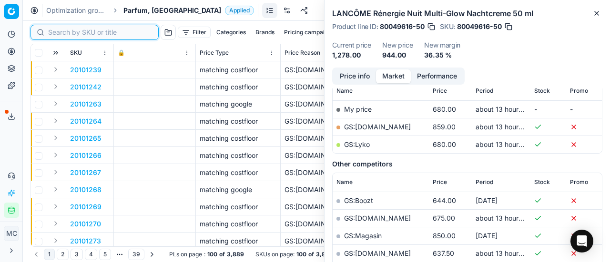
click at [68, 32] on input at bounding box center [100, 33] width 104 height 10
paste input "80010177-50"
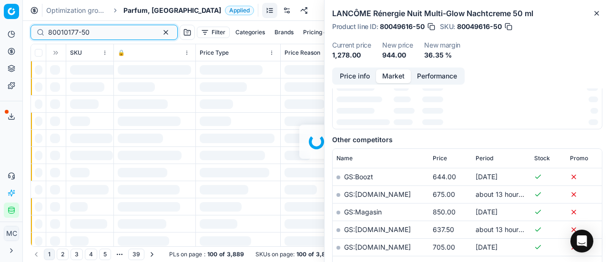
scroll to position [143, 0]
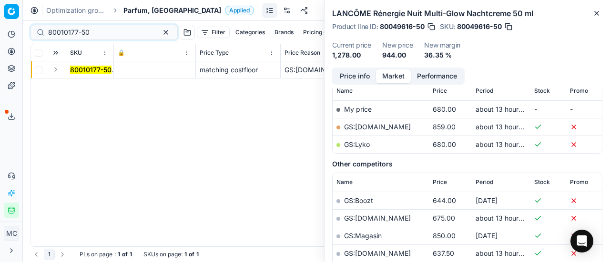
click at [59, 69] on button "Expand" at bounding box center [55, 69] width 11 height 11
click at [99, 87] on mark "80010177-50" at bounding box center [90, 87] width 41 height 8
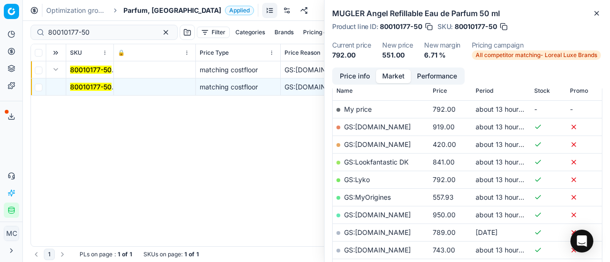
click at [359, 75] on button "Price info" at bounding box center [354, 77] width 42 height 14
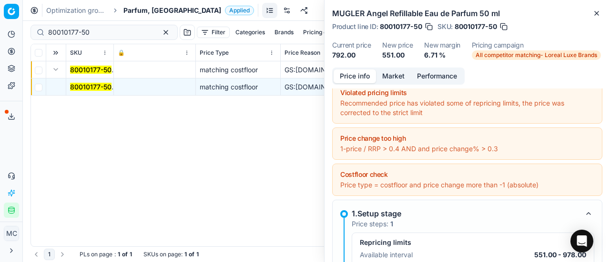
scroll to position [102, 0]
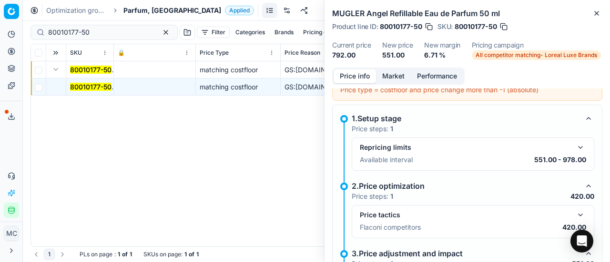
click at [570, 220] on div "Price tactics Flaconi competitors 420.00" at bounding box center [473, 222] width 226 height 25
click at [574, 215] on button "button" at bounding box center [579, 215] width 11 height 11
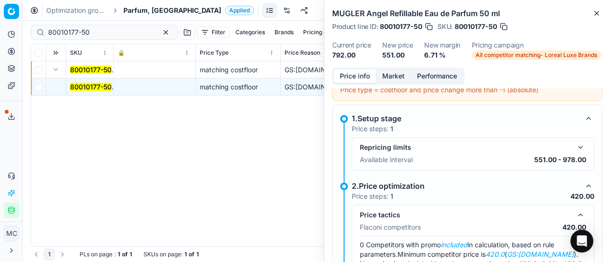
scroll to position [197, 0]
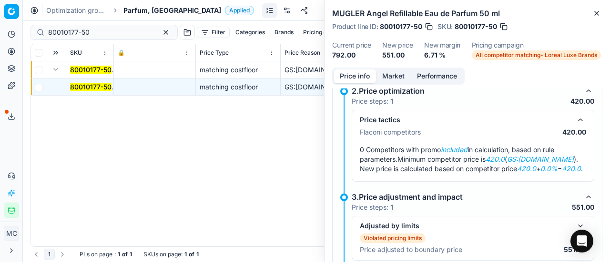
click at [399, 81] on button "Market" at bounding box center [393, 77] width 35 height 14
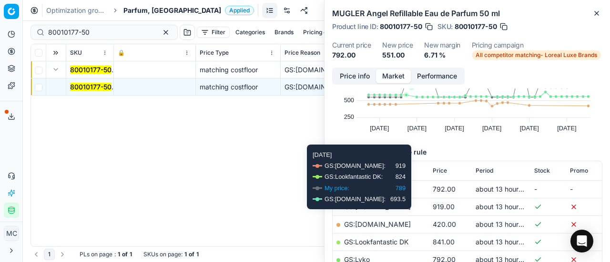
scroll to position [95, 0]
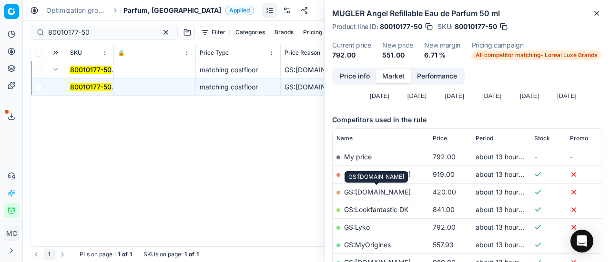
click at [409, 191] on link "GS:[DOMAIN_NAME]" at bounding box center [377, 192] width 67 height 8
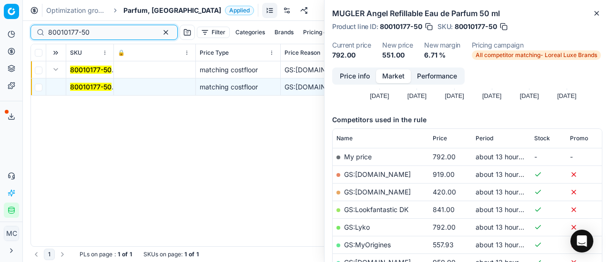
drag, startPoint x: 103, startPoint y: 33, endPoint x: 0, endPoint y: 18, distance: 104.1
click at [0, 19] on div "Pricing platform Analytics Pricing Product portfolio Templates Export service 2…" at bounding box center [305, 131] width 610 height 262
paste input "68668-0006145"
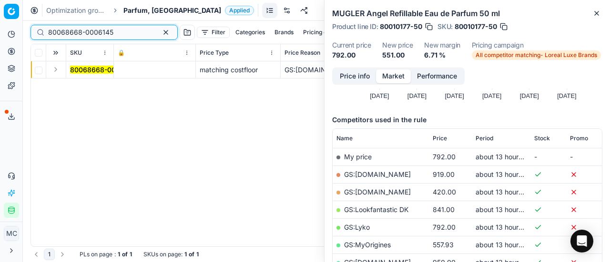
type input "80068668-0006145"
click at [55, 72] on button "Expand" at bounding box center [55, 69] width 11 height 11
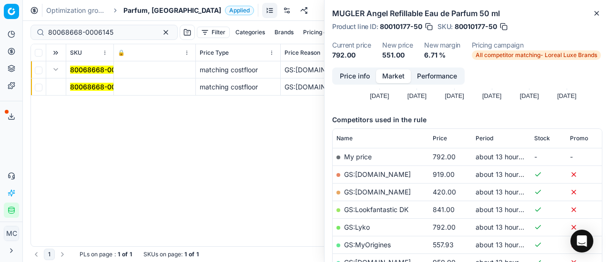
click at [87, 80] on td "80068668-0006145" at bounding box center [90, 87] width 48 height 17
click at [83, 85] on mark "80068668-0006145" at bounding box center [102, 87] width 65 height 8
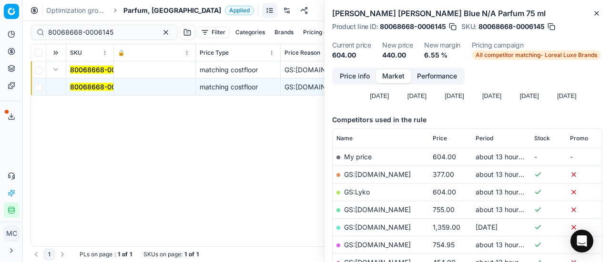
click at [355, 80] on button "Price info" at bounding box center [354, 77] width 42 height 14
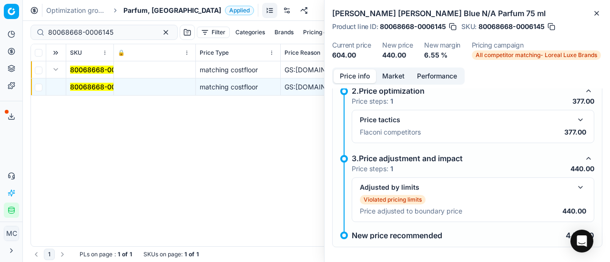
scroll to position [168, 0]
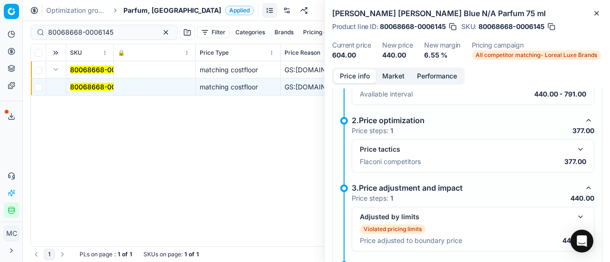
click at [579, 151] on div "Price tactics Flaconi competitors 377.00" at bounding box center [473, 156] width 242 height 33
click at [574, 146] on button "button" at bounding box center [579, 149] width 11 height 11
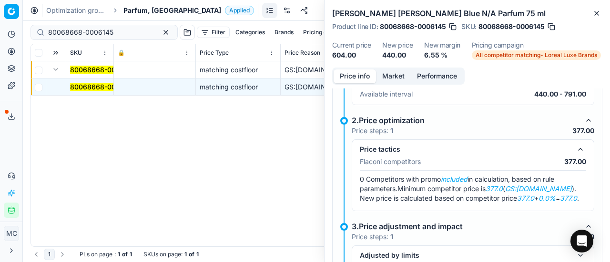
click at [391, 76] on button "Market" at bounding box center [393, 77] width 35 height 14
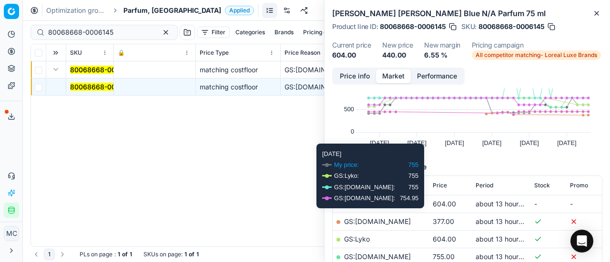
scroll to position [95, 0]
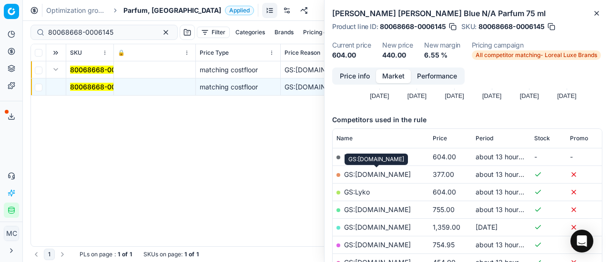
click at [382, 176] on link "GS:[DOMAIN_NAME]" at bounding box center [377, 175] width 67 height 8
click at [136, 12] on span "Parfum, [GEOGRAPHIC_DATA]" at bounding box center [172, 11] width 98 height 10
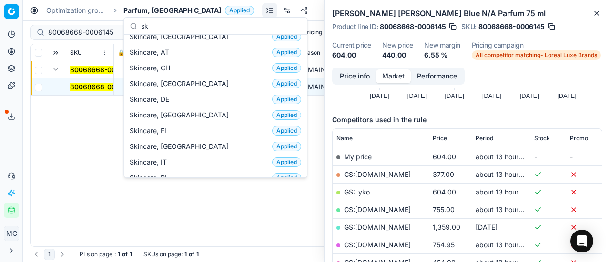
scroll to position [0, 0]
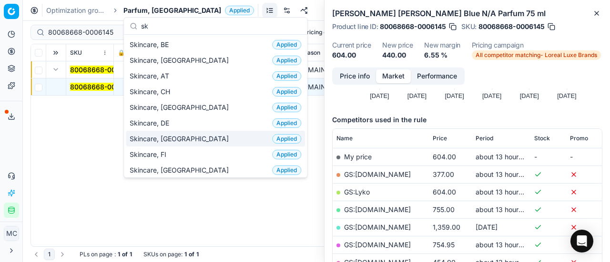
type input "sk"
click at [172, 134] on span "Skincare, [GEOGRAPHIC_DATA]" at bounding box center [181, 139] width 103 height 10
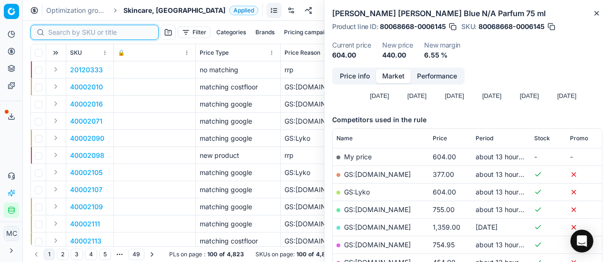
click at [70, 29] on input at bounding box center [100, 33] width 104 height 10
paste input "90015089-0023591"
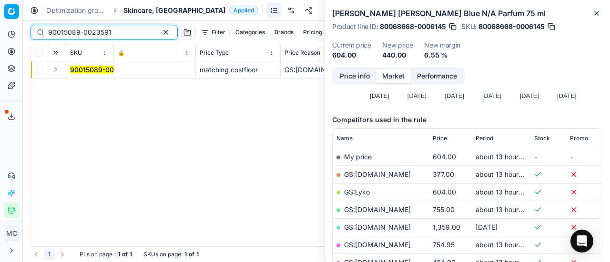
type input "90015089-0023591"
click at [57, 72] on button "Expand" at bounding box center [55, 69] width 11 height 11
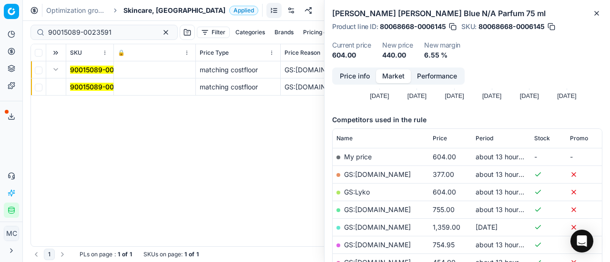
click at [95, 93] on td "90015089-0023591" at bounding box center [90, 87] width 48 height 17
click at [100, 89] on mark "90015089-0023591" at bounding box center [101, 87] width 63 height 8
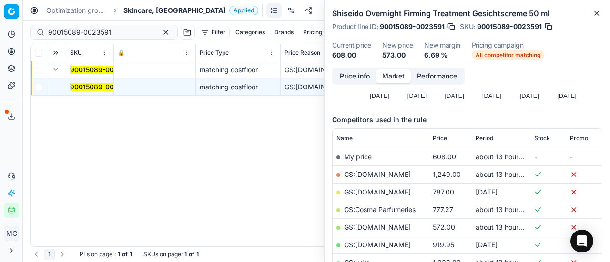
click at [356, 74] on button "Price info" at bounding box center [354, 77] width 42 height 14
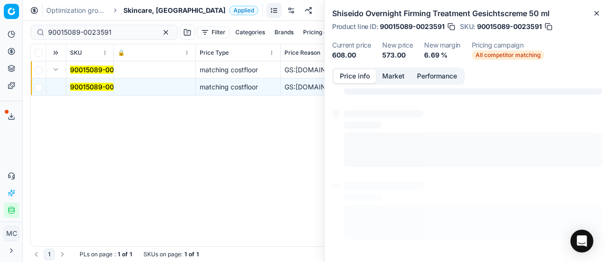
scroll to position [132, 0]
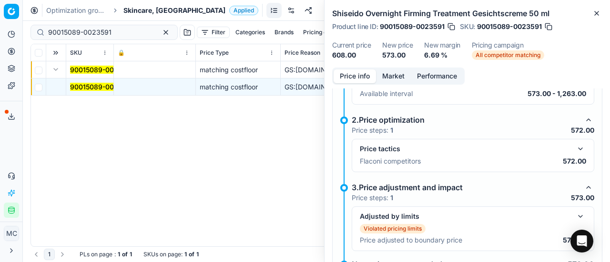
click at [574, 148] on button "button" at bounding box center [579, 148] width 11 height 11
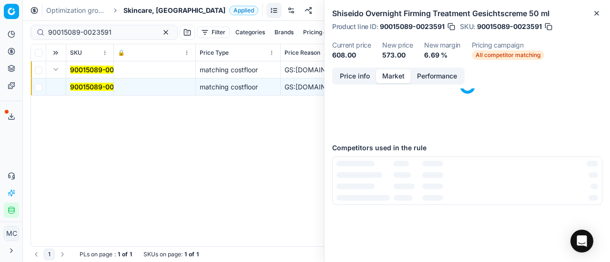
click at [397, 77] on button "Market" at bounding box center [393, 77] width 35 height 14
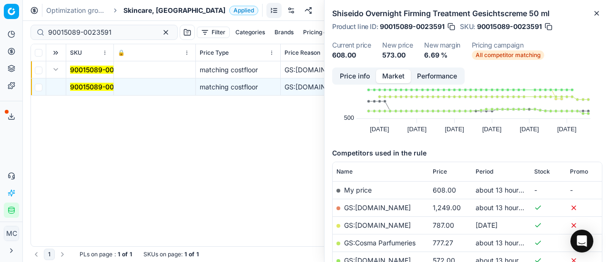
scroll to position [95, 0]
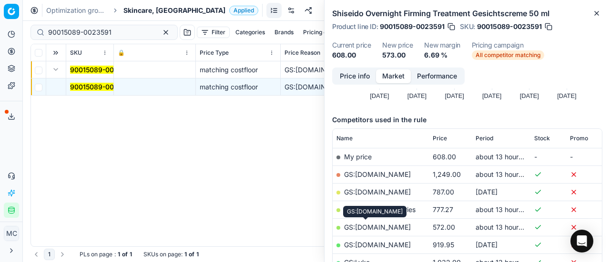
click at [379, 223] on link "GS:[DOMAIN_NAME]" at bounding box center [377, 227] width 67 height 8
click at [145, 12] on span "Skincare, [GEOGRAPHIC_DATA]" at bounding box center [174, 11] width 102 height 10
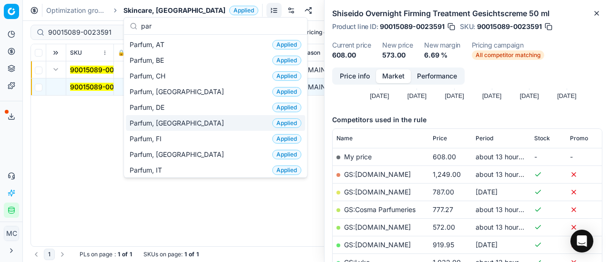
type input "par"
click at [185, 124] on div "Parfum, DK Applied" at bounding box center [215, 123] width 179 height 16
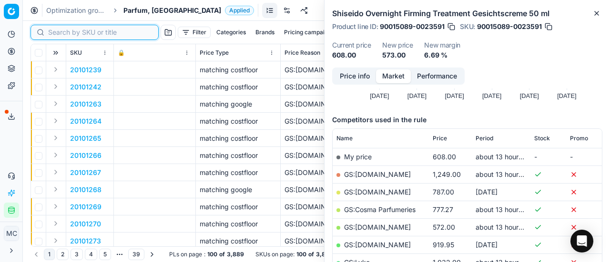
click at [77, 30] on input at bounding box center [100, 33] width 104 height 10
paste input "80036639-200"
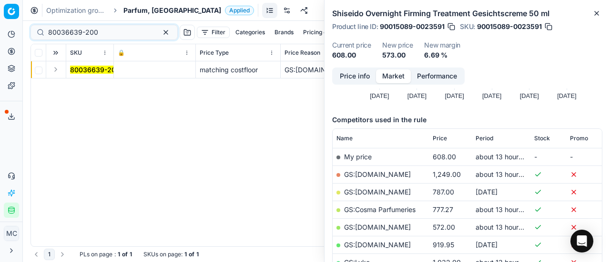
click at [59, 71] on button "Expand" at bounding box center [55, 69] width 11 height 11
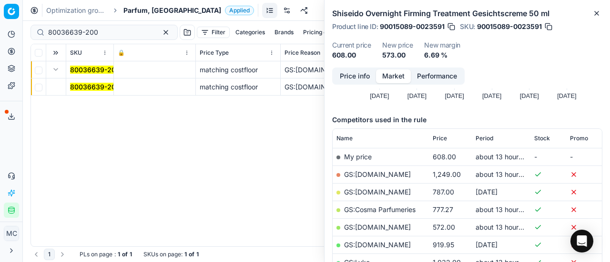
click at [89, 92] on td "80036639-200" at bounding box center [90, 87] width 48 height 17
click at [91, 86] on mark "80036639-200" at bounding box center [95, 87] width 50 height 8
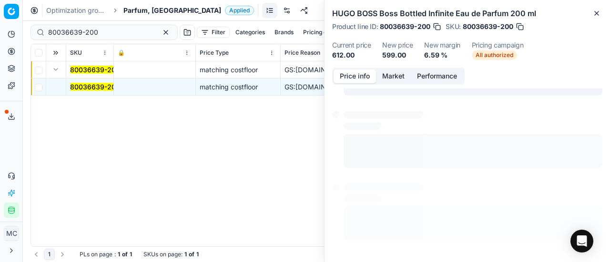
click at [349, 76] on button "Price info" at bounding box center [354, 77] width 42 height 14
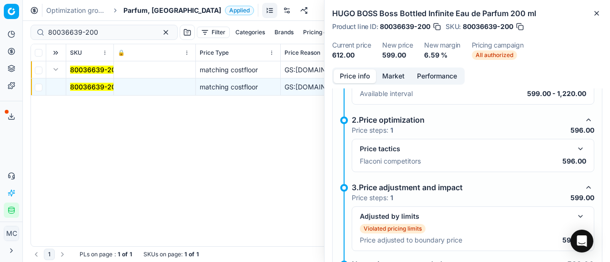
click at [576, 154] on div "Price tactics Flaconi competitors 596.00" at bounding box center [473, 155] width 226 height 25
click at [574, 148] on button "button" at bounding box center [579, 148] width 11 height 11
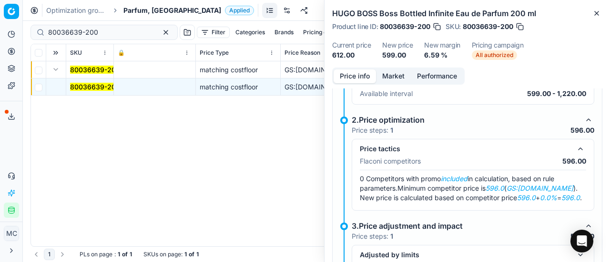
click at [399, 79] on button "Market" at bounding box center [393, 77] width 35 height 14
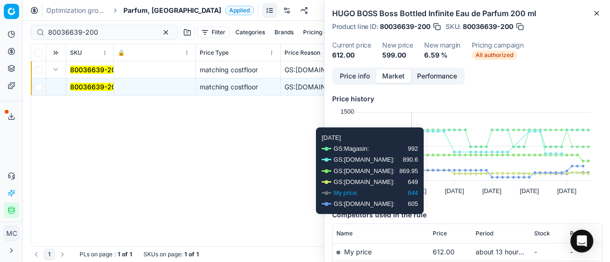
scroll to position [143, 0]
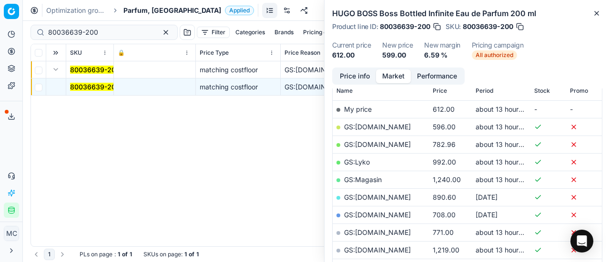
click at [373, 128] on link "GS:[DOMAIN_NAME]" at bounding box center [377, 127] width 67 height 8
drag, startPoint x: 101, startPoint y: 31, endPoint x: 0, endPoint y: -12, distance: 110.3
click at [0, 0] on html "Pricing platform Analytics Pricing Product portfolio Templates Export service 2…" at bounding box center [305, 131] width 610 height 262
paste input "20102137"
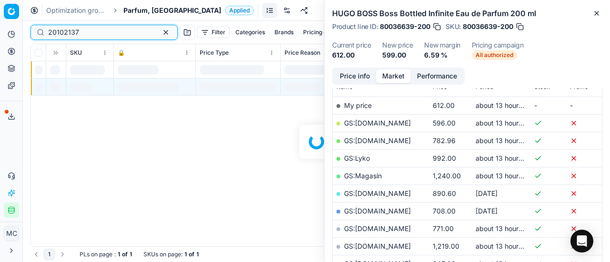
scroll to position [143, 0]
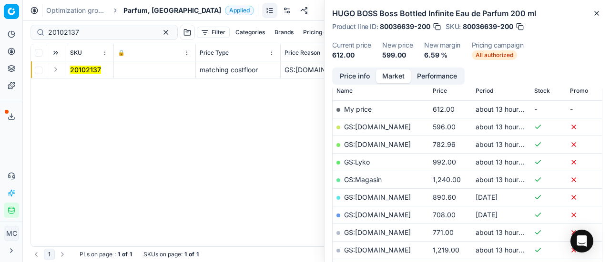
click at [60, 75] on td at bounding box center [56, 69] width 20 height 17
click at [58, 71] on button "Expand" at bounding box center [55, 69] width 11 height 11
click at [90, 92] on td "20102137" at bounding box center [90, 87] width 48 height 17
click at [87, 85] on mark "20102137" at bounding box center [85, 87] width 31 height 8
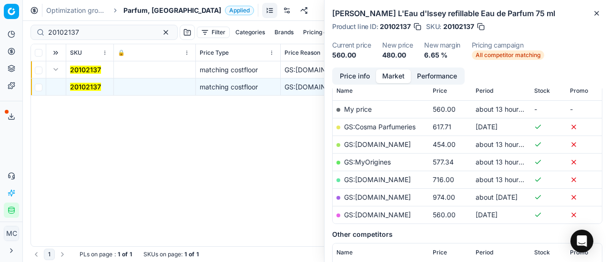
click at [364, 77] on button "Price info" at bounding box center [354, 77] width 42 height 14
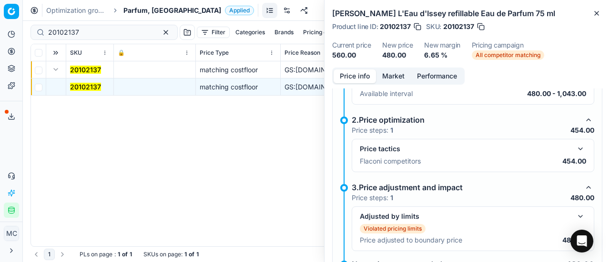
click at [574, 148] on button "button" at bounding box center [579, 148] width 11 height 11
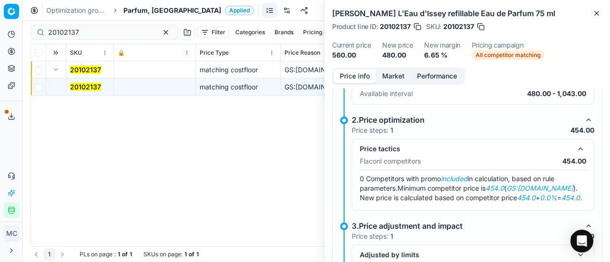
click at [399, 76] on button "Market" at bounding box center [393, 77] width 35 height 14
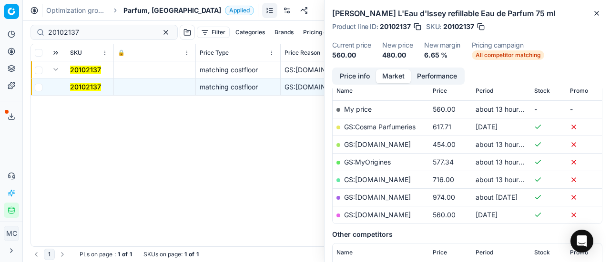
click at [383, 144] on link "GS:[DOMAIN_NAME]" at bounding box center [377, 145] width 67 height 8
drag, startPoint x: 87, startPoint y: 30, endPoint x: 0, endPoint y: 18, distance: 87.5
click at [0, 18] on div "Pricing platform Analytics Pricing Product portfolio Templates Export service 2…" at bounding box center [305, 131] width 610 height 262
paste input "80076971-50"
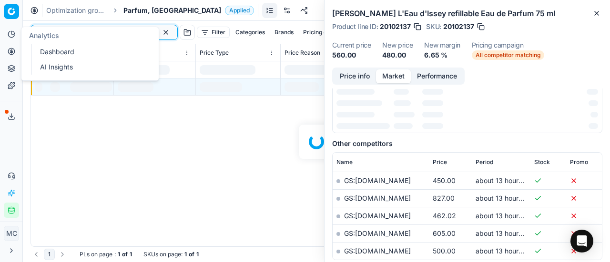
scroll to position [143, 0]
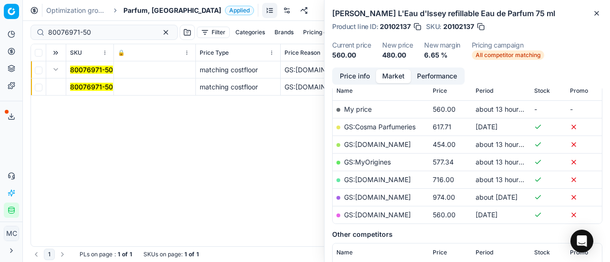
click at [96, 85] on mark "80076971-50" at bounding box center [91, 87] width 43 height 8
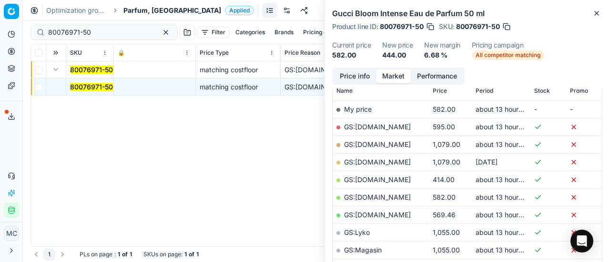
drag, startPoint x: 354, startPoint y: 74, endPoint x: 398, endPoint y: 83, distance: 45.2
click at [355, 74] on button "Price info" at bounding box center [354, 77] width 42 height 14
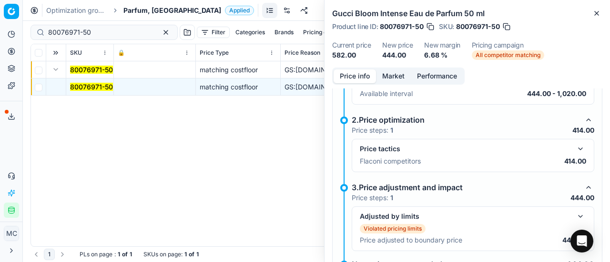
click at [574, 148] on button "button" at bounding box center [579, 148] width 11 height 11
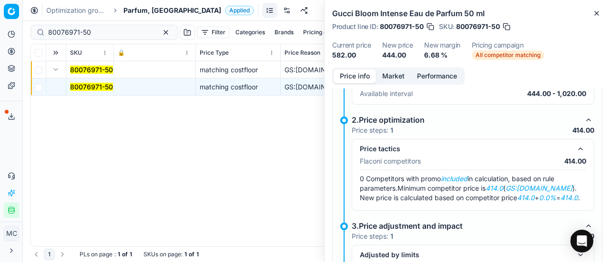
click at [387, 76] on button "Market" at bounding box center [393, 77] width 35 height 14
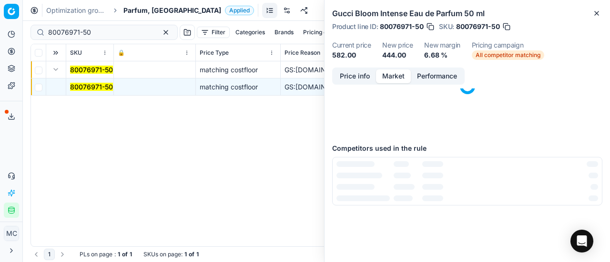
scroll to position [0, 0]
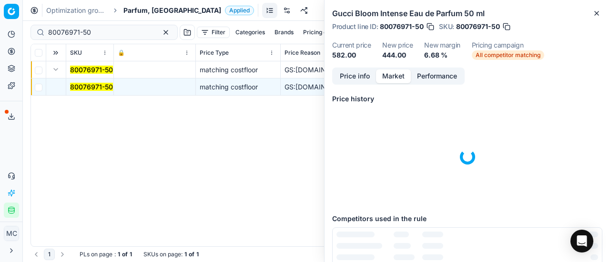
click at [355, 73] on button "Price info" at bounding box center [354, 77] width 42 height 14
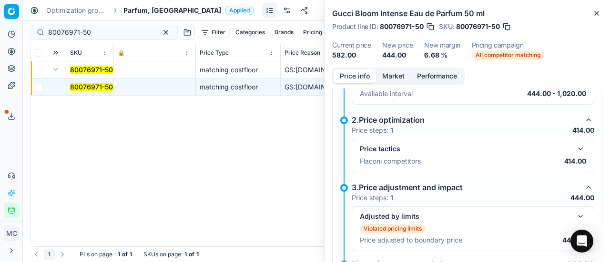
click at [574, 143] on button "button" at bounding box center [579, 148] width 11 height 11
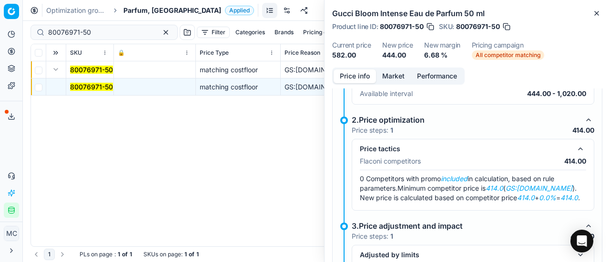
click at [393, 76] on button "Market" at bounding box center [393, 77] width 35 height 14
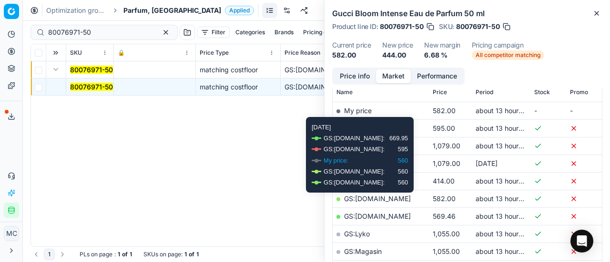
scroll to position [143, 0]
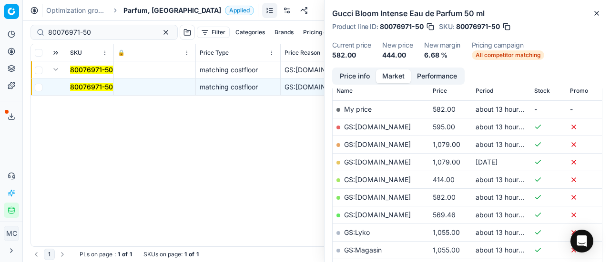
click at [383, 180] on link "GS:[DOMAIN_NAME]" at bounding box center [377, 180] width 67 height 8
drag, startPoint x: 101, startPoint y: 35, endPoint x: 0, endPoint y: 30, distance: 101.1
click at [0, 30] on div "Pricing platform Analytics Pricing Product portfolio Templates Export service 2…" at bounding box center [305, 131] width 610 height 262
paste input "20101485"
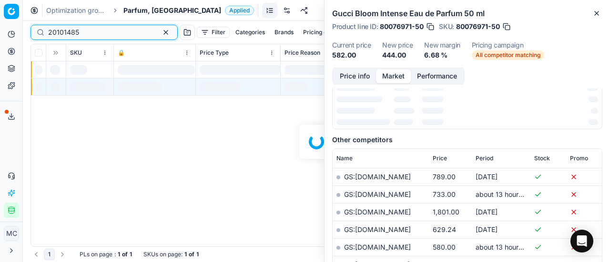
scroll to position [143, 0]
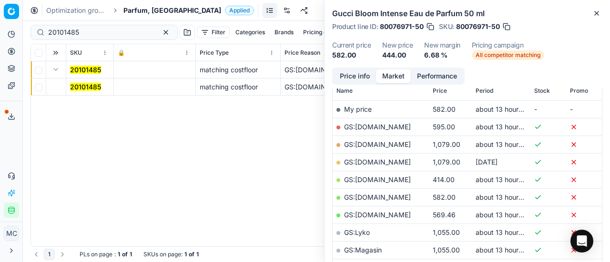
drag, startPoint x: 79, startPoint y: 85, endPoint x: 326, endPoint y: 90, distance: 247.3
click at [82, 86] on mark "20101485" at bounding box center [85, 87] width 31 height 8
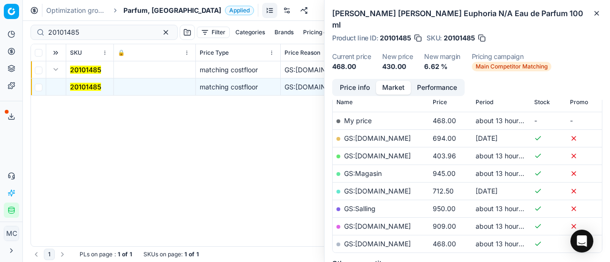
click at [352, 81] on button "Price info" at bounding box center [354, 88] width 42 height 14
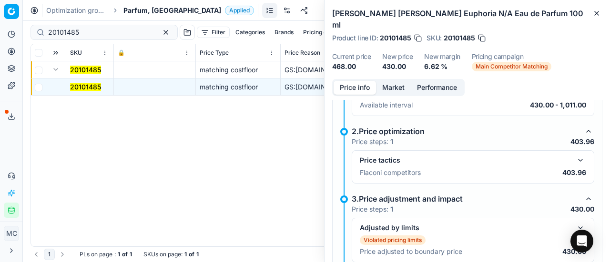
click at [574, 155] on button "button" at bounding box center [579, 160] width 11 height 11
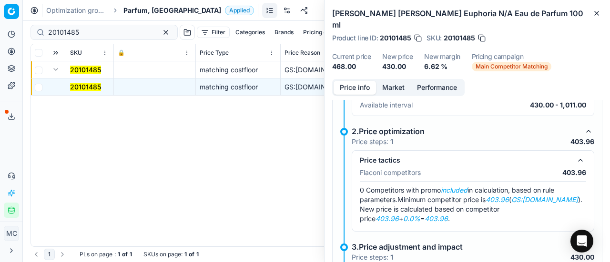
click at [393, 87] on div "Price info Market Performance Violated pricing limits Recommended price has vio…" at bounding box center [466, 170] width 285 height 183
click at [396, 81] on button "Market" at bounding box center [393, 88] width 35 height 14
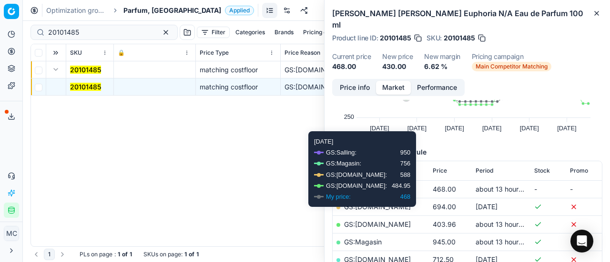
scroll to position [95, 0]
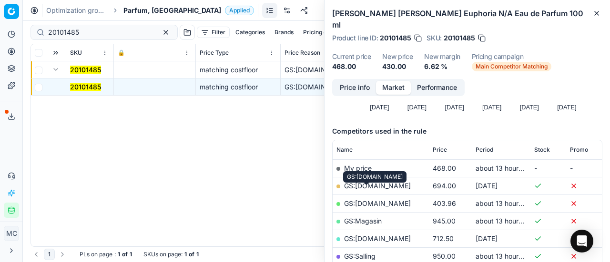
click at [364, 200] on link "GS:[DOMAIN_NAME]" at bounding box center [377, 204] width 67 height 8
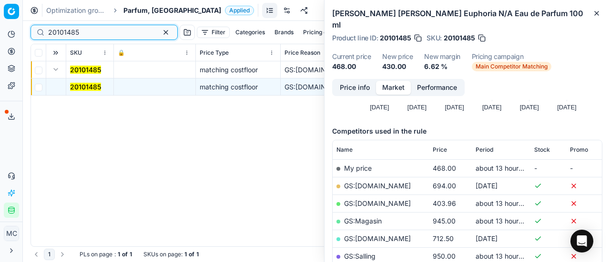
drag, startPoint x: 117, startPoint y: 35, endPoint x: 0, endPoint y: 35, distance: 116.7
click at [0, 35] on div "Pricing platform Analytics Pricing Product portfolio Templates Export service 2…" at bounding box center [305, 131] width 610 height 262
paste input "80011596-100"
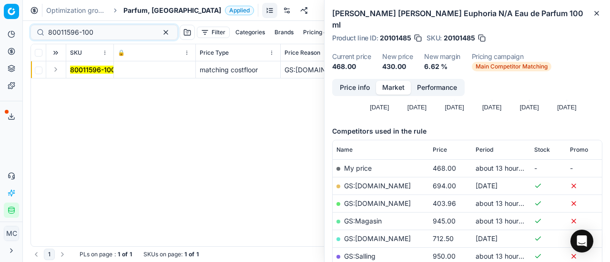
click at [60, 71] on button "Expand" at bounding box center [55, 69] width 11 height 11
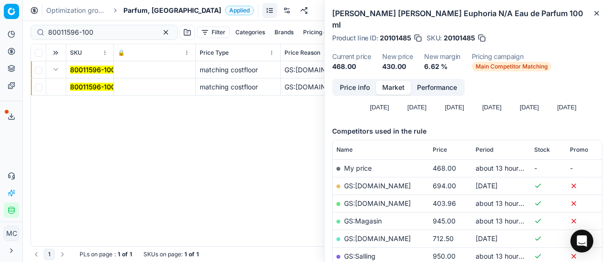
click at [84, 79] on td "80011596-100" at bounding box center [90, 87] width 48 height 17
click at [90, 84] on mark "80011596-100" at bounding box center [92, 87] width 45 height 8
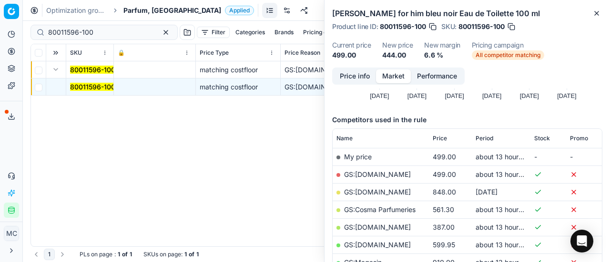
click at [358, 79] on button "Price info" at bounding box center [354, 77] width 42 height 14
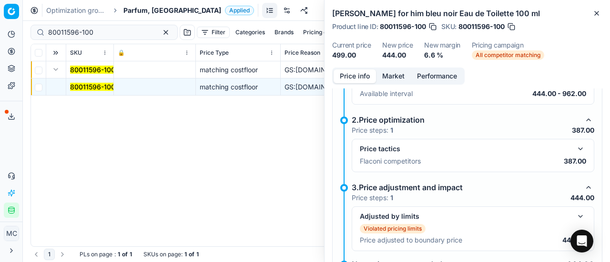
click at [574, 147] on button "button" at bounding box center [579, 148] width 11 height 11
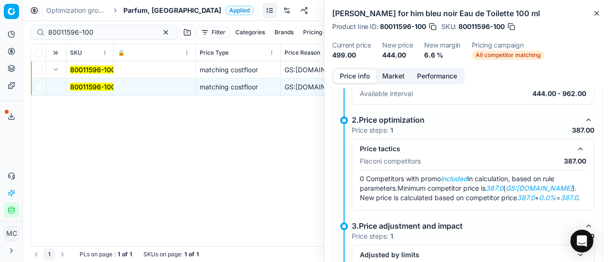
click at [386, 80] on button "Market" at bounding box center [393, 77] width 35 height 14
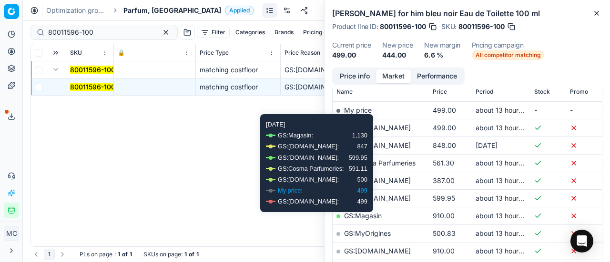
scroll to position [143, 0]
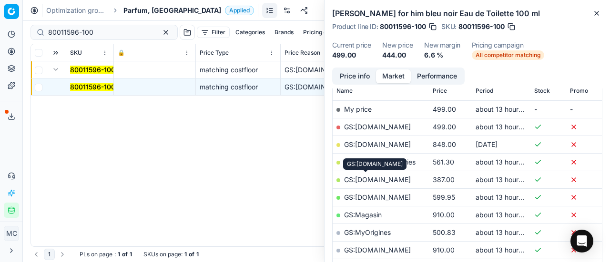
click at [370, 180] on link "GS:[DOMAIN_NAME]" at bounding box center [377, 180] width 67 height 8
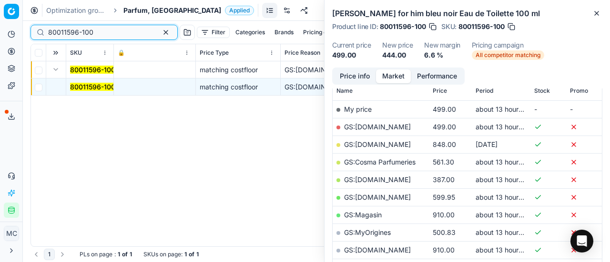
drag, startPoint x: 111, startPoint y: 33, endPoint x: 12, endPoint y: 14, distance: 100.8
click at [0, 17] on div "Pricing platform Analytics Pricing Product portfolio Templates Export service 2…" at bounding box center [305, 131] width 610 height 262
paste input "27787"
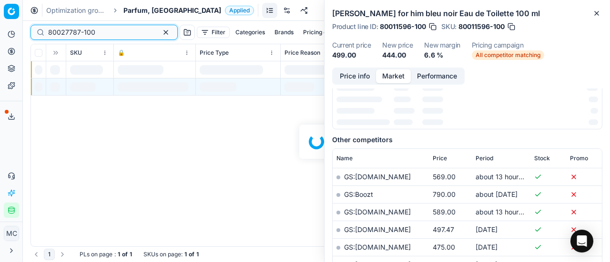
scroll to position [143, 0]
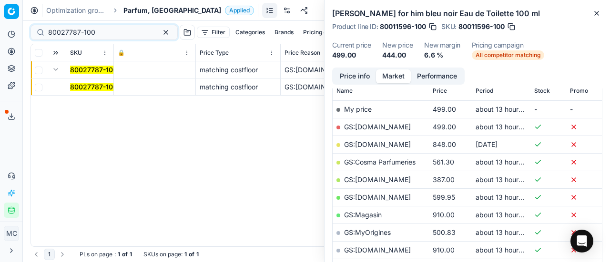
click at [83, 87] on mark "80027787-100" at bounding box center [93, 87] width 47 height 8
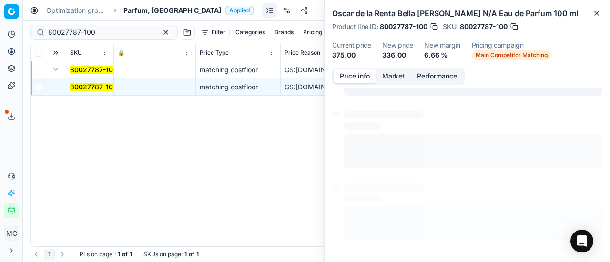
click at [352, 71] on button "Price info" at bounding box center [354, 77] width 42 height 14
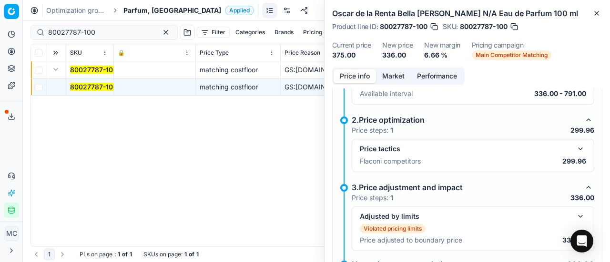
click at [575, 149] on button "button" at bounding box center [579, 148] width 11 height 11
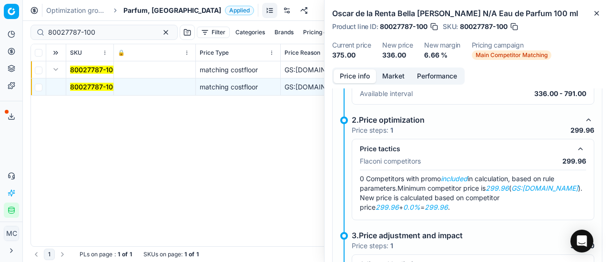
click at [393, 77] on button "Market" at bounding box center [393, 77] width 35 height 14
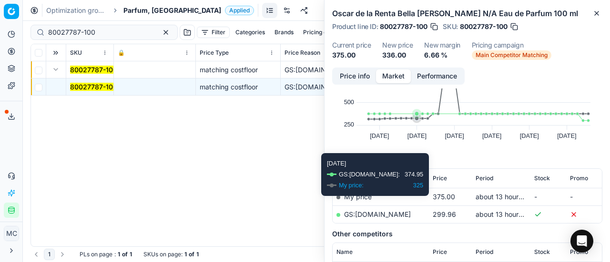
scroll to position [95, 0]
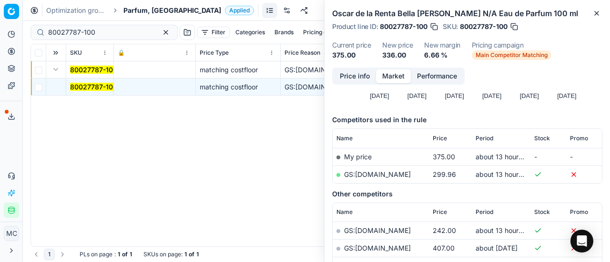
click at [384, 176] on link "GS:[DOMAIN_NAME]" at bounding box center [377, 175] width 67 height 8
drag, startPoint x: 110, startPoint y: 31, endPoint x: 0, endPoint y: 14, distance: 111.9
click at [0, 14] on div "Pricing platform Analytics Pricing Product portfolio Templates Export service 2…" at bounding box center [305, 131] width 610 height 262
paste input "90000790-0001013"
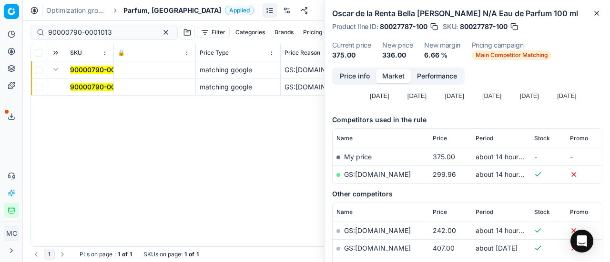
click at [92, 88] on mark "90000790-0001013" at bounding box center [102, 87] width 64 height 8
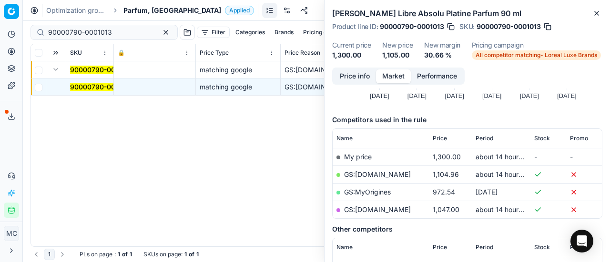
click at [347, 76] on button "Price info" at bounding box center [354, 77] width 42 height 14
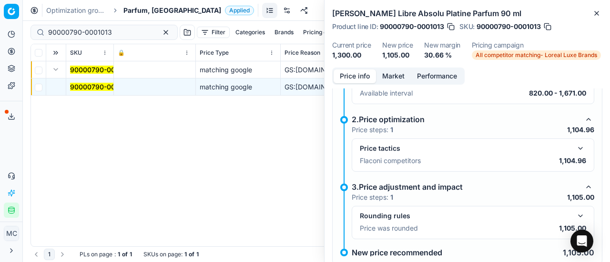
click at [574, 149] on button "button" at bounding box center [579, 148] width 11 height 11
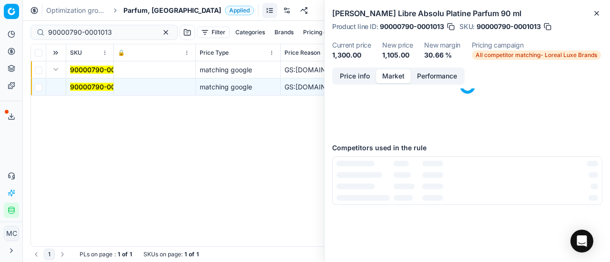
drag, startPoint x: 384, startPoint y: 78, endPoint x: 386, endPoint y: 95, distance: 17.3
click at [384, 81] on button "Market" at bounding box center [393, 77] width 35 height 14
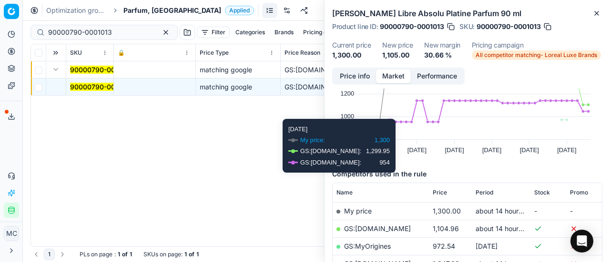
scroll to position [95, 0]
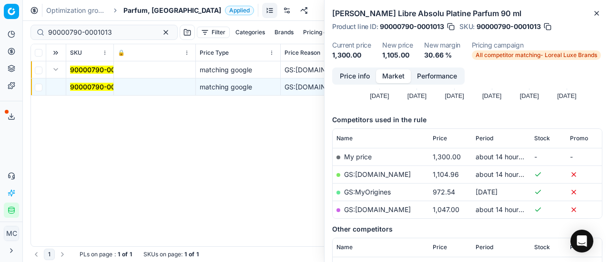
click at [369, 173] on link "GS:[DOMAIN_NAME]" at bounding box center [377, 175] width 67 height 8
drag, startPoint x: 112, startPoint y: 30, endPoint x: 0, endPoint y: 10, distance: 114.3
click at [0, 10] on div "Pricing platform Analytics Pricing Product portfolio Templates Export service 2…" at bounding box center [305, 131] width 610 height 262
paste input "1699-0002405"
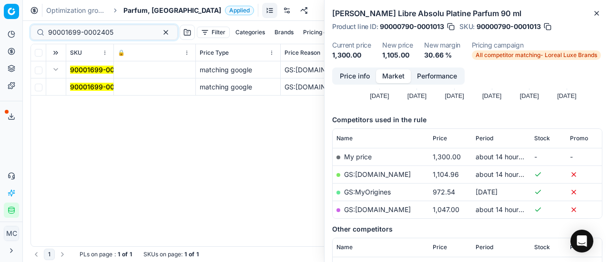
drag, startPoint x: 77, startPoint y: 85, endPoint x: 162, endPoint y: 85, distance: 84.8
click at [78, 85] on mark "90001699-0002405" at bounding box center [102, 87] width 65 height 8
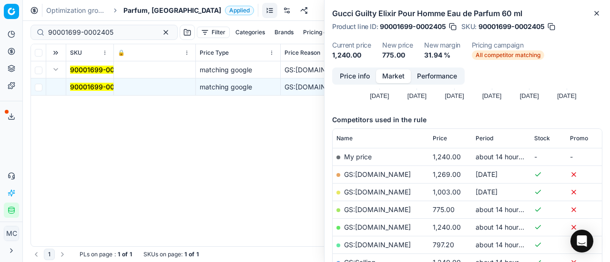
click at [361, 74] on button "Price info" at bounding box center [354, 77] width 42 height 14
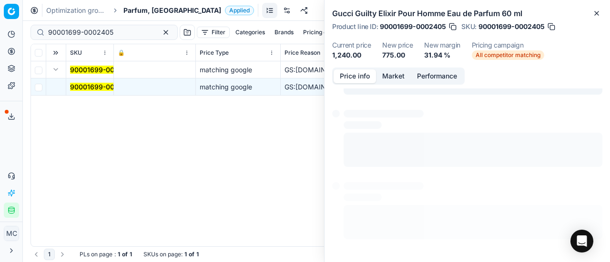
scroll to position [7, 0]
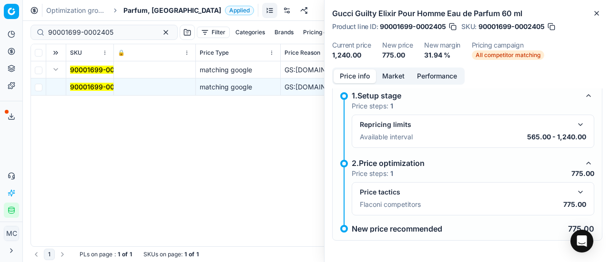
click at [575, 191] on button "button" at bounding box center [579, 192] width 11 height 11
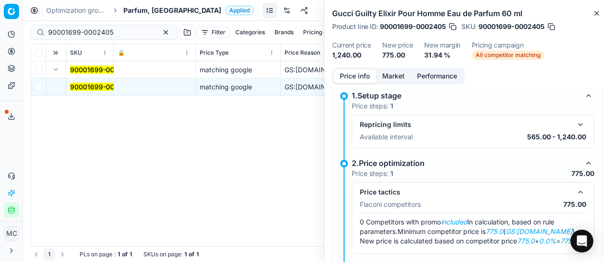
click at [393, 76] on button "Market" at bounding box center [393, 77] width 35 height 14
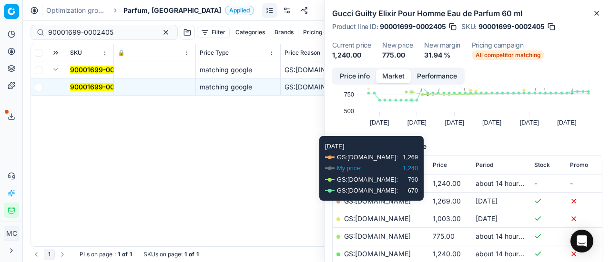
scroll to position [95, 0]
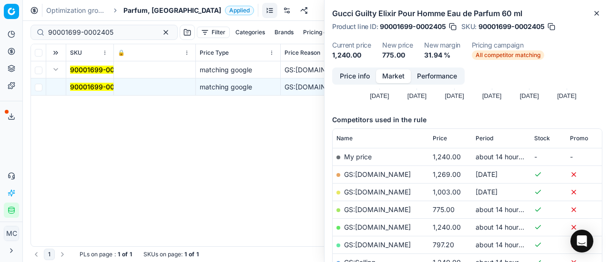
click at [374, 210] on link "GS:[DOMAIN_NAME]" at bounding box center [377, 210] width 67 height 8
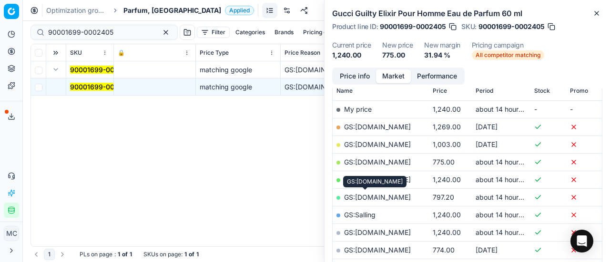
click at [372, 195] on link "GS:[DOMAIN_NAME]" at bounding box center [377, 197] width 67 height 8
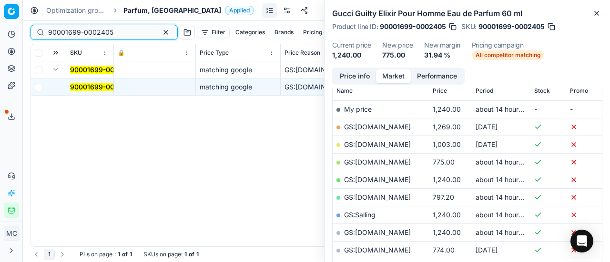
drag, startPoint x: 121, startPoint y: 29, endPoint x: 0, endPoint y: 6, distance: 123.1
click at [0, 11] on div "Pricing platform Analytics Pricing Product portfolio Templates Export service 2…" at bounding box center [305, 131] width 610 height 262
paste input "20102354"
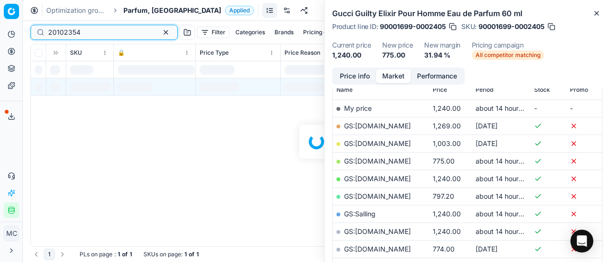
scroll to position [143, 0]
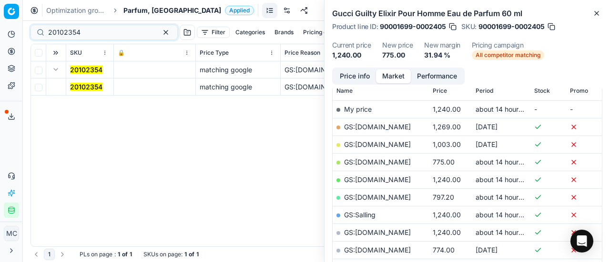
drag, startPoint x: 60, startPoint y: 72, endPoint x: 80, endPoint y: 83, distance: 23.2
click at [58, 70] on button "Expand" at bounding box center [55, 69] width 11 height 11
click at [56, 73] on button "Expand" at bounding box center [55, 69] width 11 height 11
click at [84, 88] on mark "20102354" at bounding box center [86, 87] width 32 height 8
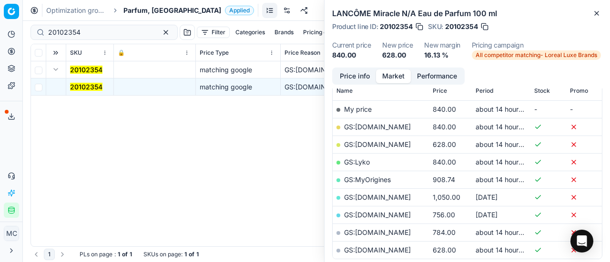
click at [356, 72] on button "Price info" at bounding box center [354, 77] width 42 height 14
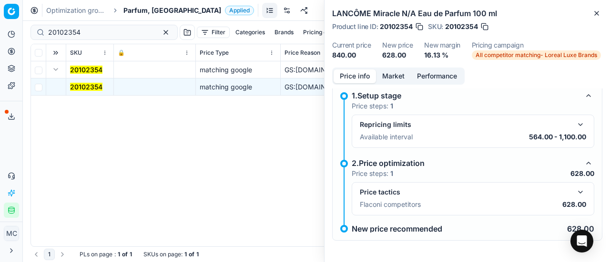
click at [574, 188] on button "button" at bounding box center [579, 192] width 11 height 11
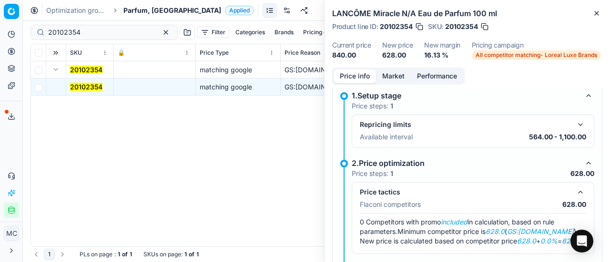
click at [405, 71] on button "Market" at bounding box center [393, 77] width 35 height 14
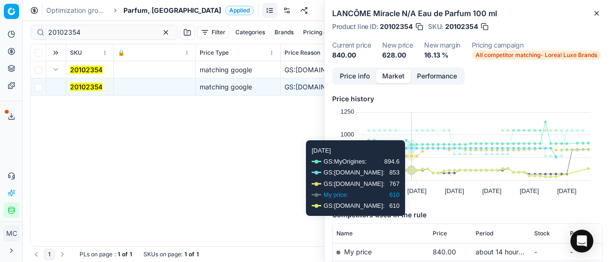
scroll to position [95, 0]
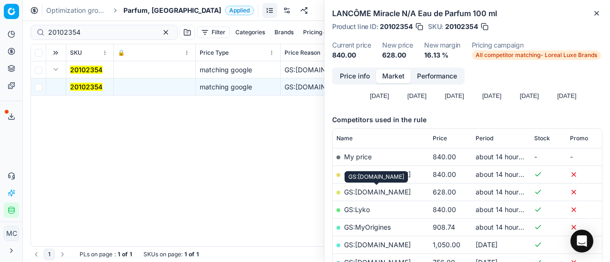
click at [401, 189] on link "GS:[DOMAIN_NAME]" at bounding box center [377, 192] width 67 height 8
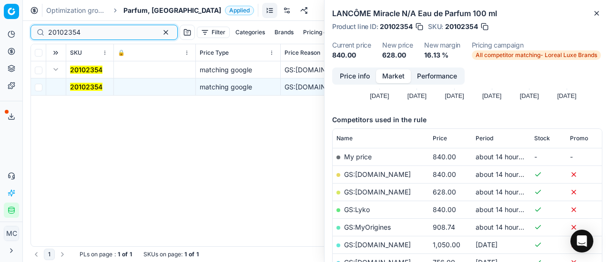
drag, startPoint x: 87, startPoint y: 32, endPoint x: 6, endPoint y: 20, distance: 81.8
click at [0, 20] on div "Pricing platform Analytics Pricing Product portfolio Templates Export service 2…" at bounding box center [305, 131] width 610 height 262
paste input "80029198-0005691"
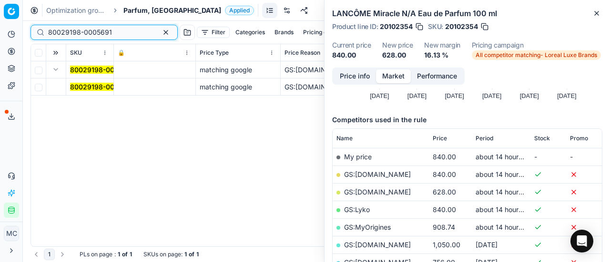
type input "80029198-0005691"
drag, startPoint x: 80, startPoint y: 82, endPoint x: 405, endPoint y: 86, distance: 325.8
click at [86, 85] on mark "80029198-0005691" at bounding box center [102, 87] width 64 height 8
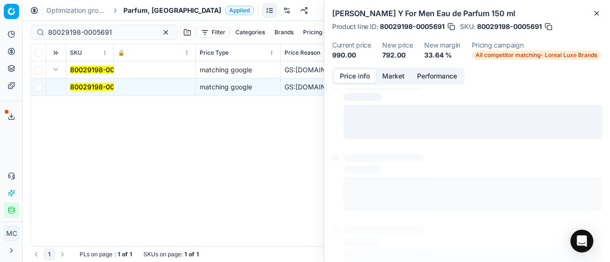
click at [357, 79] on button "Price info" at bounding box center [354, 77] width 42 height 14
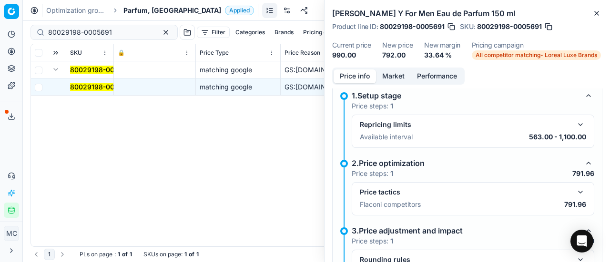
click at [566, 191] on div "Price tactics" at bounding box center [473, 192] width 226 height 11
click at [574, 191] on button "button" at bounding box center [579, 192] width 11 height 11
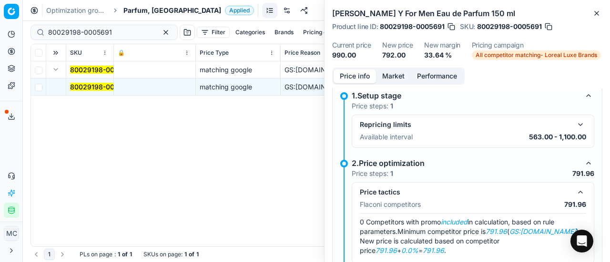
click at [386, 77] on button "Market" at bounding box center [393, 77] width 35 height 14
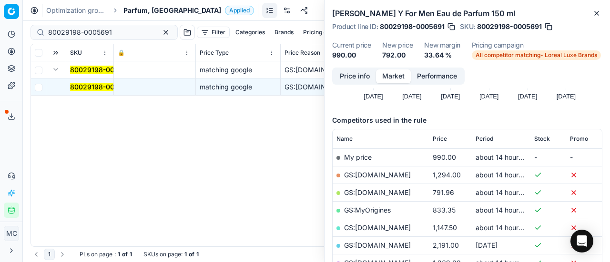
scroll to position [95, 0]
click at [381, 194] on link "GS:[DOMAIN_NAME]" at bounding box center [377, 192] width 67 height 8
click at [127, 9] on span "Parfum, [GEOGRAPHIC_DATA]" at bounding box center [172, 11] width 98 height 10
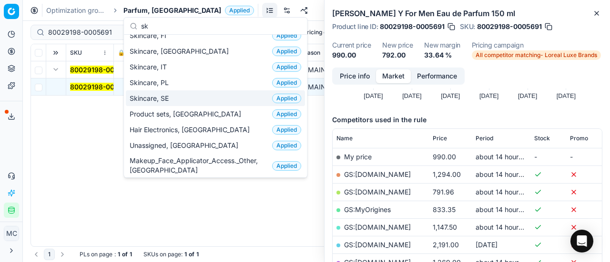
scroll to position [0, 0]
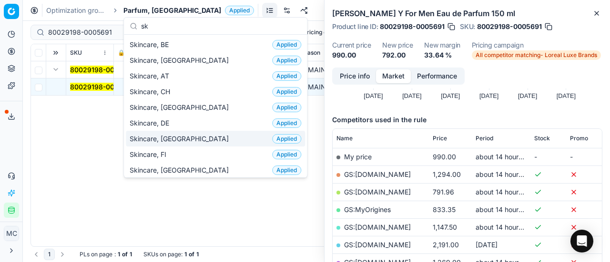
type input "sk"
click at [181, 138] on div "Skincare, DK Applied" at bounding box center [215, 139] width 179 height 16
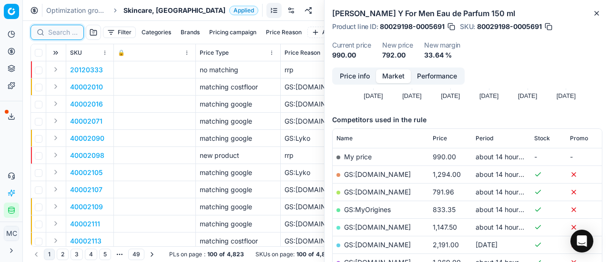
click at [71, 31] on input at bounding box center [63, 33] width 30 height 10
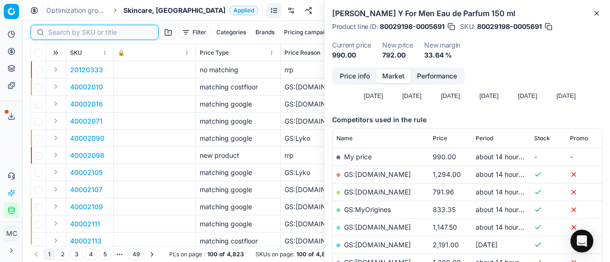
paste input "90011204-0017723"
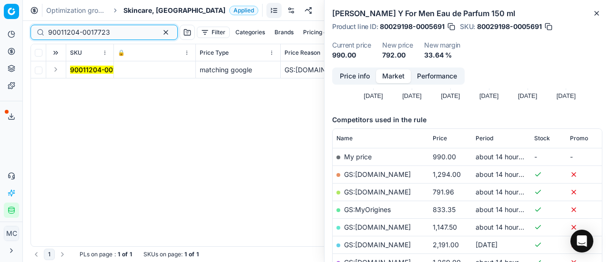
type input "90011204-0017723"
click at [59, 66] on button "Expand" at bounding box center [55, 69] width 11 height 11
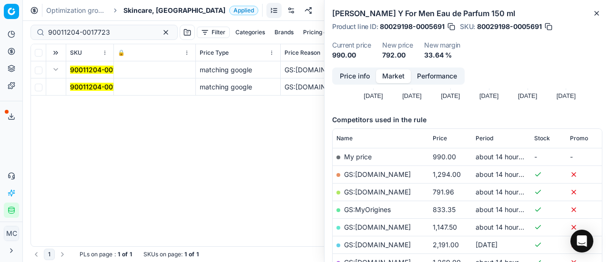
click at [96, 91] on span "90011204-0017723" at bounding box center [101, 87] width 62 height 10
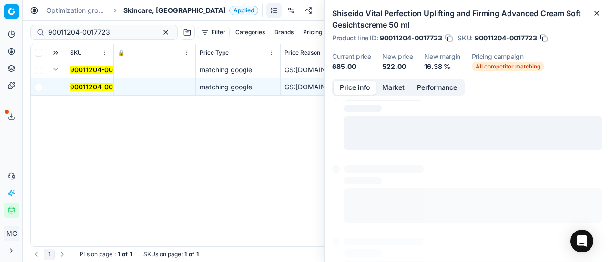
click at [351, 89] on button "Price info" at bounding box center [354, 88] width 42 height 14
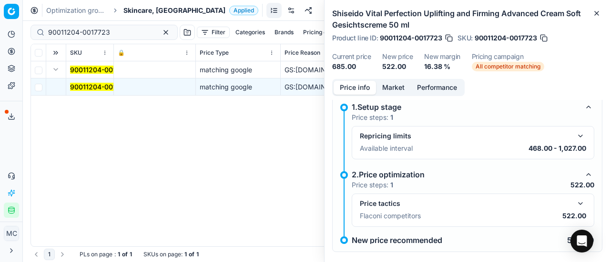
click at [574, 201] on button "button" at bounding box center [579, 203] width 11 height 11
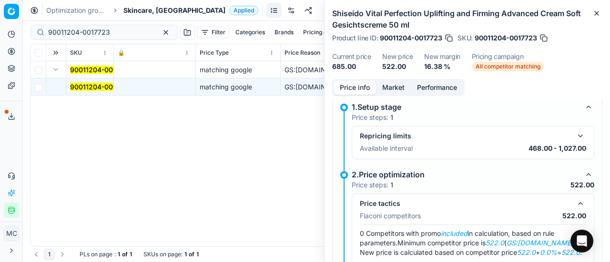
click at [391, 83] on button "Market" at bounding box center [393, 88] width 35 height 14
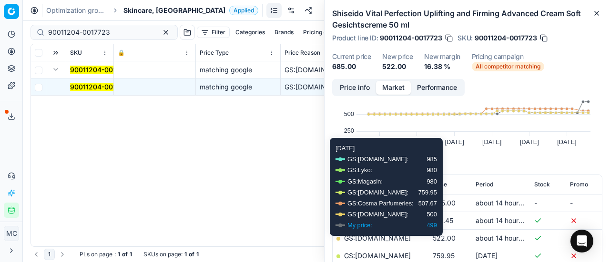
scroll to position [95, 0]
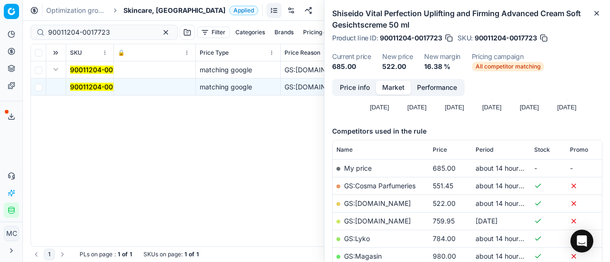
click at [373, 202] on link "GS:[DOMAIN_NAME]" at bounding box center [377, 204] width 67 height 8
click at [150, 11] on span "Skincare, [GEOGRAPHIC_DATA]" at bounding box center [174, 11] width 102 height 10
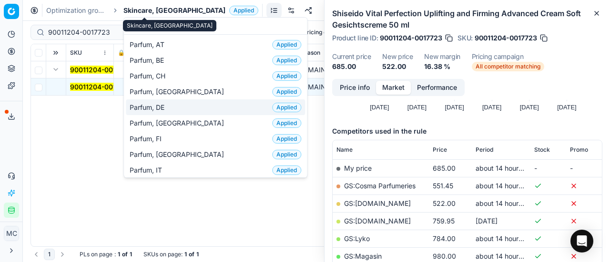
type input "par"
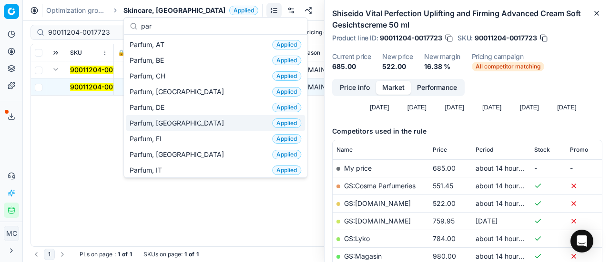
click at [172, 125] on div "Parfum, DK Applied" at bounding box center [215, 123] width 179 height 16
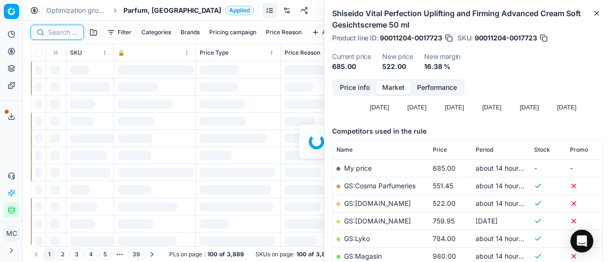
click at [61, 34] on input at bounding box center [63, 33] width 30 height 10
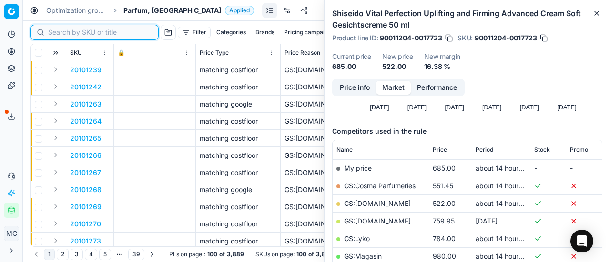
paste input "80075907-50"
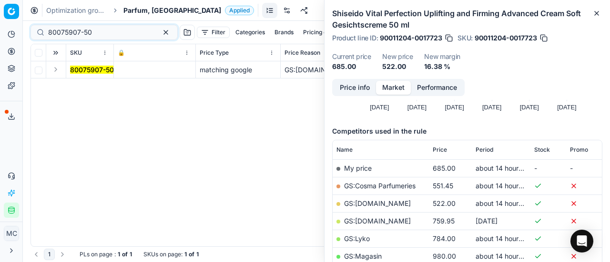
drag, startPoint x: 60, startPoint y: 69, endPoint x: 74, endPoint y: 77, distance: 16.6
click at [60, 71] on button "Expand" at bounding box center [55, 69] width 11 height 11
click at [107, 87] on mark "80075907-50" at bounding box center [92, 87] width 44 height 8
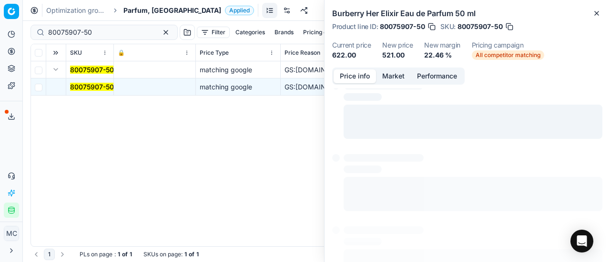
click at [356, 74] on button "Price info" at bounding box center [354, 77] width 42 height 14
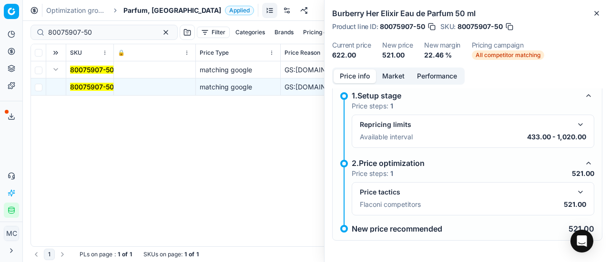
click at [575, 193] on button "button" at bounding box center [579, 192] width 11 height 11
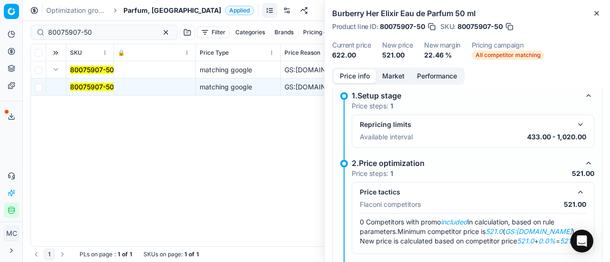
click at [397, 72] on button "Market" at bounding box center [393, 77] width 35 height 14
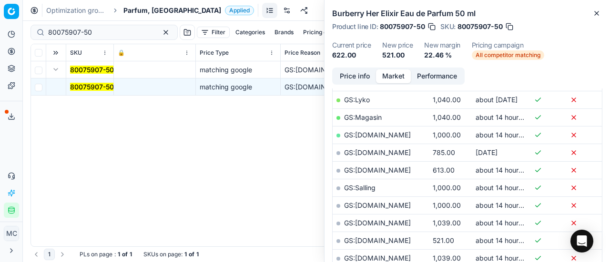
scroll to position [238, 0]
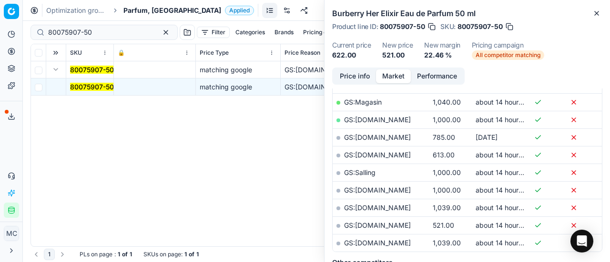
click at [393, 221] on link "GS:[DOMAIN_NAME]" at bounding box center [377, 225] width 67 height 8
drag, startPoint x: 103, startPoint y: 30, endPoint x: 13, endPoint y: 22, distance: 90.0
click at [0, 21] on div "Pricing platform Analytics Pricing Product portfolio Templates Export service 2…" at bounding box center [305, 131] width 610 height 262
paste input "2010192"
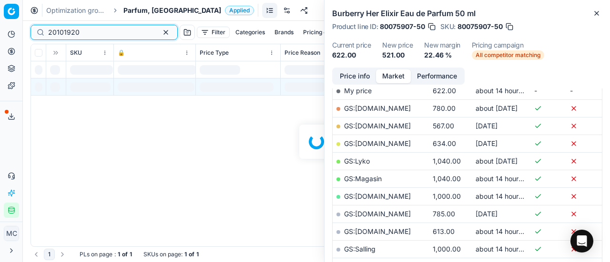
scroll to position [238, 0]
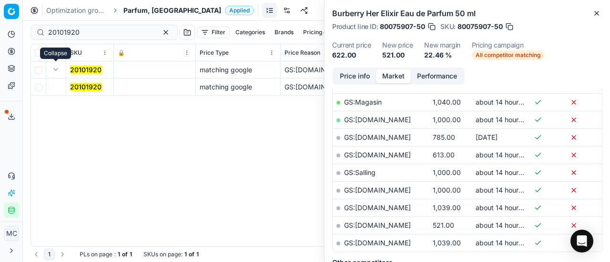
click at [55, 70] on button "Expand" at bounding box center [55, 69] width 11 height 11
click at [79, 87] on mark "20101920" at bounding box center [85, 87] width 31 height 8
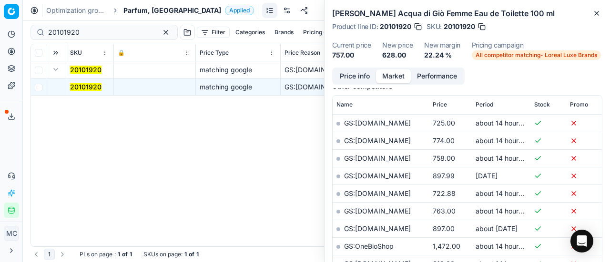
click at [347, 70] on button "Price info" at bounding box center [354, 77] width 42 height 14
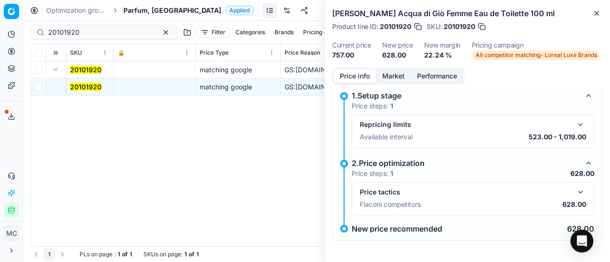
click at [576, 196] on button "button" at bounding box center [579, 192] width 11 height 11
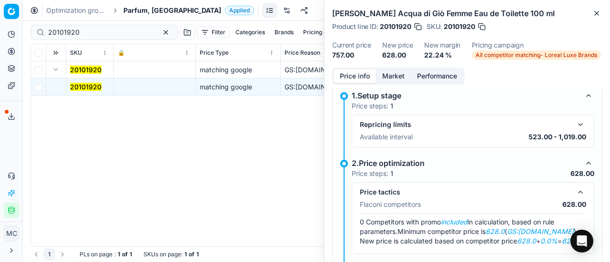
click at [393, 76] on button "Market" at bounding box center [393, 77] width 35 height 14
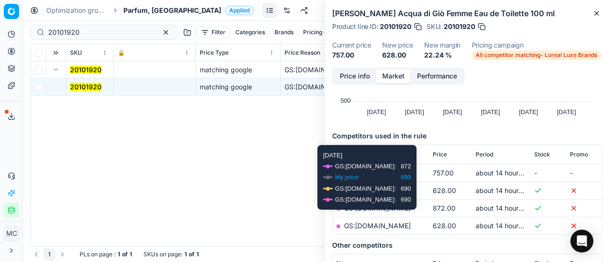
scroll to position [143, 0]
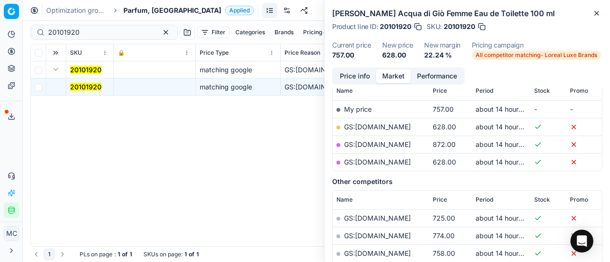
click at [395, 125] on link "GS:[DOMAIN_NAME]" at bounding box center [377, 127] width 67 height 8
drag, startPoint x: 94, startPoint y: 30, endPoint x: 0, endPoint y: 13, distance: 95.8
click at [0, 18] on div "Pricing platform Analytics Pricing Product portfolio Templates Export service 2…" at bounding box center [305, 131] width 610 height 262
paste input "80066208-5"
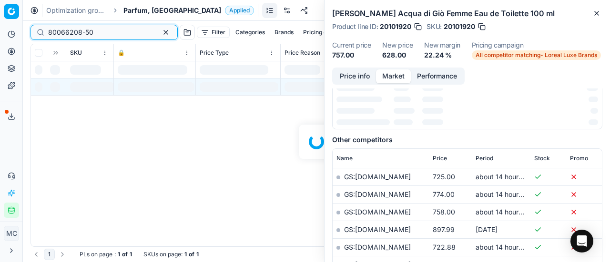
scroll to position [143, 0]
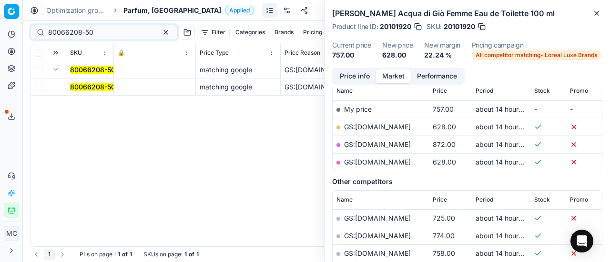
click at [96, 86] on mark "80066208-50" at bounding box center [92, 87] width 45 height 8
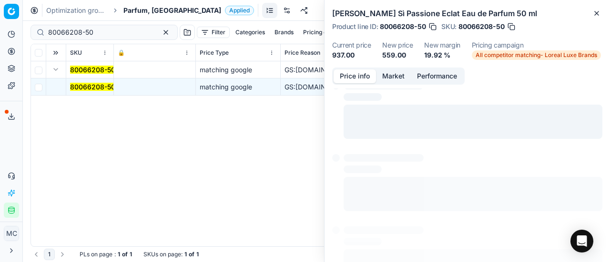
click at [366, 76] on button "Price info" at bounding box center [354, 77] width 42 height 14
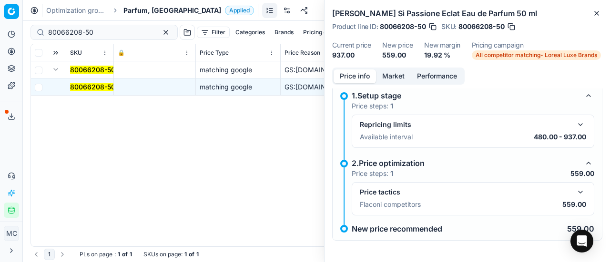
click at [579, 196] on div "Price tactics Flaconi competitors 559.00" at bounding box center [473, 198] width 242 height 33
click at [577, 192] on button "button" at bounding box center [579, 192] width 11 height 11
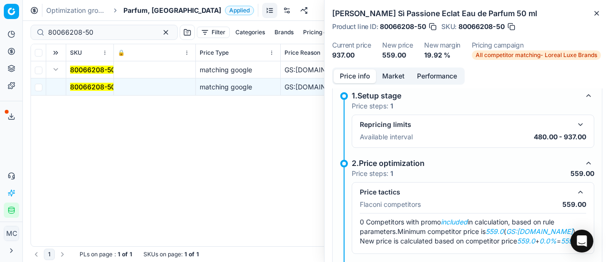
click at [386, 78] on button "Market" at bounding box center [393, 77] width 35 height 14
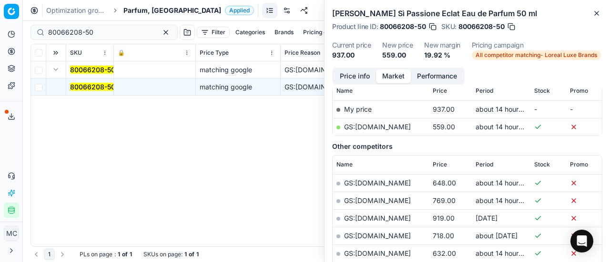
click at [392, 125] on link "GS:[DOMAIN_NAME]" at bounding box center [377, 127] width 67 height 8
drag, startPoint x: 126, startPoint y: 34, endPoint x: 9, endPoint y: 13, distance: 119.5
click at [0, 15] on div "Pricing platform Analytics Pricing Product portfolio Templates Export service 2…" at bounding box center [305, 131] width 610 height 262
paste input "90007350-0011239"
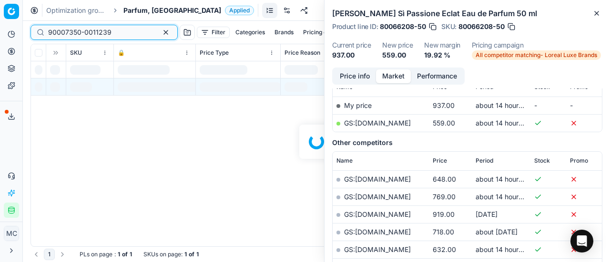
scroll to position [143, 0]
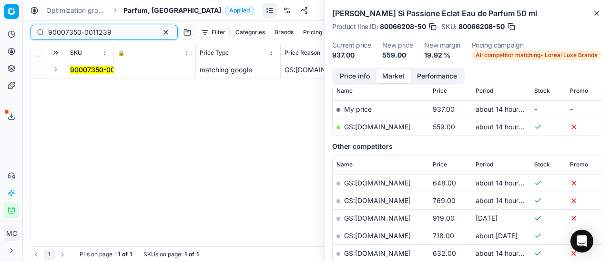
type input "90007350-0011239"
drag, startPoint x: 56, startPoint y: 73, endPoint x: 86, endPoint y: 93, distance: 36.1
click at [59, 75] on td at bounding box center [56, 69] width 20 height 17
click at [86, 93] on div "90007350-0011239 matching google GS:[DOMAIN_NAME] HUGO BOSS BOSS Bottled Absolu…" at bounding box center [316, 153] width 571 height 185
click at [56, 70] on button "Expand" at bounding box center [55, 69] width 11 height 11
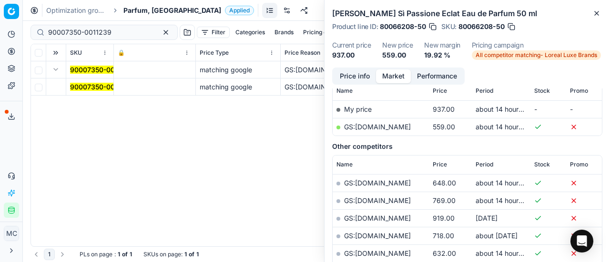
click at [96, 89] on mark "90007350-0011239" at bounding box center [101, 87] width 63 height 8
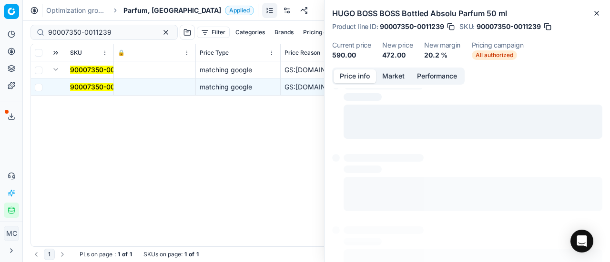
click at [356, 77] on button "Price info" at bounding box center [354, 77] width 42 height 14
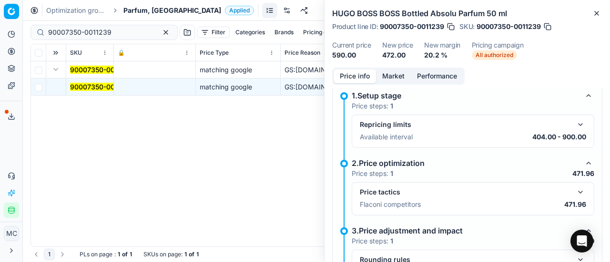
click at [575, 193] on button "button" at bounding box center [579, 192] width 11 height 11
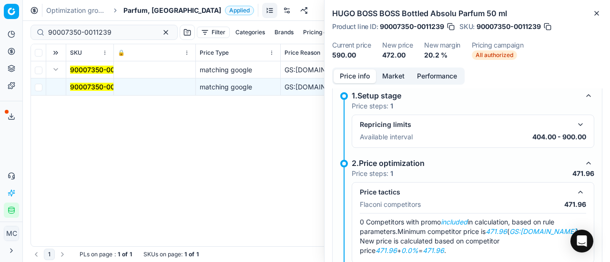
click at [384, 77] on button "Market" at bounding box center [393, 77] width 35 height 14
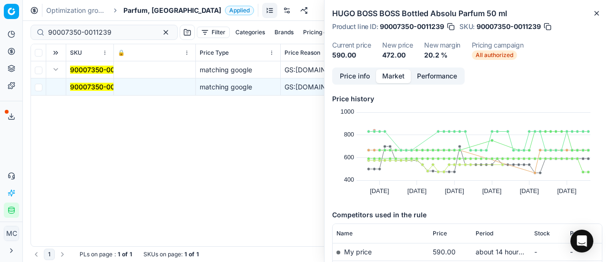
scroll to position [191, 0]
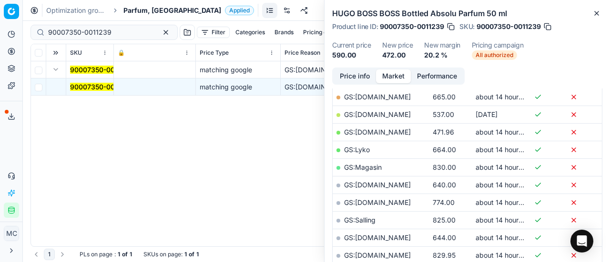
click at [375, 133] on link "GS:[DOMAIN_NAME]" at bounding box center [377, 132] width 67 height 8
click at [137, 11] on span "Parfum, [GEOGRAPHIC_DATA]" at bounding box center [172, 11] width 98 height 10
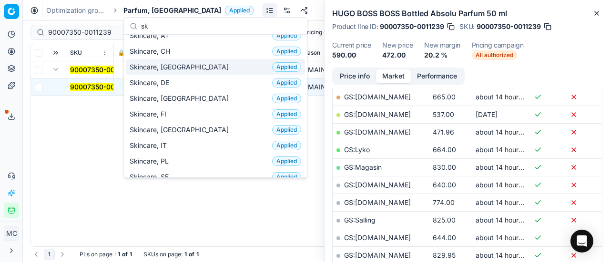
scroll to position [0, 0]
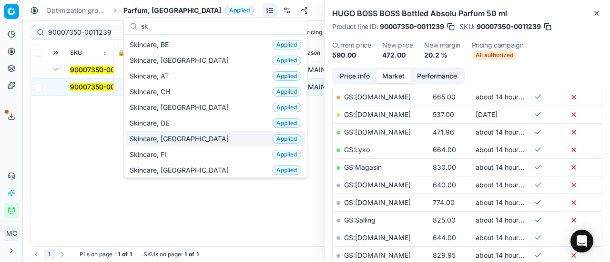
type input "sk"
click at [191, 136] on div "Skincare, DK Applied" at bounding box center [215, 139] width 179 height 16
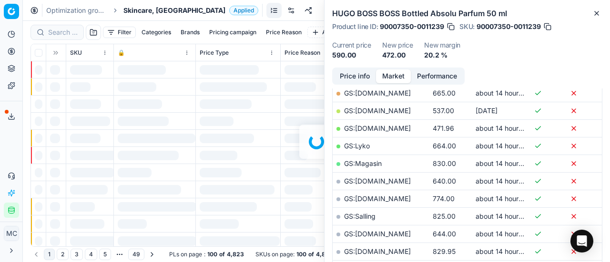
scroll to position [191, 0]
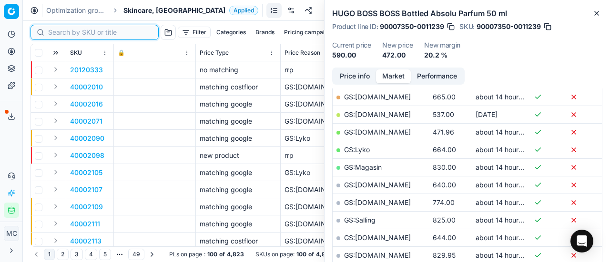
click at [57, 33] on input at bounding box center [100, 33] width 104 height 10
paste input "90007608-0011688"
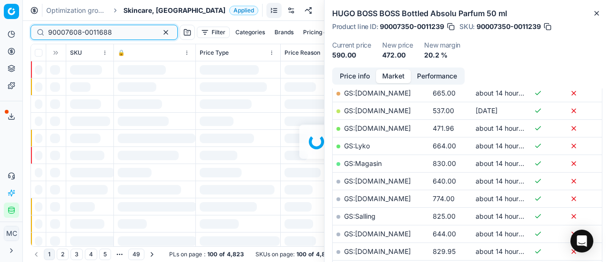
scroll to position [191, 0]
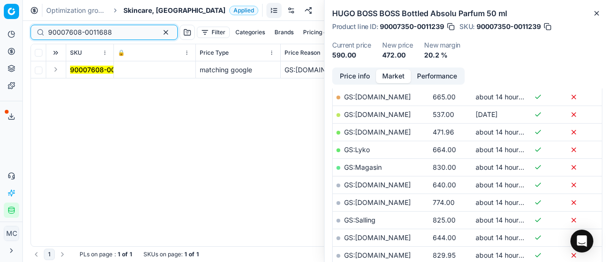
type input "90007608-0011688"
click at [59, 71] on button "Expand" at bounding box center [55, 69] width 11 height 11
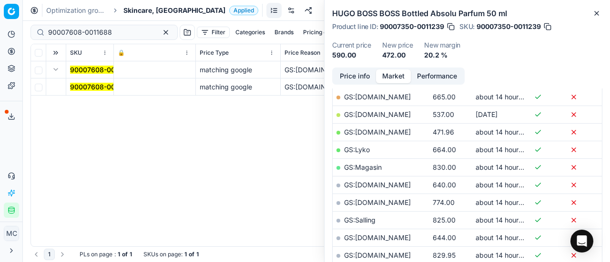
click at [76, 86] on mark "90007608-0011688" at bounding box center [102, 87] width 64 height 8
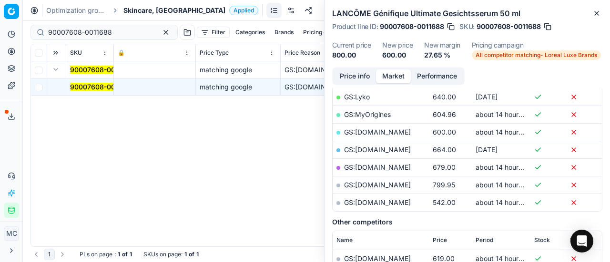
click at [361, 74] on button "Price info" at bounding box center [354, 77] width 42 height 14
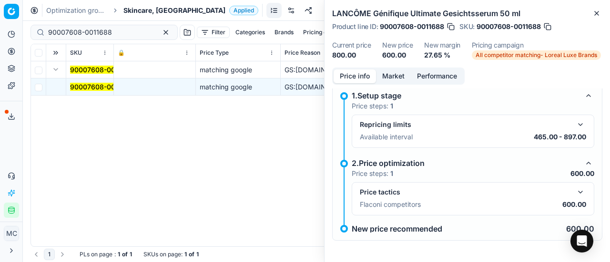
click at [574, 190] on button "button" at bounding box center [579, 192] width 11 height 11
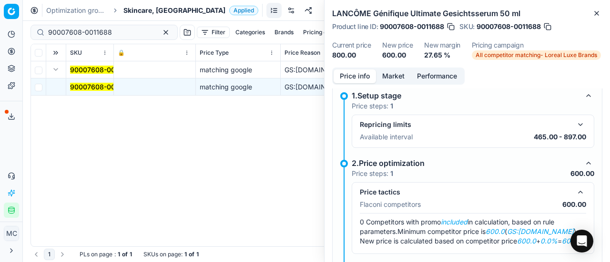
click at [396, 75] on button "Market" at bounding box center [393, 77] width 35 height 14
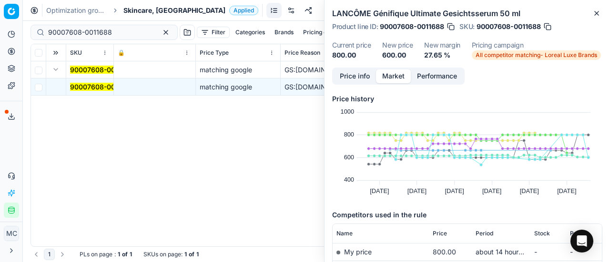
scroll to position [143, 0]
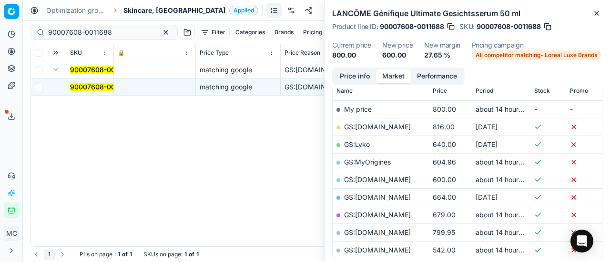
click at [388, 179] on link "GS:[DOMAIN_NAME]" at bounding box center [377, 180] width 67 height 8
click at [144, 7] on span "Skincare, [GEOGRAPHIC_DATA]" at bounding box center [174, 11] width 102 height 10
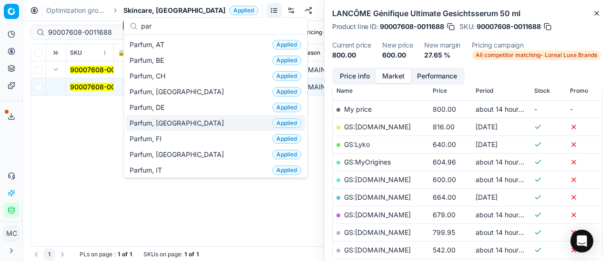
type input "par"
click at [164, 124] on span "Parfum, [GEOGRAPHIC_DATA]" at bounding box center [179, 124] width 98 height 10
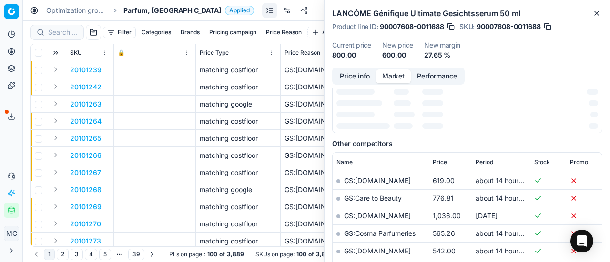
scroll to position [143, 0]
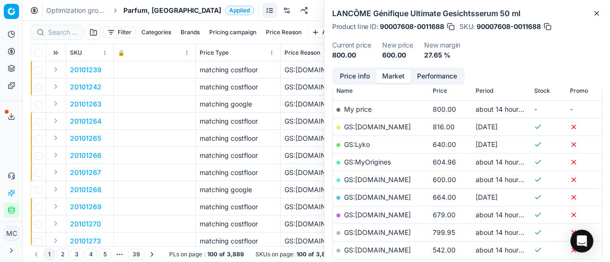
click at [44, 29] on div at bounding box center [56, 32] width 53 height 15
paste input "80069298-50"
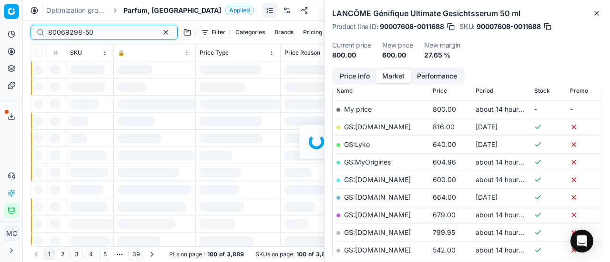
scroll to position [143, 0]
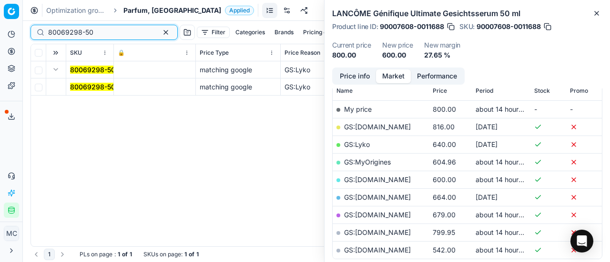
type input "80069298-50"
click at [73, 89] on mark "80069298-50" at bounding box center [92, 87] width 45 height 8
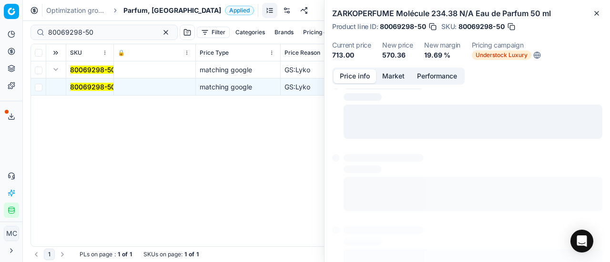
click at [354, 80] on button "Price info" at bounding box center [354, 77] width 42 height 14
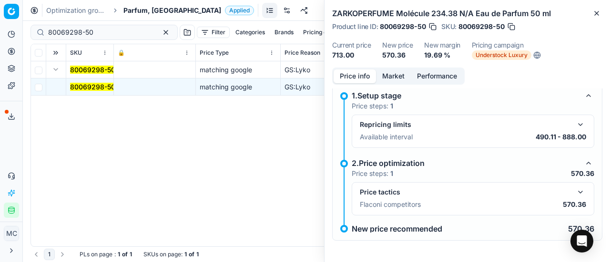
click at [566, 191] on div "Price tactics" at bounding box center [473, 192] width 226 height 11
click at [574, 189] on button "button" at bounding box center [579, 192] width 11 height 11
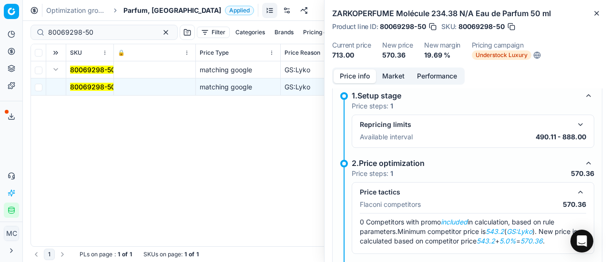
click at [387, 71] on button "Market" at bounding box center [393, 77] width 35 height 14
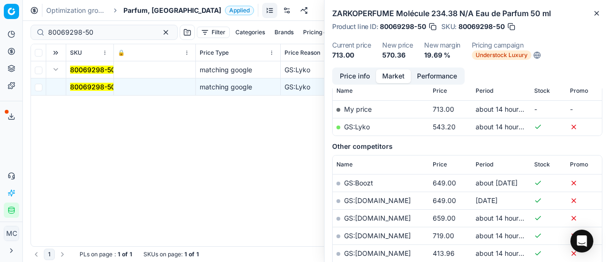
click at [360, 125] on link "GS:Lyko" at bounding box center [357, 127] width 26 height 8
click at [141, 17] on div "Optimization groups Parfum, DK Applied Discard Download report" at bounding box center [316, 10] width 587 height 21
drag, startPoint x: 105, startPoint y: 30, endPoint x: 95, endPoint y: 31, distance: 10.0
click at [95, 31] on input "80069298-50" at bounding box center [100, 33] width 104 height 10
click at [157, 9] on span "Parfum, [GEOGRAPHIC_DATA]" at bounding box center [172, 11] width 98 height 10
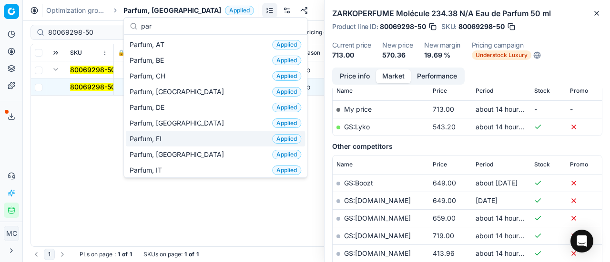
type input "par"
click at [183, 141] on div "Parfum, FI Applied" at bounding box center [215, 139] width 179 height 16
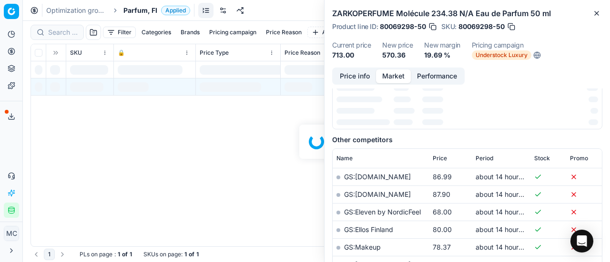
scroll to position [143, 0]
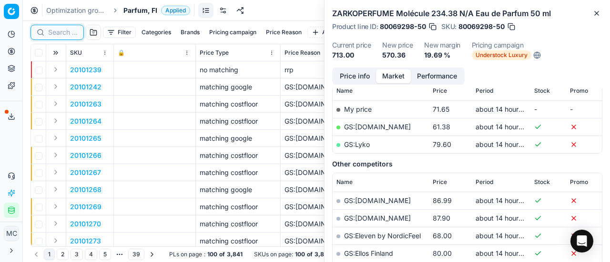
click at [67, 32] on input at bounding box center [63, 33] width 30 height 10
paste input "80051954-100"
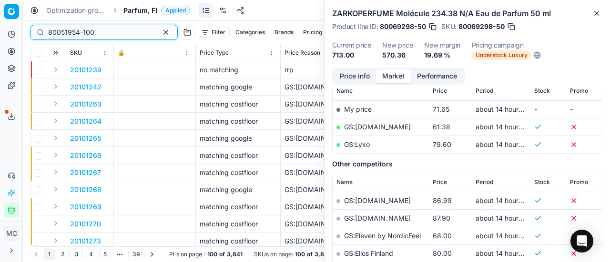
scroll to position [143, 0]
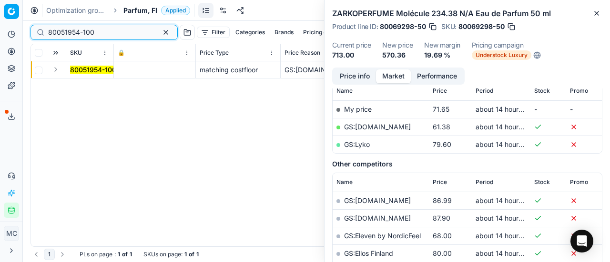
type input "80051954-100"
click at [56, 73] on button "Expand" at bounding box center [55, 69] width 11 height 11
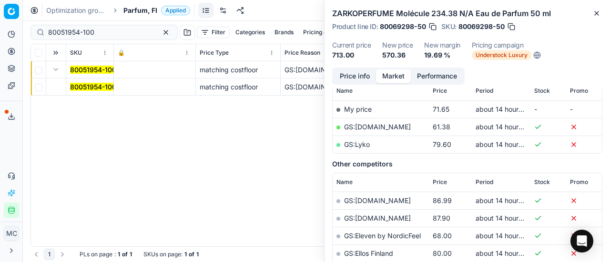
click at [99, 93] on td "80051954-100" at bounding box center [90, 87] width 48 height 17
click at [99, 89] on mark "80051954-100" at bounding box center [93, 87] width 46 height 8
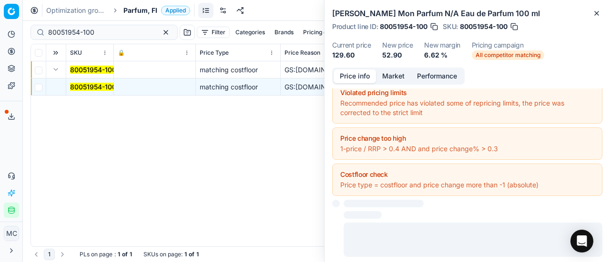
click at [353, 80] on button "Price info" at bounding box center [354, 77] width 42 height 14
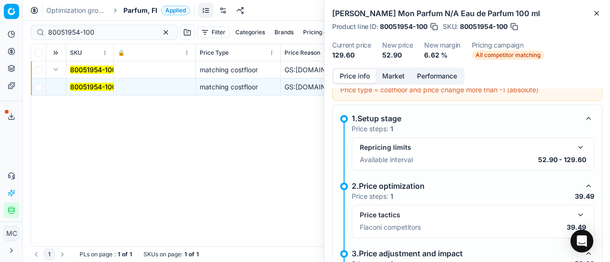
scroll to position [150, 0]
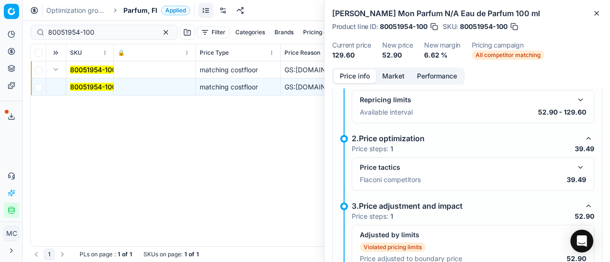
click at [574, 162] on button "button" at bounding box center [579, 167] width 11 height 11
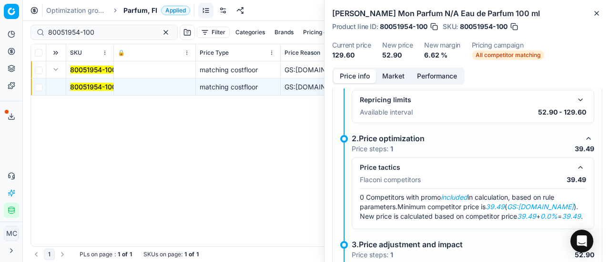
click at [391, 77] on button "Market" at bounding box center [393, 77] width 35 height 14
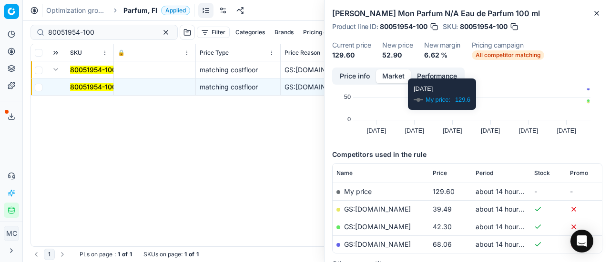
scroll to position [95, 0]
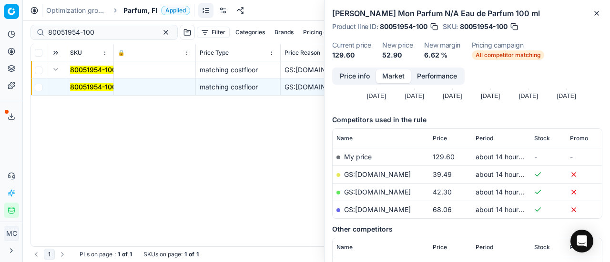
click at [368, 176] on link "GS:[DOMAIN_NAME]" at bounding box center [377, 175] width 67 height 8
click at [129, 9] on span "Parfum, FI" at bounding box center [140, 11] width 34 height 10
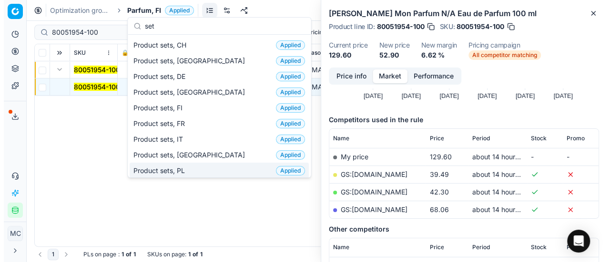
scroll to position [0, 0]
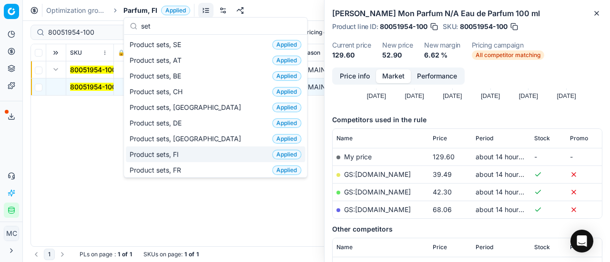
type input "set"
click at [191, 150] on div "Product sets, FI Applied" at bounding box center [215, 155] width 179 height 16
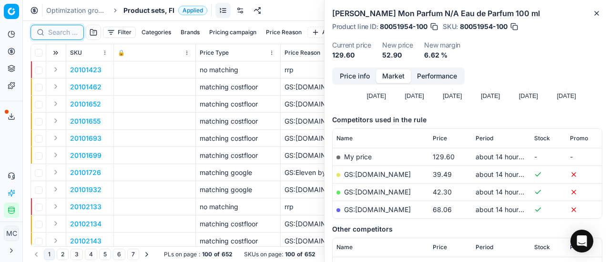
click at [70, 36] on input at bounding box center [63, 33] width 30 height 10
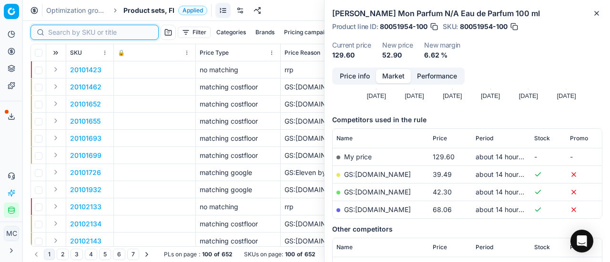
paste input "80023021-1-1"
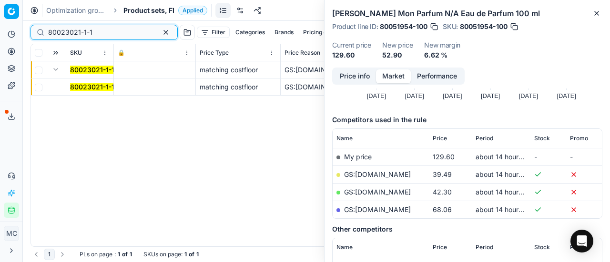
type input "80023021-1-1"
click at [110, 94] on td "80023021-1-1" at bounding box center [90, 87] width 48 height 17
click at [109, 92] on td "80023021-1-1" at bounding box center [90, 87] width 48 height 17
click at [104, 90] on mark "80023021-1-1" at bounding box center [92, 87] width 44 height 8
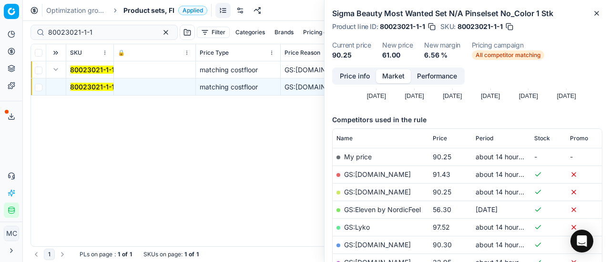
click at [357, 76] on button "Price info" at bounding box center [354, 77] width 42 height 14
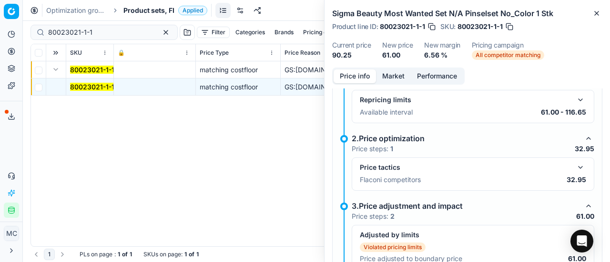
click at [574, 164] on button "button" at bounding box center [579, 167] width 11 height 11
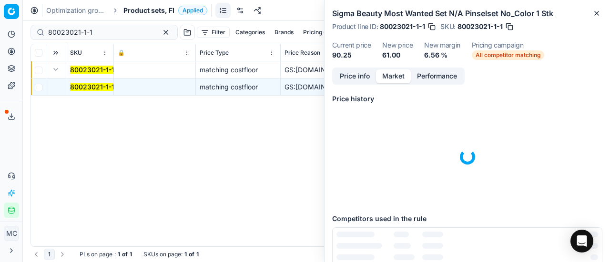
click at [397, 77] on button "Market" at bounding box center [393, 77] width 35 height 14
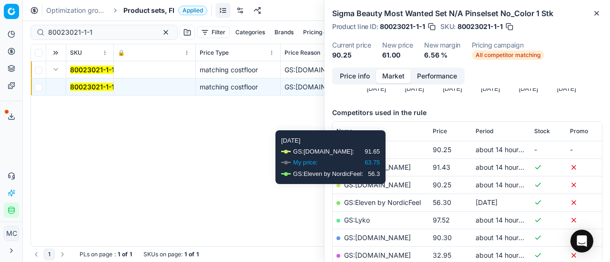
scroll to position [143, 0]
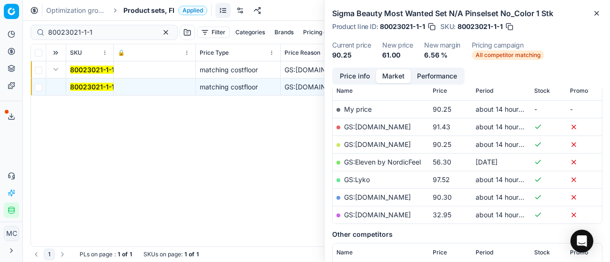
click at [365, 214] on link "GS:[DOMAIN_NAME]" at bounding box center [377, 215] width 67 height 8
click at [149, 10] on span "Product sets, FI" at bounding box center [148, 11] width 51 height 10
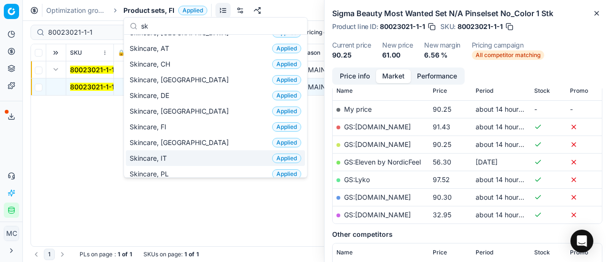
scroll to position [0, 0]
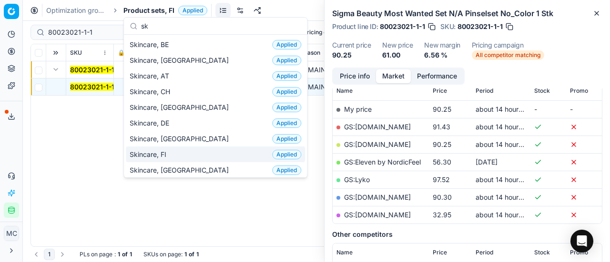
type input "sk"
click at [175, 149] on div "Skincare, FI Applied" at bounding box center [215, 155] width 179 height 16
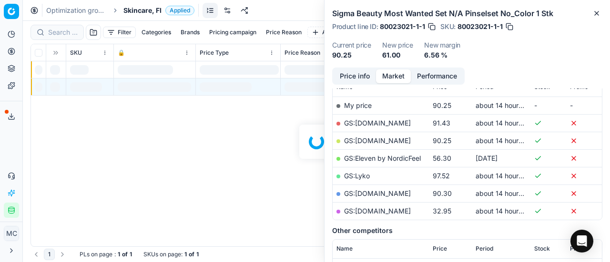
scroll to position [143, 0]
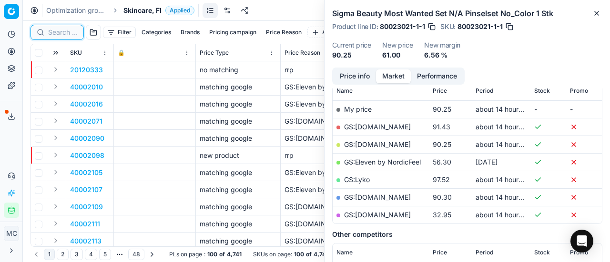
click at [63, 31] on input at bounding box center [63, 33] width 30 height 10
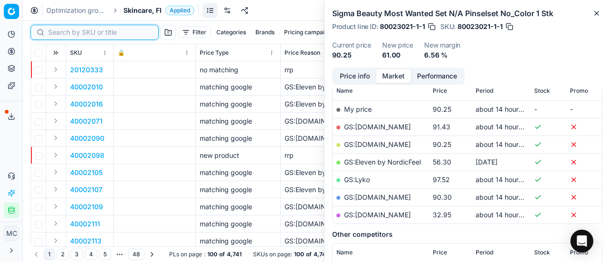
paste input "90003599-0005303"
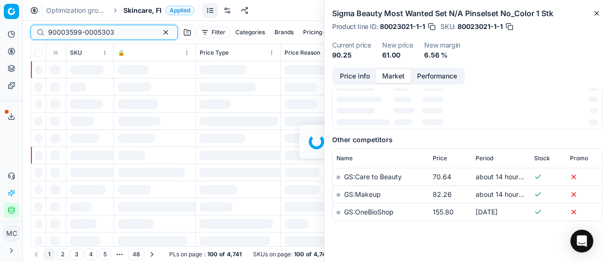
scroll to position [143, 0]
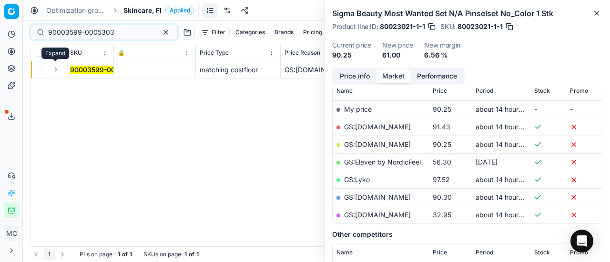
click at [57, 73] on button "Expand" at bounding box center [55, 69] width 11 height 11
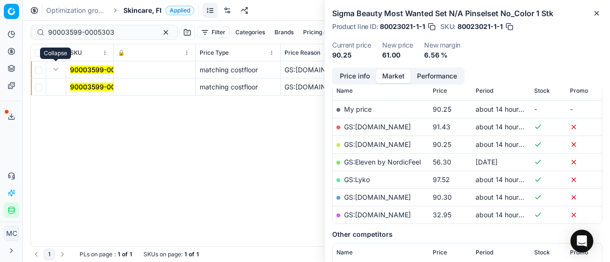
click at [88, 90] on mark "90003599-0005303" at bounding box center [103, 87] width 66 height 8
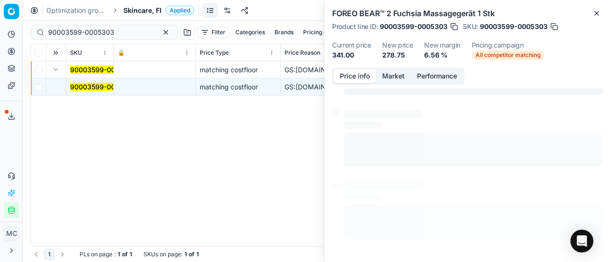
click at [361, 79] on button "Price info" at bounding box center [354, 77] width 42 height 14
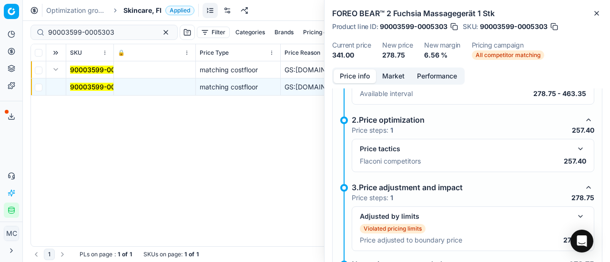
click at [574, 150] on button "button" at bounding box center [579, 148] width 11 height 11
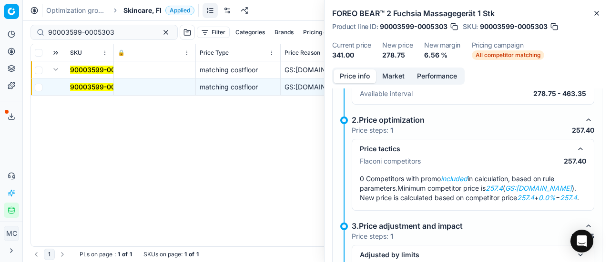
click at [387, 68] on div "Price info Market Performance" at bounding box center [398, 76] width 132 height 17
click at [397, 82] on button "Market" at bounding box center [393, 77] width 35 height 14
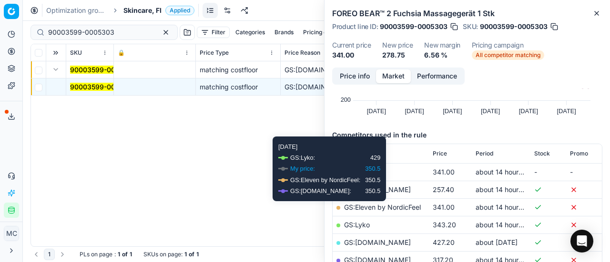
scroll to position [143, 0]
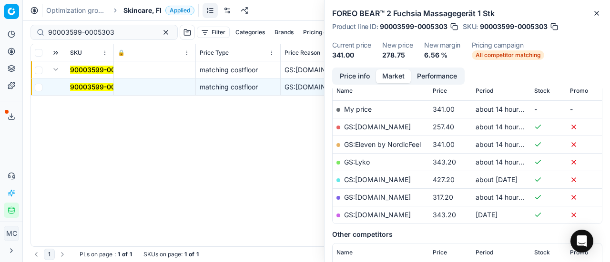
click at [366, 128] on link "GS:[DOMAIN_NAME]" at bounding box center [377, 127] width 67 height 8
drag, startPoint x: 116, startPoint y: 33, endPoint x: 0, endPoint y: 20, distance: 117.0
click at [0, 20] on div "Pricing platform Analytics Pricing Product portfolio Templates Export service 2…" at bounding box center [305, 131] width 610 height 262
paste input "8081-0012571"
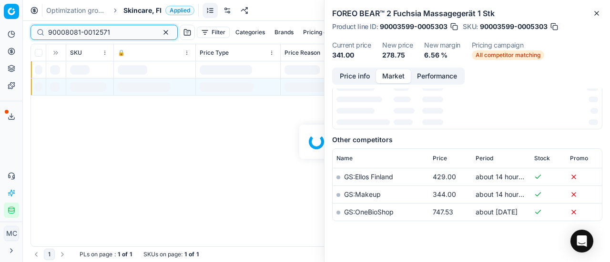
scroll to position [143, 0]
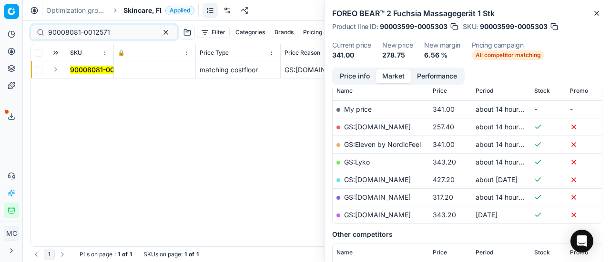
click at [55, 70] on button "Expand" at bounding box center [55, 69] width 11 height 11
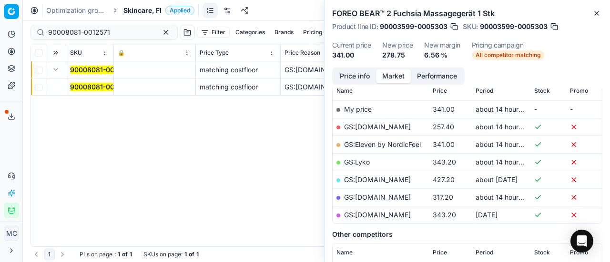
click at [78, 84] on mark "90008081-0012571" at bounding box center [101, 87] width 62 height 8
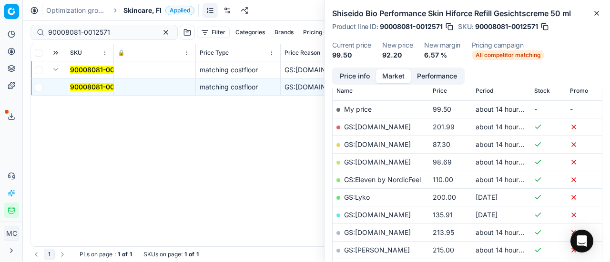
click at [360, 77] on button "Price info" at bounding box center [354, 77] width 42 height 14
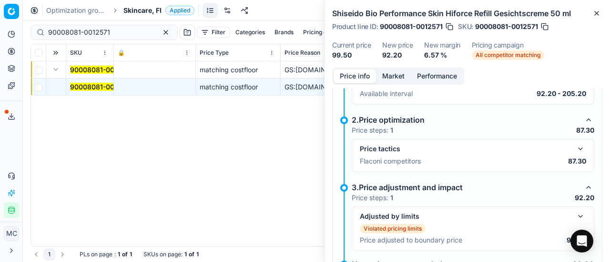
click at [574, 148] on button "button" at bounding box center [579, 148] width 11 height 11
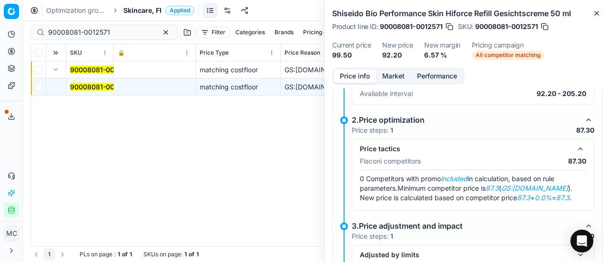
click at [393, 77] on button "Market" at bounding box center [393, 77] width 35 height 14
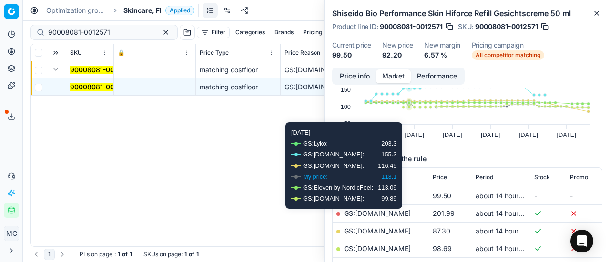
scroll to position [95, 0]
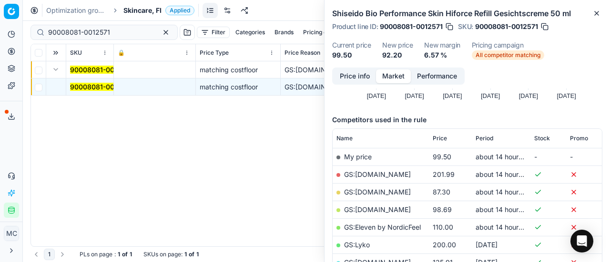
click at [384, 189] on link "GS:[DOMAIN_NAME]" at bounding box center [377, 192] width 67 height 8
drag, startPoint x: 133, startPoint y: 38, endPoint x: 0, endPoint y: 49, distance: 133.9
click at [0, 46] on div "Pricing platform Analytics Pricing Product portfolio Templates Export service 2…" at bounding box center [305, 131] width 610 height 262
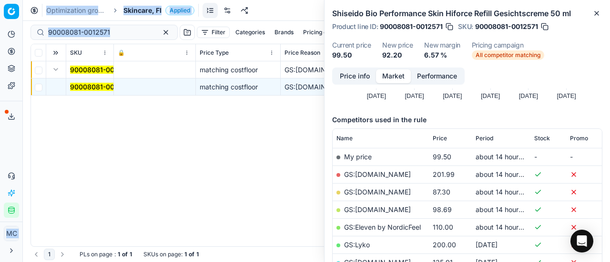
click at [97, 37] on div "90008081-0012571" at bounding box center [103, 32] width 147 height 15
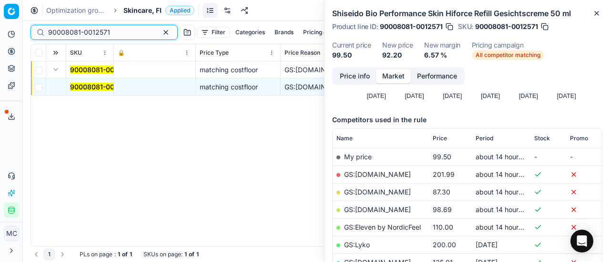
drag, startPoint x: 86, startPoint y: 39, endPoint x: 0, endPoint y: 34, distance: 86.3
click at [0, 35] on div "Pricing platform Analytics Pricing Product portfolio Templates Export service 2…" at bounding box center [305, 131] width 610 height 262
paste input "15089-002359"
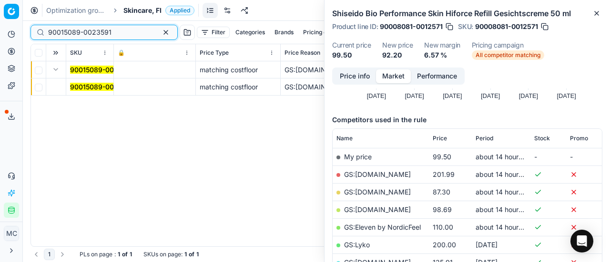
type input "90015089-0023591"
click at [57, 72] on button "Expand" at bounding box center [55, 69] width 11 height 11
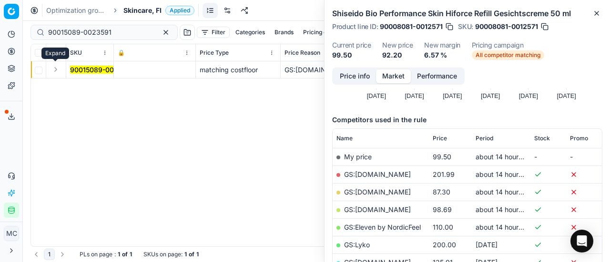
click at [57, 72] on button "Expand" at bounding box center [55, 69] width 11 height 11
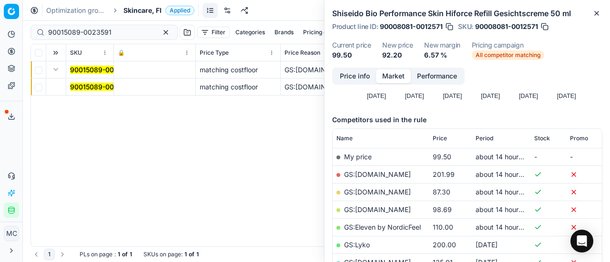
click at [92, 88] on mark "90015089-0023591" at bounding box center [101, 87] width 63 height 8
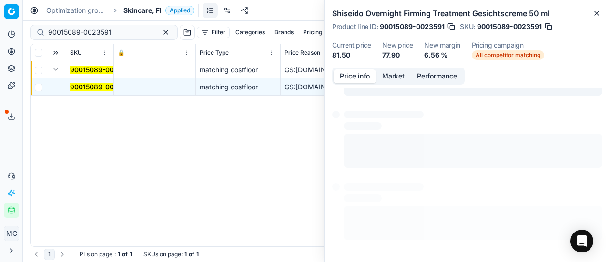
click at [357, 74] on button "Price info" at bounding box center [354, 77] width 42 height 14
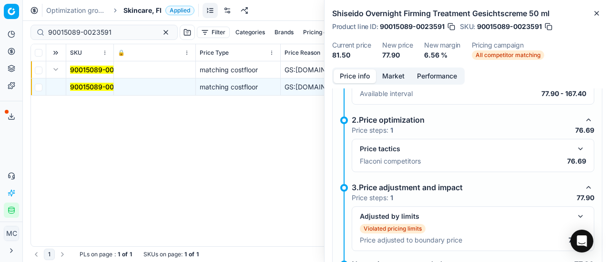
click at [574, 149] on button "button" at bounding box center [579, 148] width 11 height 11
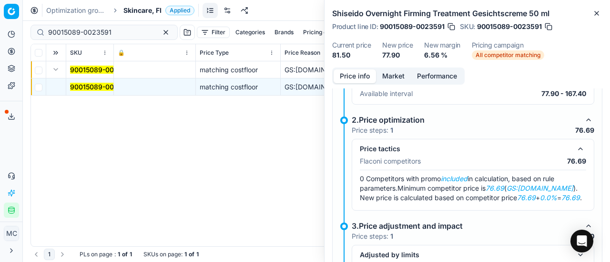
click at [393, 78] on button "Market" at bounding box center [393, 77] width 35 height 14
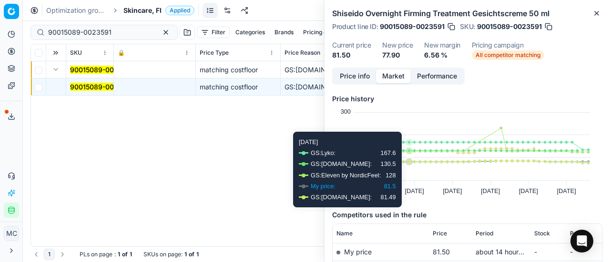
scroll to position [95, 0]
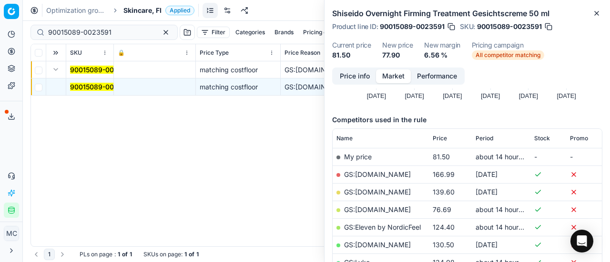
click at [379, 208] on link "GS:[DOMAIN_NAME]" at bounding box center [377, 210] width 67 height 8
click at [125, 6] on span "Skincare, FI" at bounding box center [142, 11] width 38 height 10
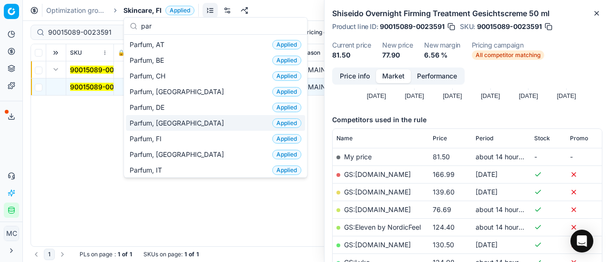
type input "par"
click at [180, 141] on div "Parfum, FI Applied" at bounding box center [215, 139] width 179 height 16
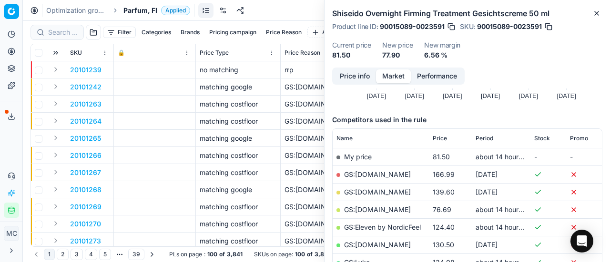
click at [60, 38] on div at bounding box center [56, 32] width 53 height 15
paste input "80036640-50"
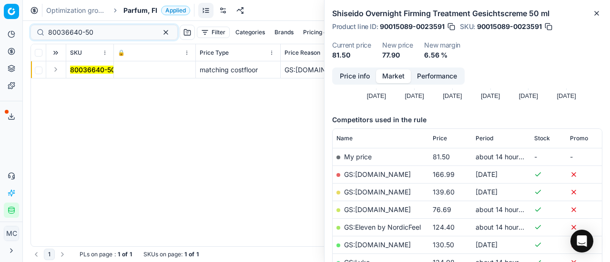
click at [60, 72] on button "Expand" at bounding box center [55, 69] width 11 height 11
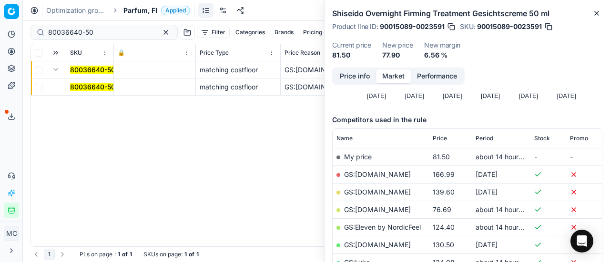
click at [90, 85] on mark "80036640-50" at bounding box center [92, 87] width 45 height 8
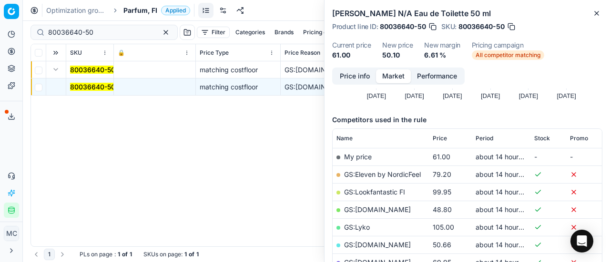
click at [350, 77] on button "Price info" at bounding box center [354, 77] width 42 height 14
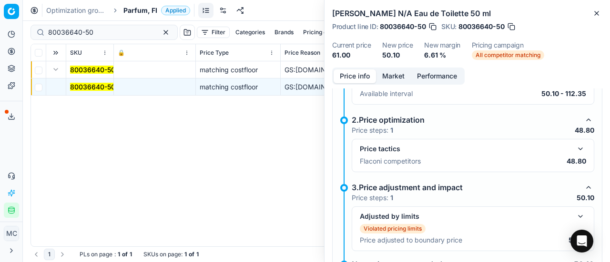
click at [574, 151] on button "button" at bounding box center [579, 148] width 11 height 11
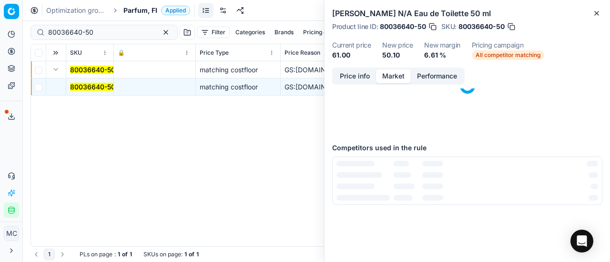
click at [392, 75] on button "Market" at bounding box center [393, 77] width 35 height 14
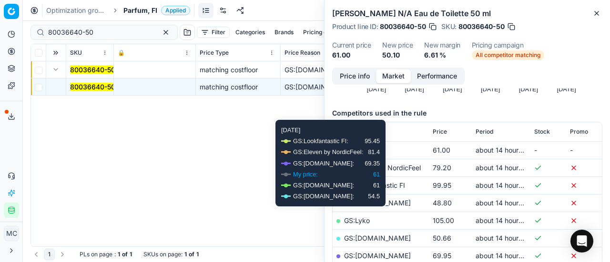
scroll to position [143, 0]
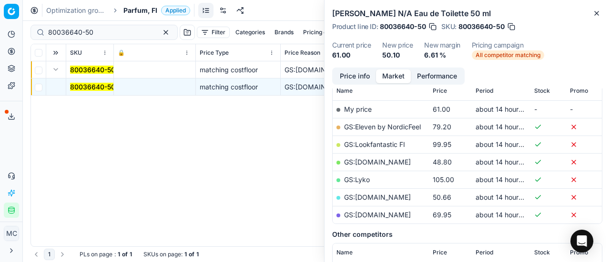
click at [352, 161] on link "GS:[DOMAIN_NAME]" at bounding box center [377, 162] width 67 height 8
drag, startPoint x: 105, startPoint y: 30, endPoint x: 0, endPoint y: 7, distance: 107.9
click at [0, 7] on div "Pricing platform Analytics Pricing Product portfolio Templates Export service 2…" at bounding box center [305, 131] width 610 height 262
paste input "90012264-0019354"
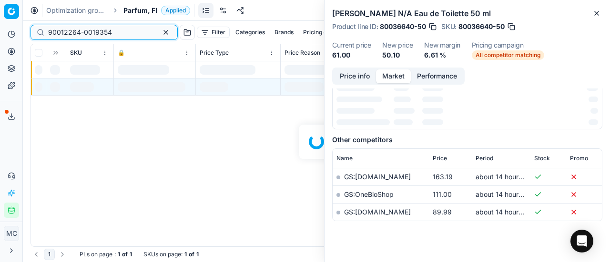
scroll to position [143, 0]
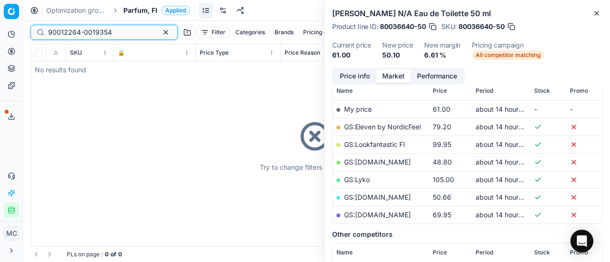
type input "90012264-0019354"
click at [138, 9] on span "Parfum, FI" at bounding box center [140, 11] width 34 height 10
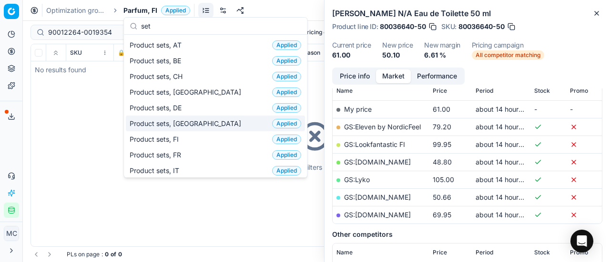
scroll to position [0, 0]
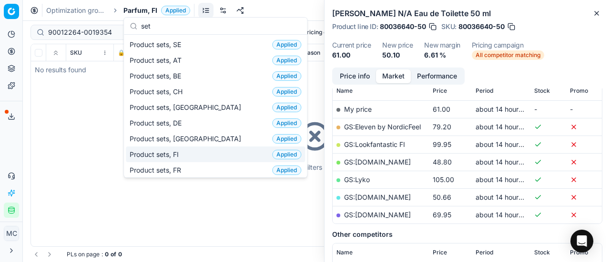
type input "set"
click at [192, 156] on div "Product sets, FI Applied" at bounding box center [215, 155] width 179 height 16
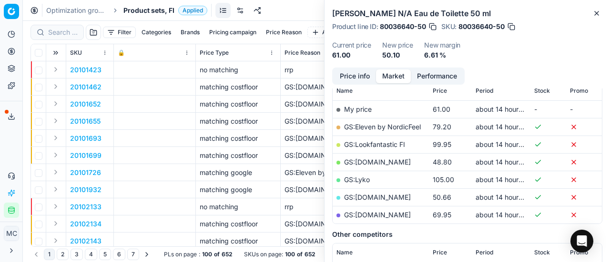
scroll to position [143, 0]
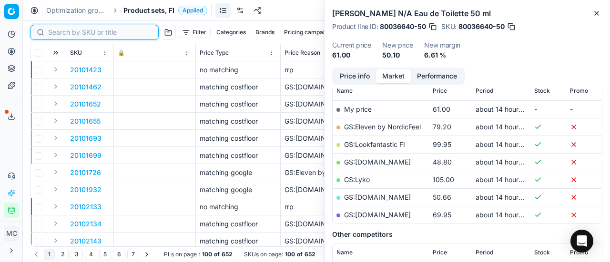
click at [64, 35] on input at bounding box center [100, 33] width 104 height 10
paste input "90012264-0019354"
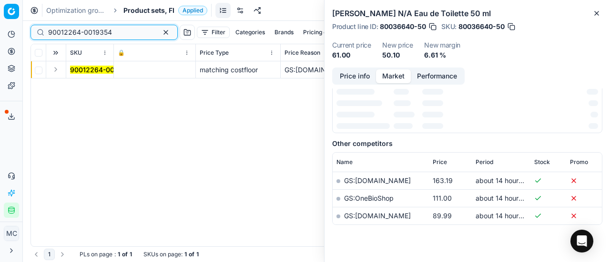
scroll to position [143, 0]
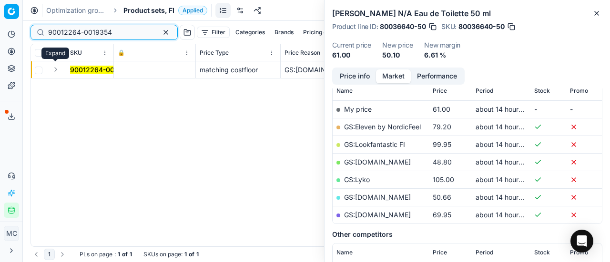
type input "90012264-0019354"
click at [55, 72] on button "Expand" at bounding box center [55, 69] width 11 height 11
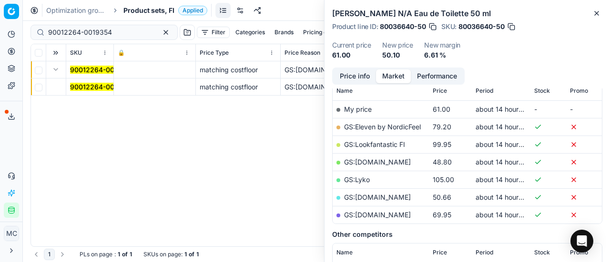
click at [99, 88] on mark "90012264-0019354" at bounding box center [102, 87] width 64 height 8
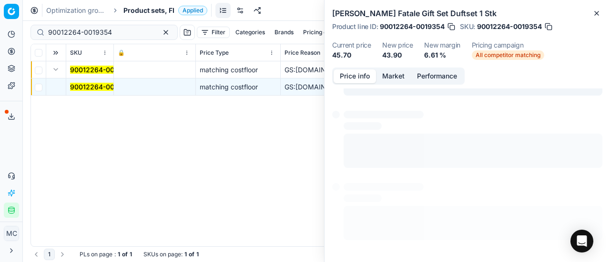
click at [360, 78] on button "Price info" at bounding box center [354, 77] width 42 height 14
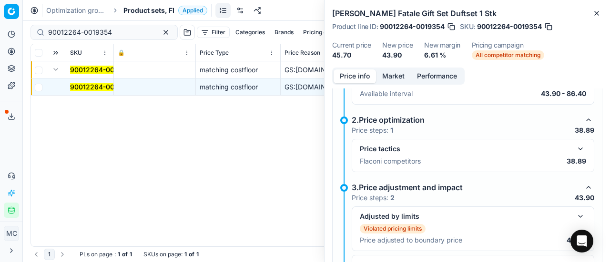
click at [574, 148] on button "button" at bounding box center [579, 148] width 11 height 11
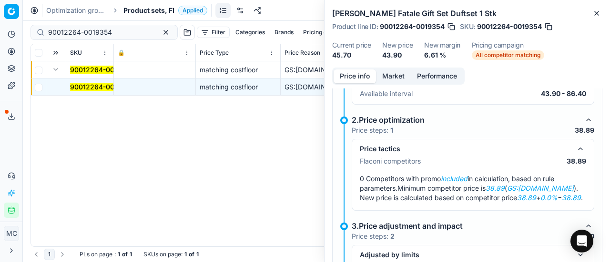
click at [386, 79] on button "Market" at bounding box center [393, 77] width 35 height 14
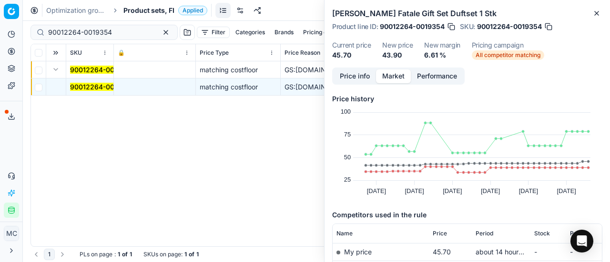
scroll to position [95, 0]
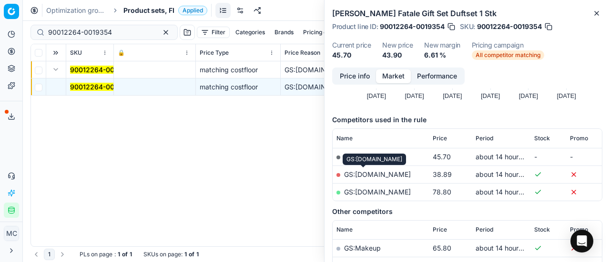
click at [375, 175] on link "GS:[DOMAIN_NAME]" at bounding box center [377, 175] width 67 height 8
click at [150, 10] on span "Product sets, FI" at bounding box center [148, 11] width 51 height 10
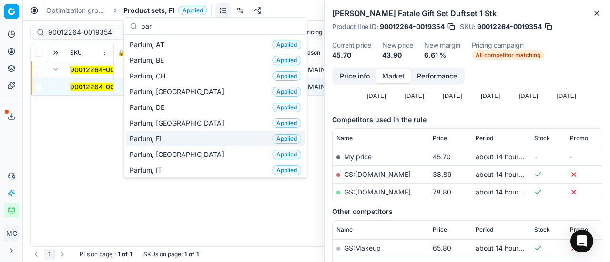
type input "par"
click at [168, 141] on div "Parfum, FI Applied" at bounding box center [215, 139] width 179 height 16
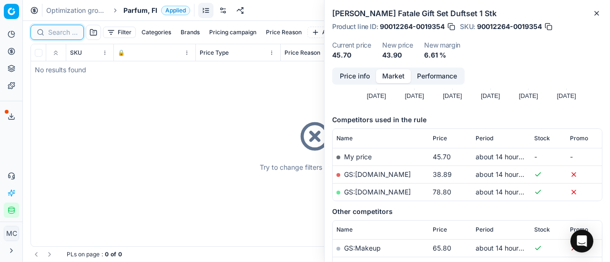
click at [61, 33] on input at bounding box center [63, 33] width 30 height 10
paste input "90003862-0005606"
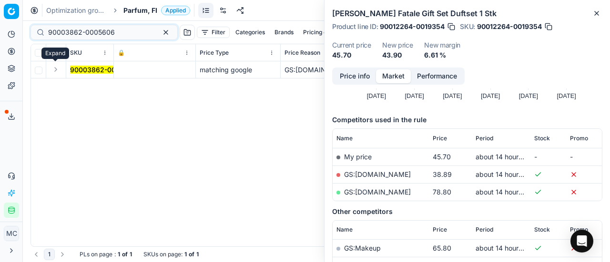
click at [59, 73] on button "Expand" at bounding box center [55, 69] width 11 height 11
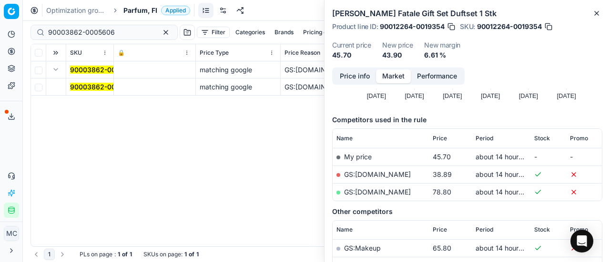
click at [107, 90] on mark "90003862-0005606" at bounding box center [103, 87] width 67 height 8
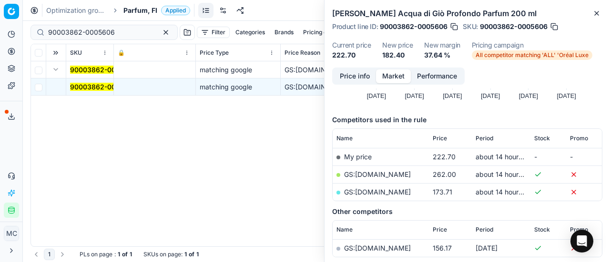
click at [356, 75] on button "Price info" at bounding box center [354, 77] width 42 height 14
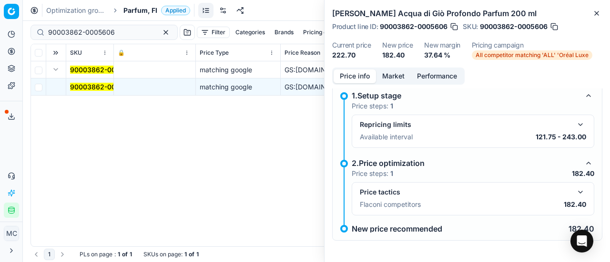
click at [579, 195] on div "Price tactics Flaconi competitors 182.40" at bounding box center [473, 198] width 242 height 33
click at [574, 194] on button "button" at bounding box center [579, 192] width 11 height 11
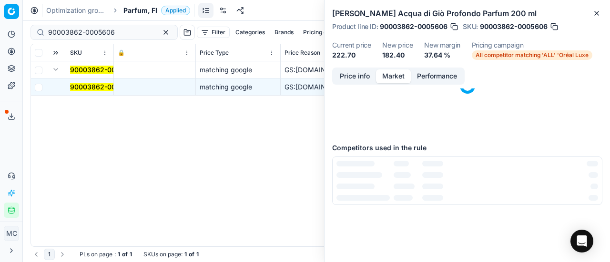
click at [393, 76] on button "Market" at bounding box center [393, 77] width 35 height 14
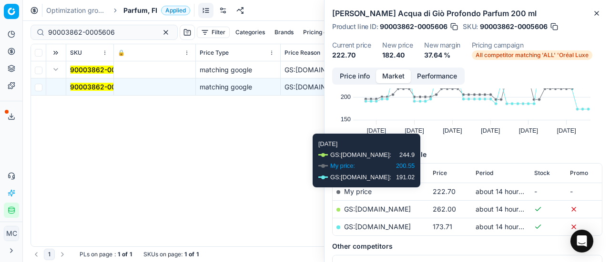
scroll to position [95, 0]
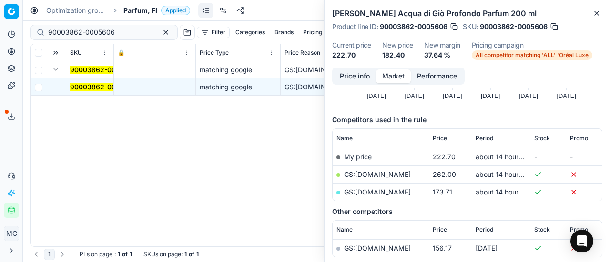
click at [386, 196] on td "GS:[DOMAIN_NAME]" at bounding box center [380, 192] width 96 height 18
click at [385, 194] on link "GS:[DOMAIN_NAME]" at bounding box center [377, 192] width 67 height 8
drag, startPoint x: 132, startPoint y: 30, endPoint x: 0, endPoint y: 29, distance: 132.4
click at [0, 29] on div "Pricing platform Analytics Pricing Product portfolio Templates Export service 2…" at bounding box center [305, 131] width 610 height 262
paste input "7237-0010991"
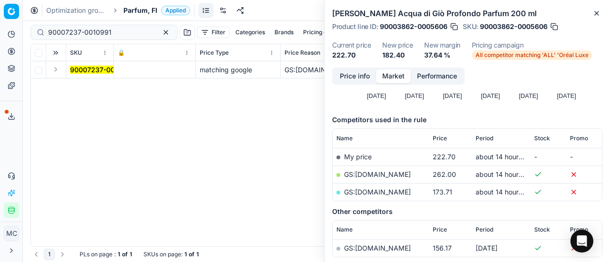
click at [55, 71] on button "Expand" at bounding box center [55, 69] width 11 height 11
click at [99, 84] on mark "90007237-0010991" at bounding box center [101, 87] width 63 height 8
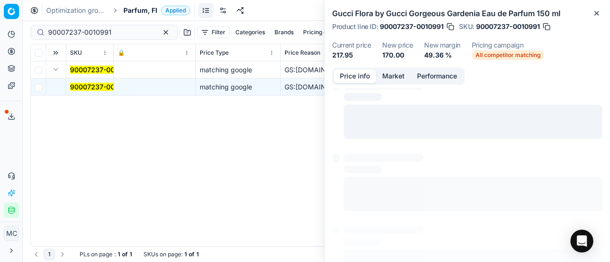
click at [365, 79] on button "Price info" at bounding box center [354, 77] width 42 height 14
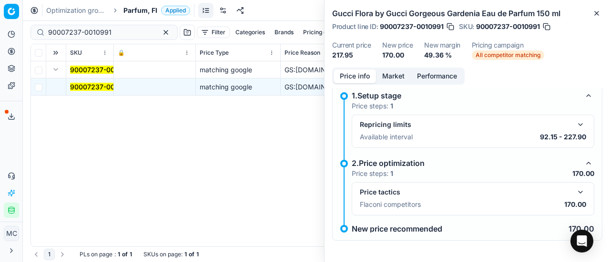
click at [574, 187] on button "button" at bounding box center [579, 192] width 11 height 11
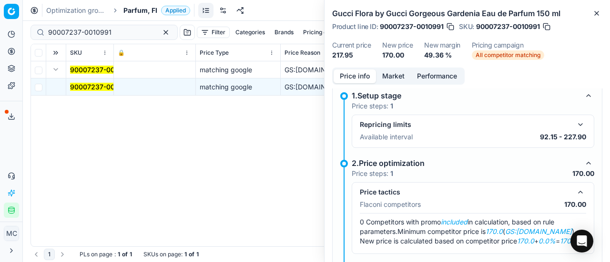
click at [397, 79] on button "Market" at bounding box center [393, 77] width 35 height 14
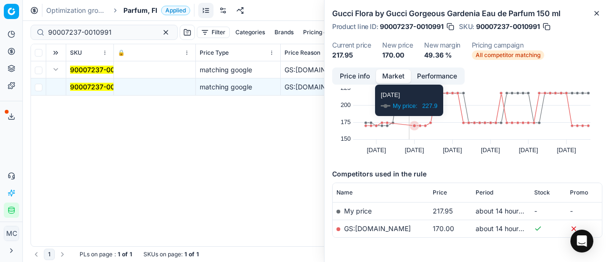
scroll to position [73, 0]
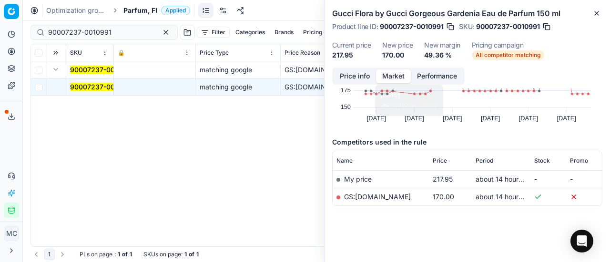
click at [390, 193] on link "GS:[DOMAIN_NAME]" at bounding box center [377, 197] width 67 height 8
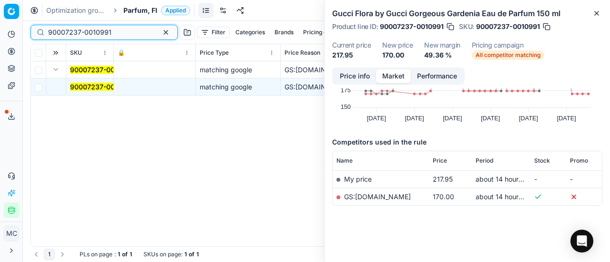
drag, startPoint x: 120, startPoint y: 31, endPoint x: 0, endPoint y: 0, distance: 124.0
click at [0, 0] on div "Pricing platform Analytics Pricing Product portfolio Templates Export service 2…" at bounding box center [305, 131] width 610 height 262
paste input "0790-0001013"
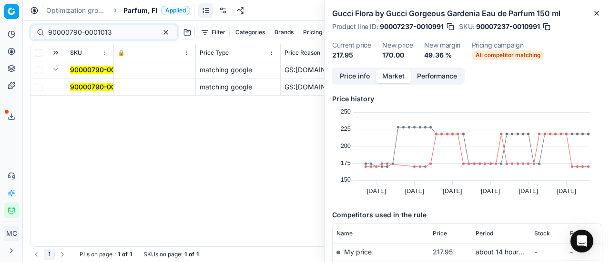
drag, startPoint x: 79, startPoint y: 84, endPoint x: 417, endPoint y: 81, distance: 338.2
click at [83, 85] on mark "90000790-0001013" at bounding box center [102, 87] width 64 height 8
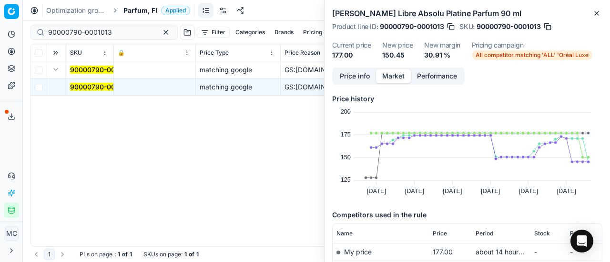
click at [352, 79] on button "Price info" at bounding box center [354, 77] width 42 height 14
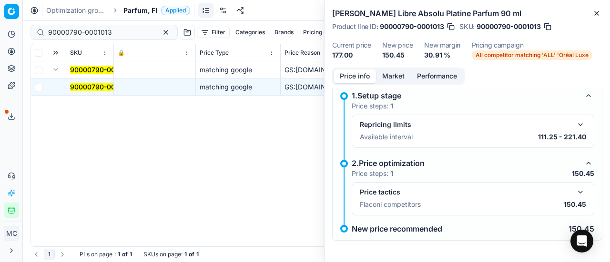
click at [575, 193] on button "button" at bounding box center [579, 192] width 11 height 11
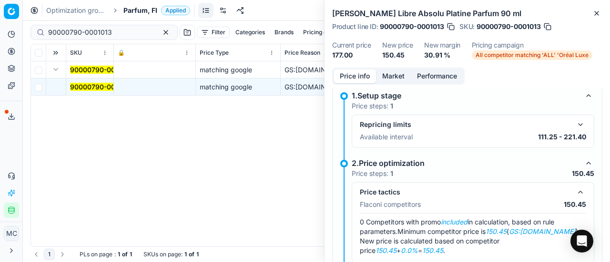
click at [389, 75] on button "Market" at bounding box center [393, 77] width 35 height 14
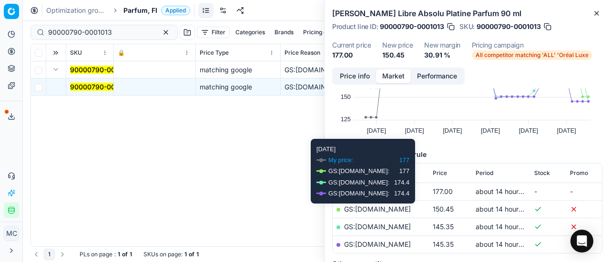
scroll to position [95, 0]
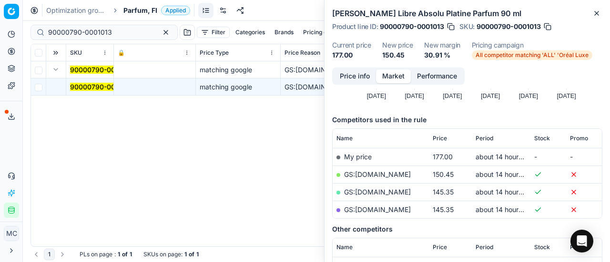
click at [373, 171] on link "GS:[DOMAIN_NAME]" at bounding box center [377, 175] width 67 height 8
drag, startPoint x: 125, startPoint y: 33, endPoint x: 0, endPoint y: 4, distance: 128.0
click at [0, 6] on div "Pricing platform Analytics Pricing Product portfolio Templates Export service 2…" at bounding box center [305, 131] width 610 height 262
paste input "80020585-150"
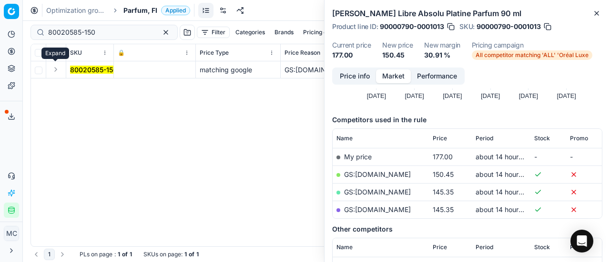
click at [58, 70] on button "Expand" at bounding box center [55, 69] width 11 height 11
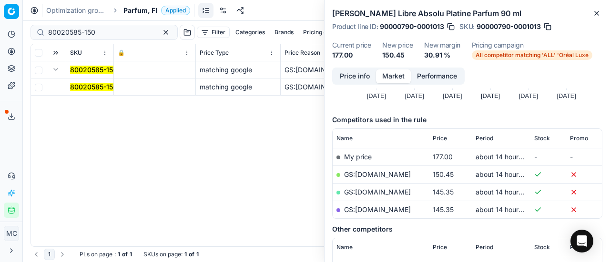
click at [91, 82] on span "80020585-150" at bounding box center [93, 87] width 47 height 10
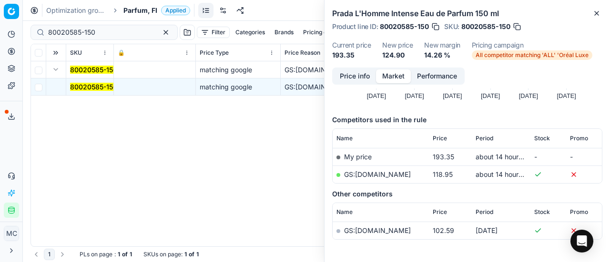
click at [353, 71] on button "Price info" at bounding box center [354, 77] width 42 height 14
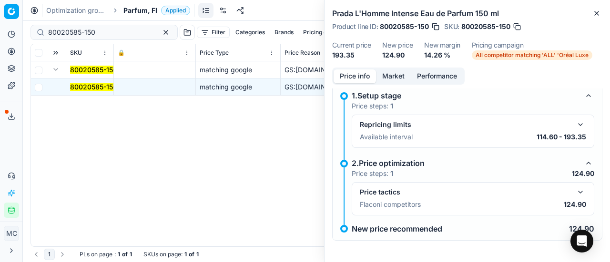
click at [574, 190] on button "button" at bounding box center [579, 192] width 11 height 11
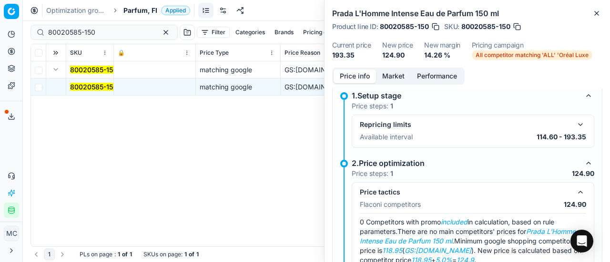
click at [384, 66] on div "Prada L'Homme Intense Eau de Parfum 150 ml Product line ID : 80020585-150 SKU :…" at bounding box center [466, 34] width 285 height 68
click at [390, 76] on button "Market" at bounding box center [393, 77] width 35 height 14
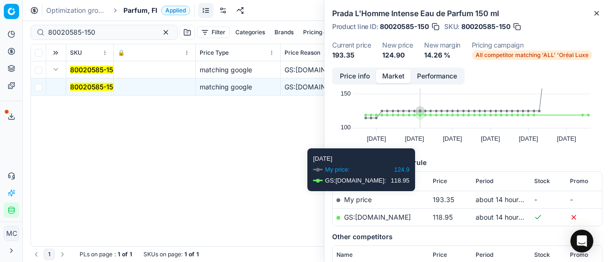
scroll to position [129, 0]
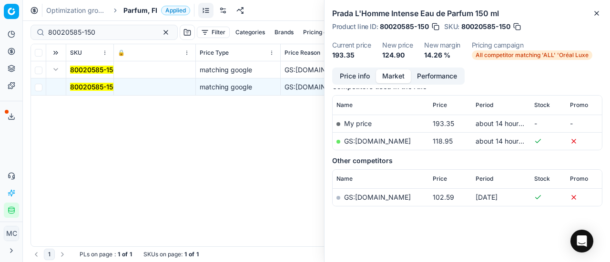
click at [388, 141] on link "GS:[DOMAIN_NAME]" at bounding box center [377, 141] width 67 height 8
drag, startPoint x: 110, startPoint y: 36, endPoint x: 0, endPoint y: 30, distance: 110.7
click at [0, 25] on div "Pricing platform Analytics Pricing Product portfolio Templates Export service 2…" at bounding box center [305, 131] width 610 height 262
paste input "63214"
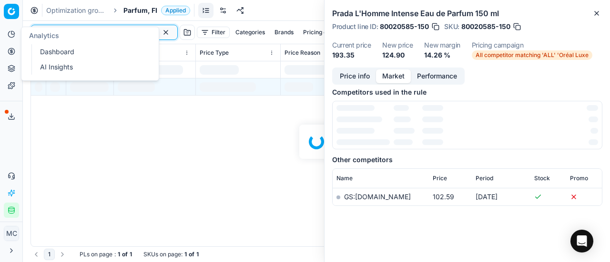
scroll to position [129, 0]
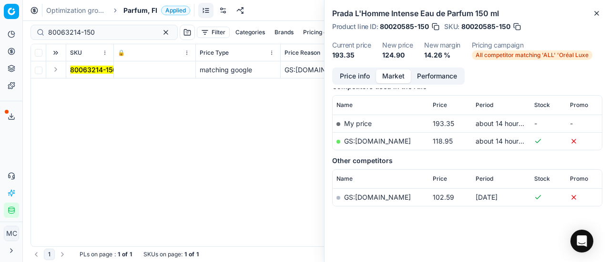
click at [54, 71] on button "Expand" at bounding box center [55, 69] width 11 height 11
click at [90, 87] on mark "80063214-150" at bounding box center [93, 87] width 47 height 8
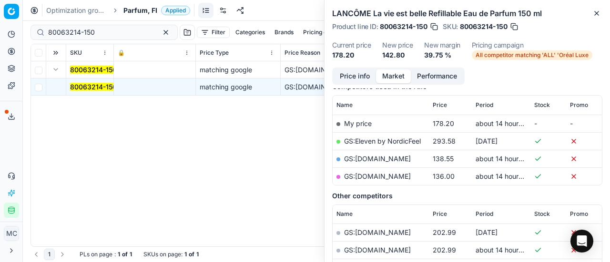
click at [353, 79] on button "Price info" at bounding box center [354, 77] width 42 height 14
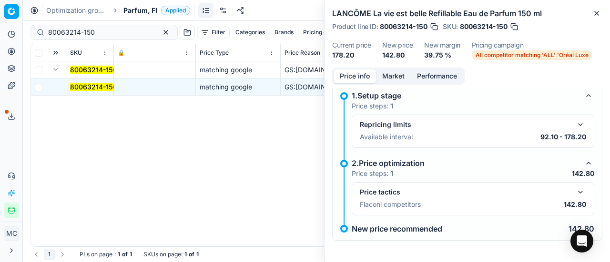
click at [574, 192] on button "button" at bounding box center [579, 192] width 11 height 11
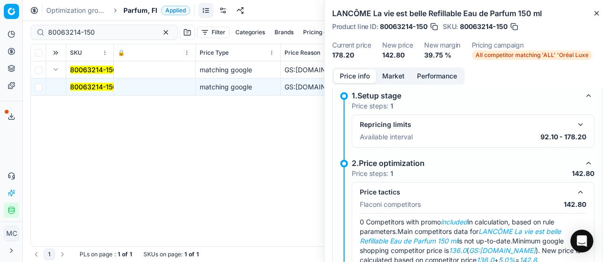
click at [394, 75] on button "Market" at bounding box center [393, 77] width 35 height 14
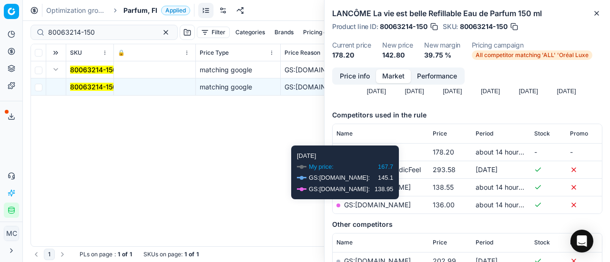
scroll to position [143, 0]
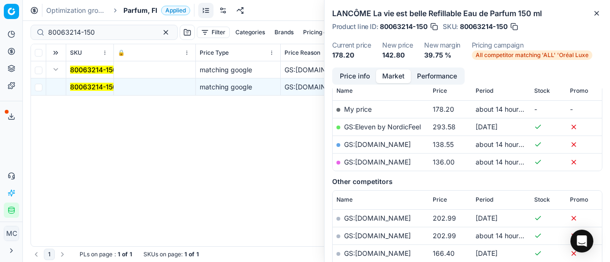
click at [387, 165] on link "GS:[DOMAIN_NAME]" at bounding box center [377, 162] width 67 height 8
drag, startPoint x: 116, startPoint y: 32, endPoint x: 8, endPoint y: 1, distance: 112.3
click at [0, 2] on div "Pricing platform Analytics Pricing Product portfolio Templates Export service 2…" at bounding box center [305, 131] width 610 height 262
paste input "90003865-000561"
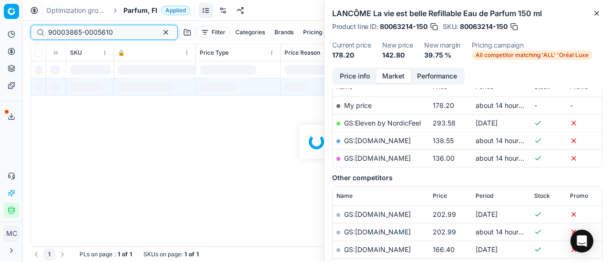
scroll to position [143, 0]
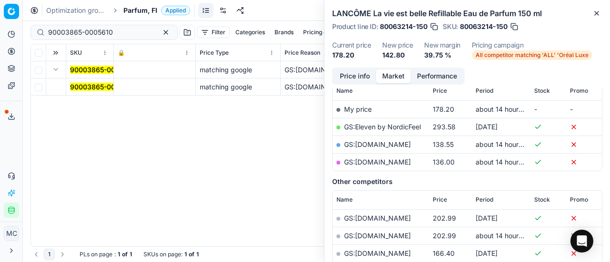
click at [90, 87] on mark "90003865-0005610" at bounding box center [102, 87] width 65 height 8
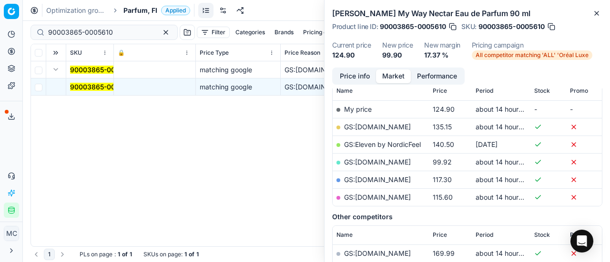
click at [348, 80] on button "Price info" at bounding box center [354, 77] width 42 height 14
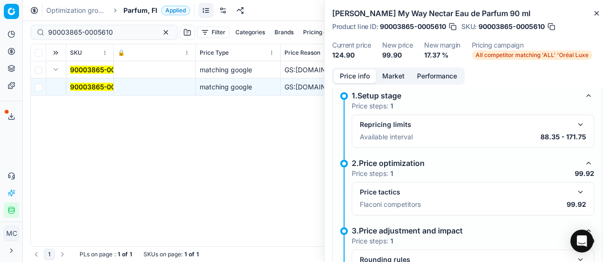
click at [574, 190] on button "button" at bounding box center [579, 192] width 11 height 11
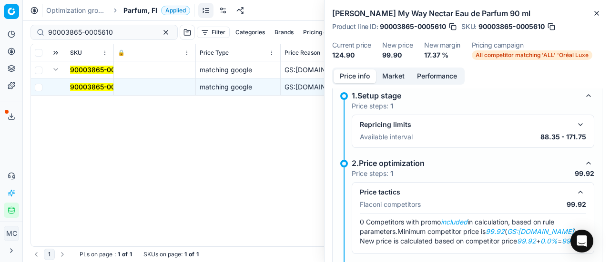
click at [392, 74] on button "Market" at bounding box center [393, 77] width 35 height 14
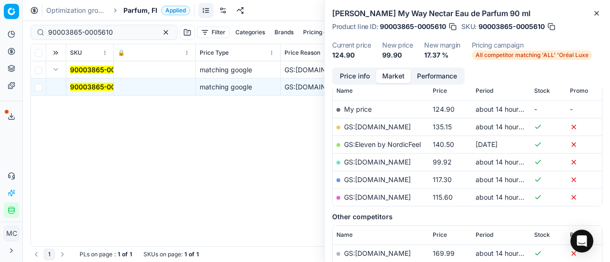
click at [371, 161] on link "GS:[DOMAIN_NAME]" at bounding box center [377, 162] width 67 height 8
drag, startPoint x: 119, startPoint y: 34, endPoint x: 0, endPoint y: -6, distance: 125.8
click at [0, 0] on html "Pricing platform Analytics Pricing Product portfolio Templates Export service 2…" at bounding box center [305, 131] width 610 height 262
paste input "5790-0008631"
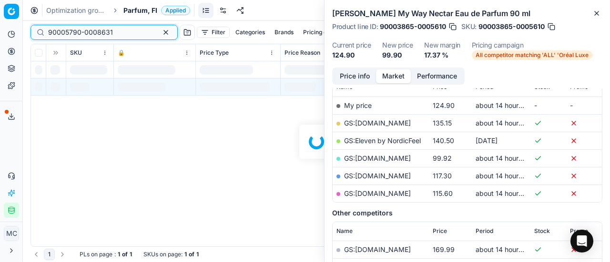
scroll to position [143, 0]
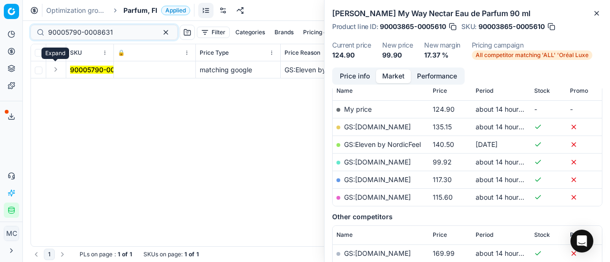
click at [59, 72] on button "Expand" at bounding box center [55, 69] width 11 height 11
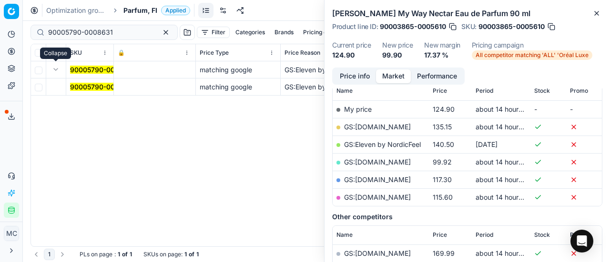
click at [90, 87] on mark "90005790-0008631" at bounding box center [102, 87] width 65 height 8
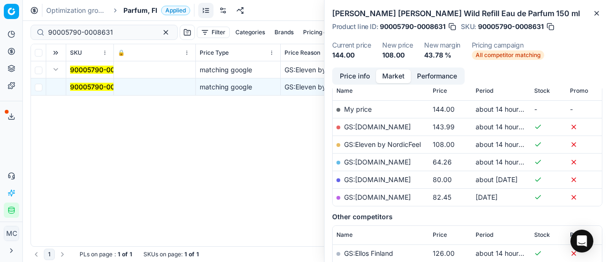
click at [360, 73] on button "Price info" at bounding box center [354, 77] width 42 height 14
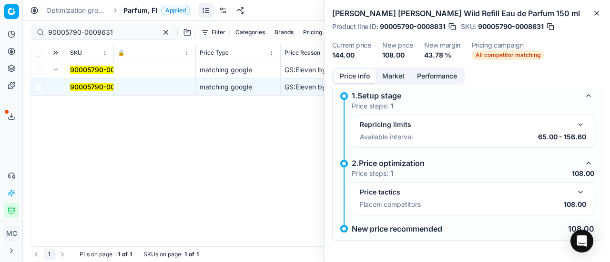
drag, startPoint x: 569, startPoint y: 194, endPoint x: 466, endPoint y: 129, distance: 121.8
click at [574, 194] on button "button" at bounding box center [579, 192] width 11 height 11
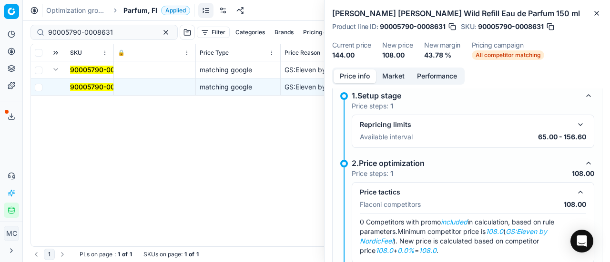
click at [397, 75] on button "Market" at bounding box center [393, 77] width 35 height 14
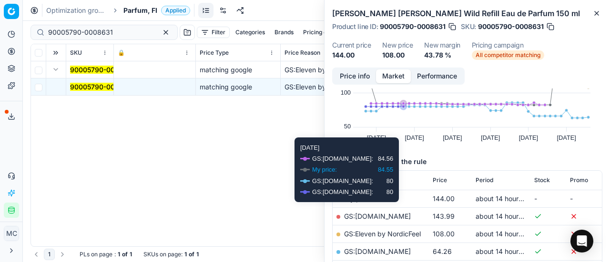
scroll to position [191, 0]
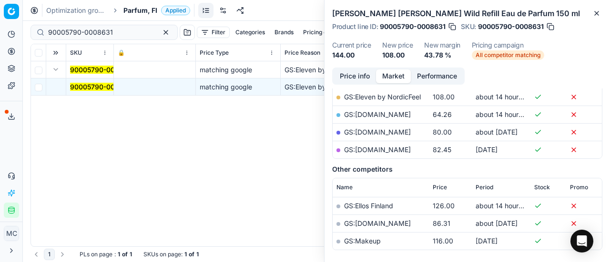
click at [397, 98] on link "GS:Eleven by NordicFeel" at bounding box center [382, 97] width 77 height 8
drag, startPoint x: 128, startPoint y: 28, endPoint x: 0, endPoint y: -4, distance: 131.6
click at [0, 0] on html "Pricing platform Analytics Pricing Product portfolio Templates Export service 2…" at bounding box center [305, 131] width 610 height 262
paste input "0672-0000878"
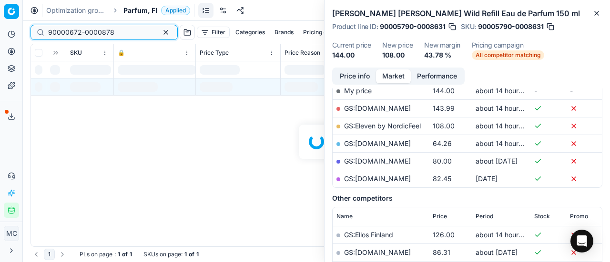
scroll to position [191, 0]
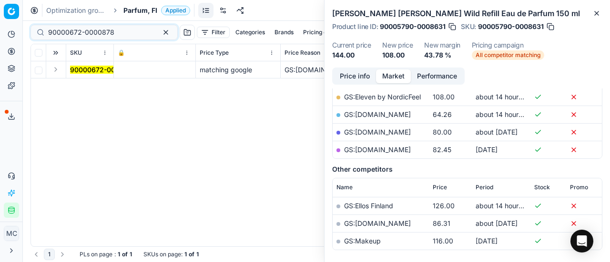
click at [61, 71] on td at bounding box center [56, 69] width 20 height 17
click at [54, 68] on button "Expand" at bounding box center [55, 69] width 11 height 11
click at [77, 77] on td "90000672-0000878" at bounding box center [90, 69] width 48 height 17
click at [80, 81] on td "90000672-0000878" at bounding box center [90, 87] width 48 height 17
click at [96, 86] on mark "90000672-0000878" at bounding box center [103, 87] width 66 height 8
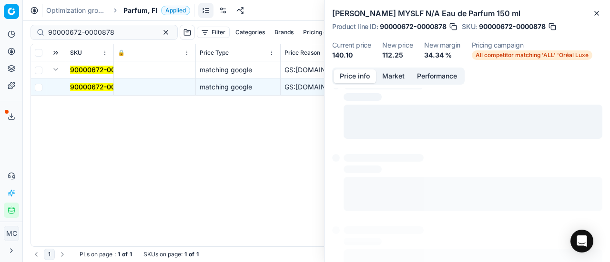
click at [355, 80] on button "Price info" at bounding box center [354, 77] width 42 height 14
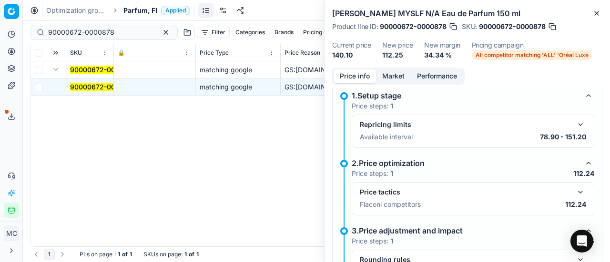
click at [575, 190] on button "button" at bounding box center [579, 192] width 11 height 11
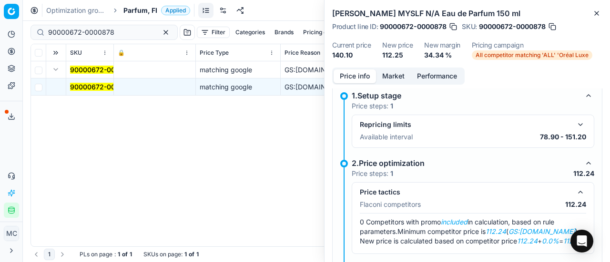
click at [376, 75] on button "Market" at bounding box center [393, 77] width 35 height 14
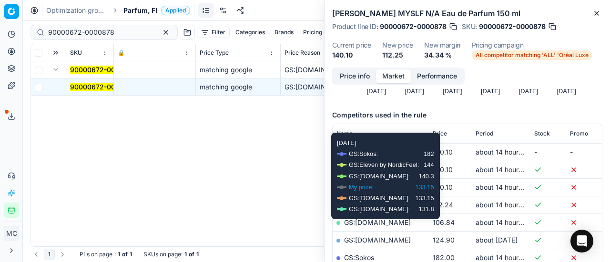
scroll to position [143, 0]
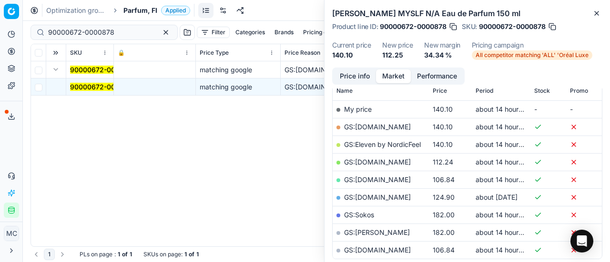
click at [366, 159] on link "GS:[DOMAIN_NAME]" at bounding box center [377, 162] width 67 height 8
paste input "80029198-0005691"
drag, startPoint x: 0, startPoint y: 24, endPoint x: 0, endPoint y: 16, distance: 8.1
click at [0, 18] on div "Pricing platform Analytics Pricing Product portfolio Templates Export service 2…" at bounding box center [305, 131] width 610 height 262
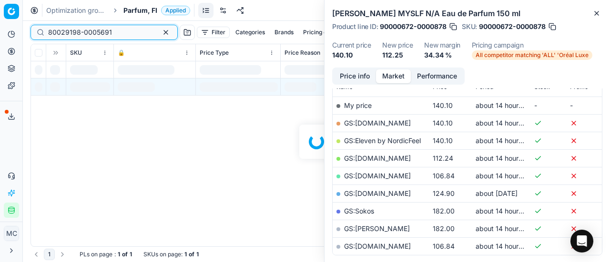
scroll to position [143, 0]
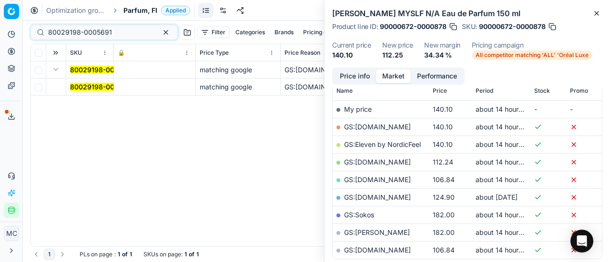
click at [80, 88] on mark "80029198-0005691" at bounding box center [102, 87] width 64 height 8
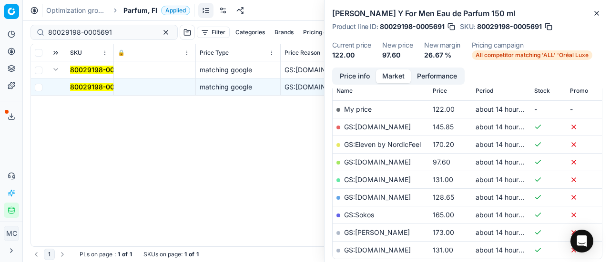
click at [348, 79] on button "Price info" at bounding box center [354, 77] width 42 height 14
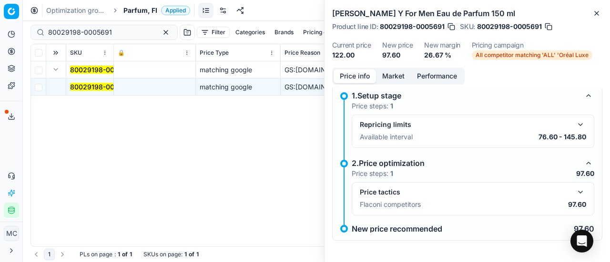
click at [574, 195] on button "button" at bounding box center [579, 192] width 11 height 11
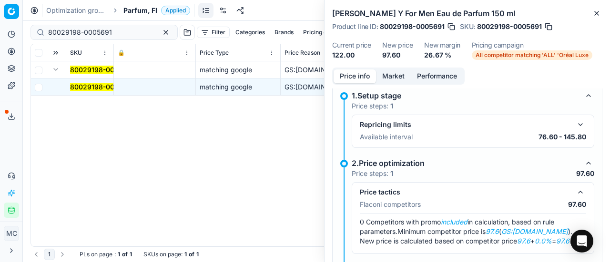
click at [390, 80] on button "Market" at bounding box center [393, 77] width 35 height 14
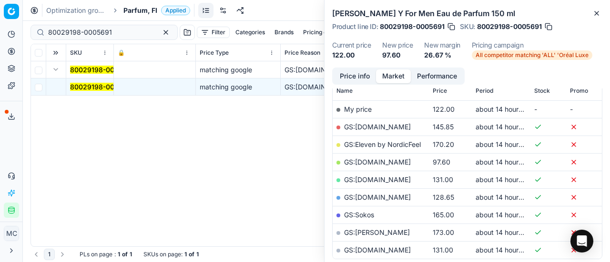
click at [375, 159] on link "GS:[DOMAIN_NAME]" at bounding box center [377, 162] width 67 height 8
drag, startPoint x: 121, startPoint y: 30, endPoint x: 13, endPoint y: 40, distance: 107.5
click at [0, 30] on div "Pricing platform Analytics Pricing Product portfolio Templates Export service 2…" at bounding box center [305, 131] width 610 height 262
paste input "6172-0010989"
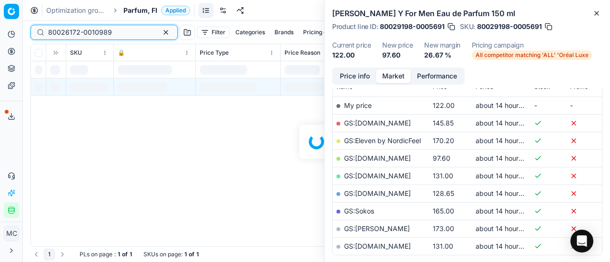
scroll to position [143, 0]
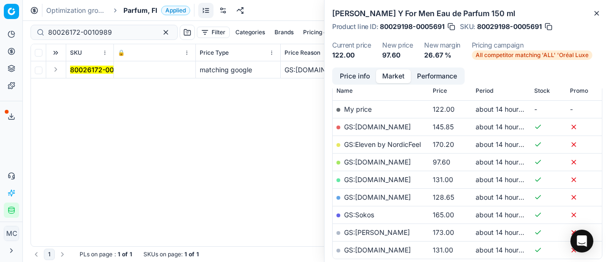
click at [54, 69] on button "Expand" at bounding box center [55, 69] width 11 height 11
click at [85, 84] on mark "80026172-0010989" at bounding box center [102, 87] width 64 height 8
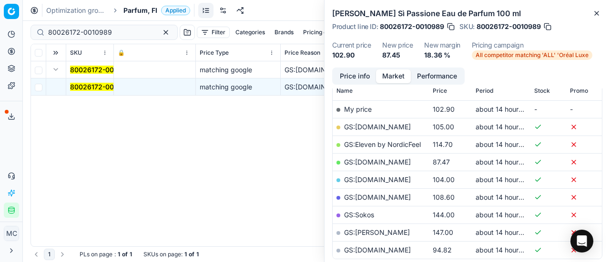
click at [360, 73] on button "Price info" at bounding box center [354, 77] width 42 height 14
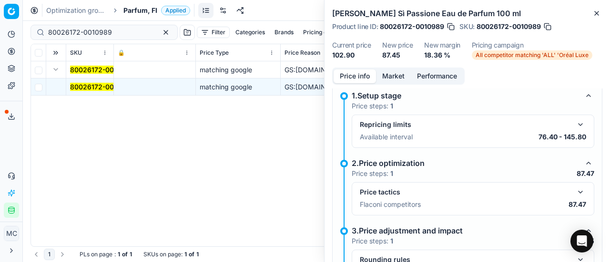
click at [577, 191] on button "button" at bounding box center [579, 192] width 11 height 11
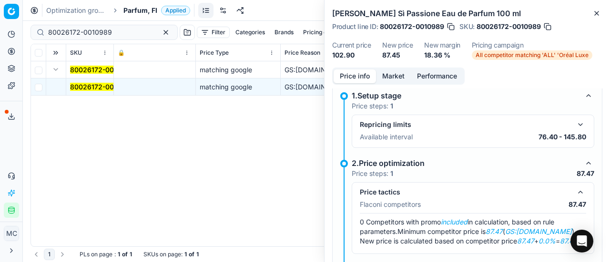
click at [392, 77] on button "Market" at bounding box center [393, 77] width 35 height 14
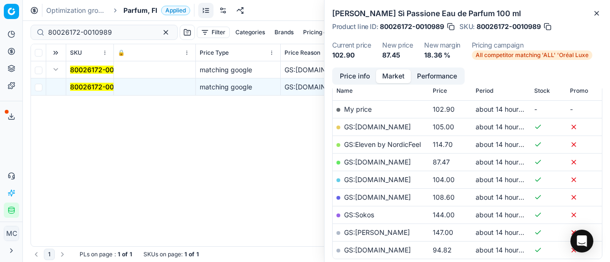
click at [363, 161] on link "GS:[DOMAIN_NAME]" at bounding box center [377, 162] width 67 height 8
drag, startPoint x: 120, startPoint y: 30, endPoint x: 7, endPoint y: 26, distance: 113.0
click at [0, 33] on div "Pricing platform Analytics Pricing Product portfolio Templates Export service 2…" at bounding box center [305, 131] width 610 height 262
paste input "90003982-0005768"
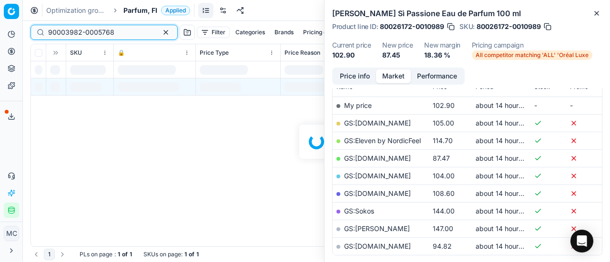
scroll to position [143, 0]
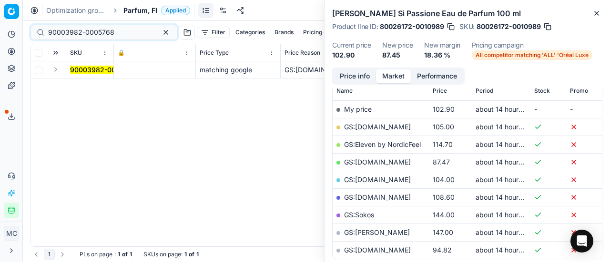
click at [57, 69] on button "Expand" at bounding box center [55, 69] width 11 height 11
click at [99, 87] on mark "90003982-0005768" at bounding box center [103, 87] width 66 height 8
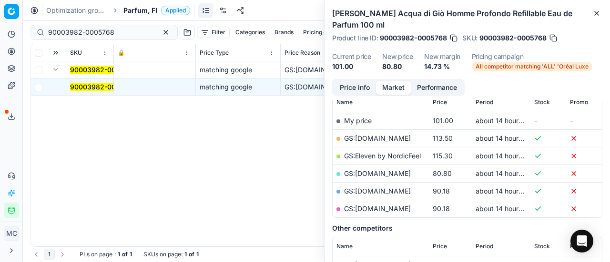
click at [357, 83] on button "Price info" at bounding box center [354, 88] width 42 height 14
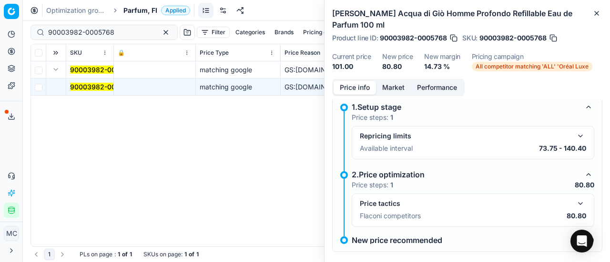
click at [575, 201] on button "button" at bounding box center [579, 203] width 11 height 11
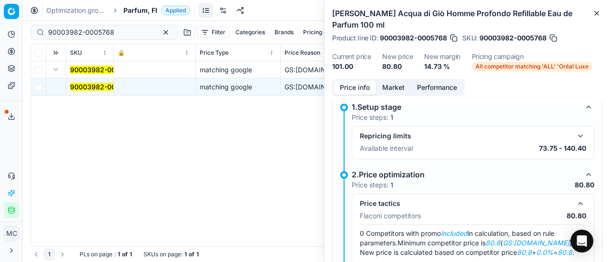
click at [393, 88] on button "Market" at bounding box center [393, 88] width 35 height 14
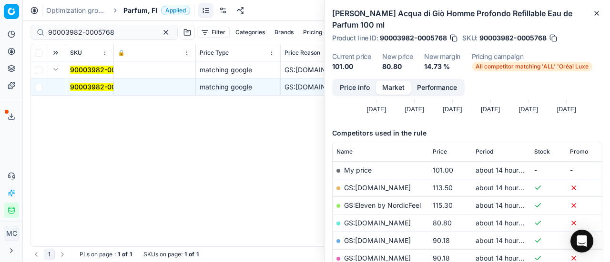
scroll to position [95, 0]
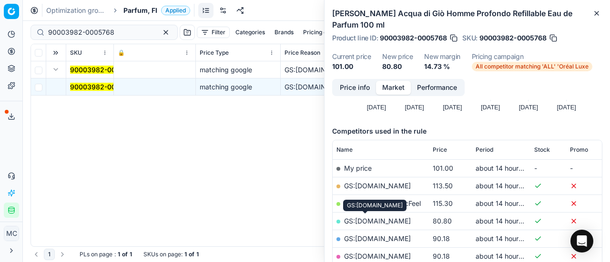
click at [375, 220] on link "GS:[DOMAIN_NAME]" at bounding box center [377, 221] width 67 height 8
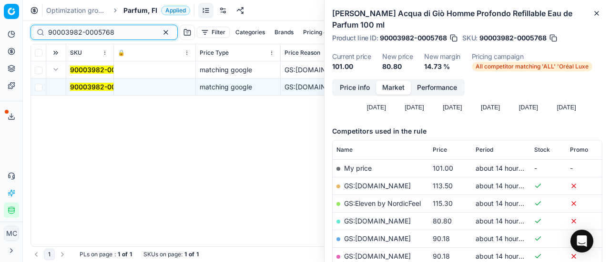
drag, startPoint x: 119, startPoint y: 30, endPoint x: 0, endPoint y: 0, distance: 122.1
click at [0, 10] on div "Pricing platform Analytics Pricing Product portfolio Templates Export service 2…" at bounding box center [305, 131] width 610 height 262
paste input "7350-0011239"
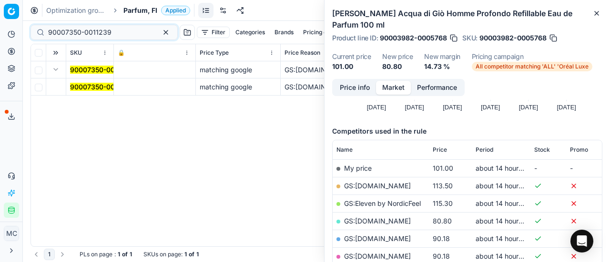
click at [88, 91] on span "90007350-0011239" at bounding box center [101, 87] width 63 height 10
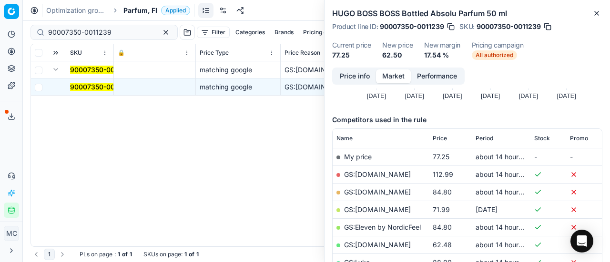
click at [358, 78] on button "Price info" at bounding box center [354, 77] width 42 height 14
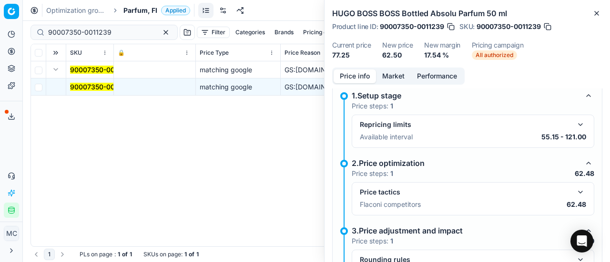
click at [574, 192] on button "button" at bounding box center [579, 192] width 11 height 11
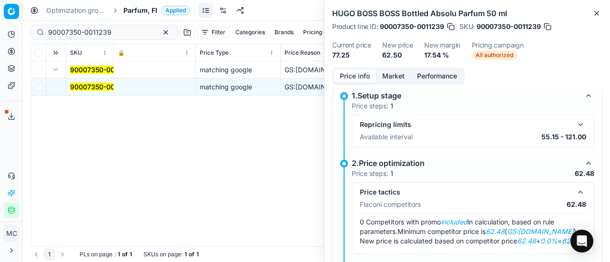
click at [386, 74] on button "Market" at bounding box center [393, 77] width 35 height 14
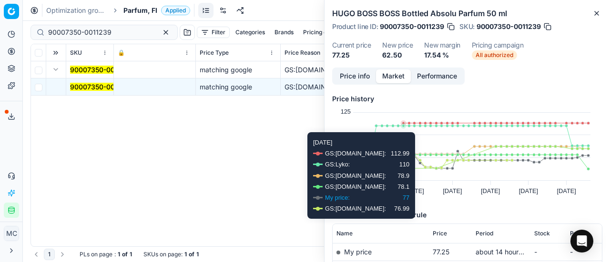
scroll to position [95, 0]
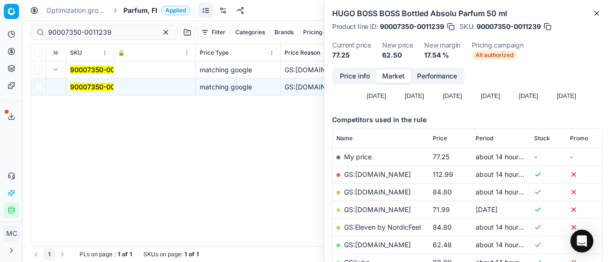
click at [373, 244] on link "GS:[DOMAIN_NAME]" at bounding box center [377, 245] width 67 height 8
drag, startPoint x: 122, startPoint y: 33, endPoint x: 0, endPoint y: 23, distance: 122.3
click at [0, 23] on div "Pricing platform Analytics Pricing Product portfolio Templates Export service 2…" at bounding box center [305, 131] width 610 height 262
paste input "80069606-50"
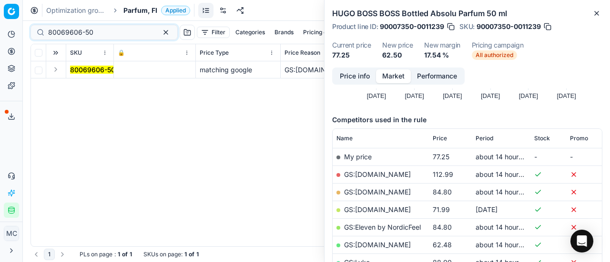
click at [56, 71] on button "Expand" at bounding box center [55, 69] width 11 height 11
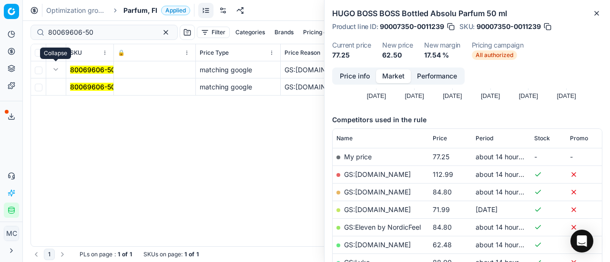
click at [85, 86] on mark "80069606-50" at bounding box center [92, 87] width 45 height 8
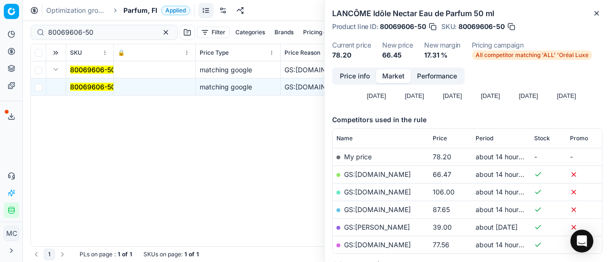
click at [348, 78] on button "Price info" at bounding box center [354, 77] width 42 height 14
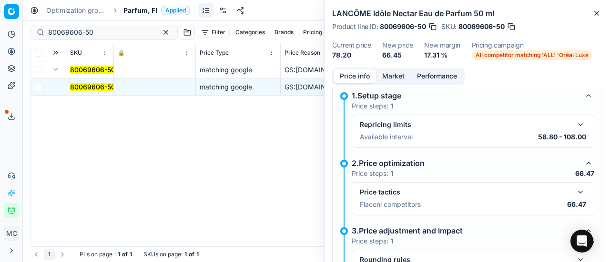
click at [580, 193] on div "Price tactics Flaconi competitors 66.47" at bounding box center [473, 198] width 242 height 33
click at [574, 193] on button "button" at bounding box center [579, 192] width 11 height 11
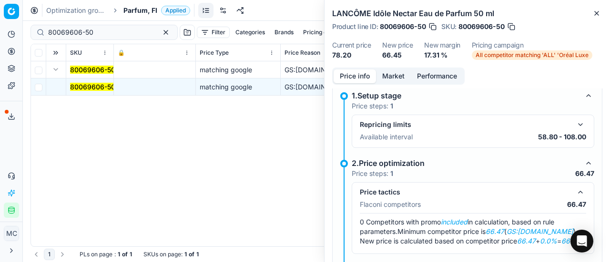
click at [389, 76] on button "Market" at bounding box center [393, 77] width 35 height 14
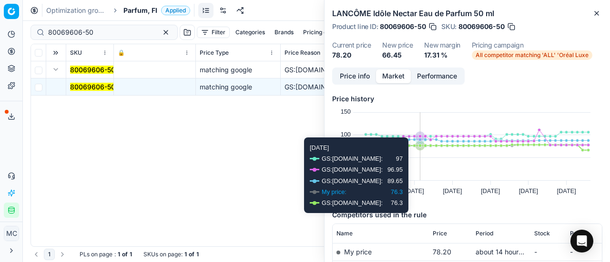
scroll to position [95, 0]
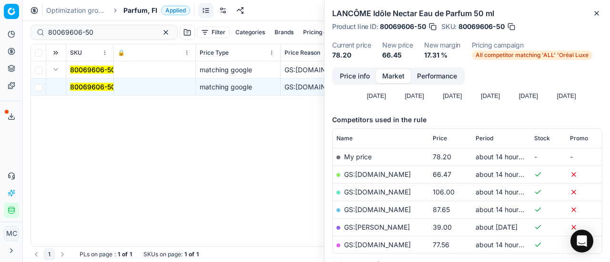
click at [371, 172] on link "GS:[DOMAIN_NAME]" at bounding box center [377, 175] width 67 height 8
drag, startPoint x: 109, startPoint y: 32, endPoint x: 0, endPoint y: 26, distance: 108.7
click at [0, 28] on div "Pricing platform Analytics Pricing Product portfolio Templates Export service 2…" at bounding box center [305, 131] width 610 height 262
paste input "41985"
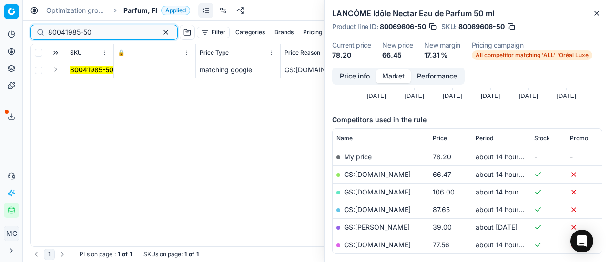
type input "80041985-50"
drag, startPoint x: 58, startPoint y: 69, endPoint x: 71, endPoint y: 77, distance: 15.4
click at [59, 70] on button "Expand" at bounding box center [55, 69] width 11 height 11
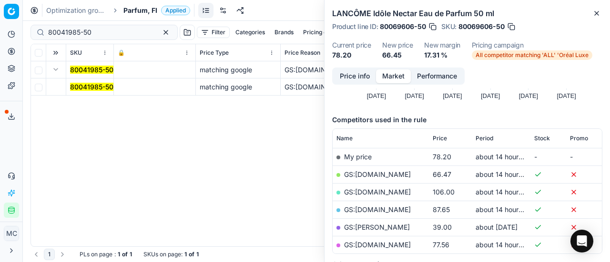
click at [93, 89] on mark "80041985-50" at bounding box center [91, 87] width 43 height 8
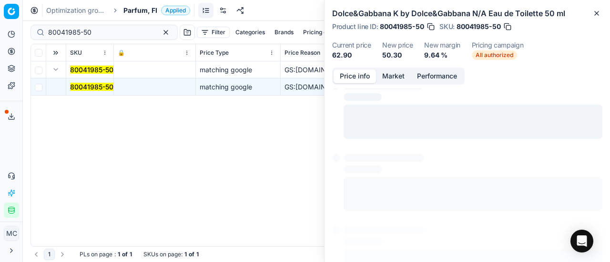
click at [342, 80] on button "Price info" at bounding box center [354, 77] width 42 height 14
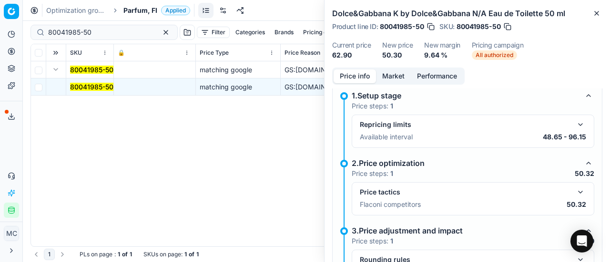
click at [575, 189] on button "button" at bounding box center [579, 192] width 11 height 11
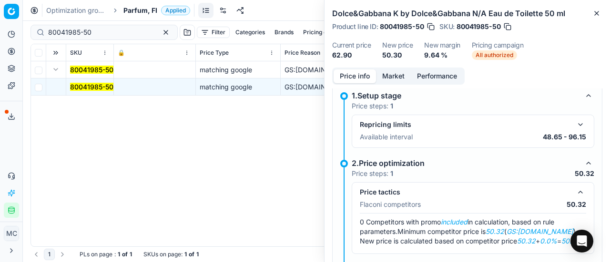
click at [397, 73] on button "Market" at bounding box center [393, 77] width 35 height 14
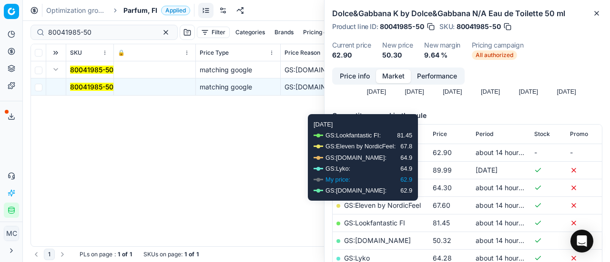
scroll to position [143, 0]
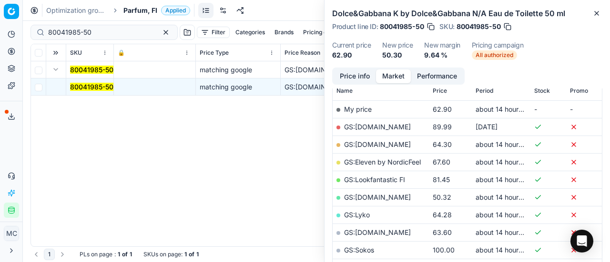
click at [366, 194] on link "GS:[DOMAIN_NAME]" at bounding box center [377, 197] width 67 height 8
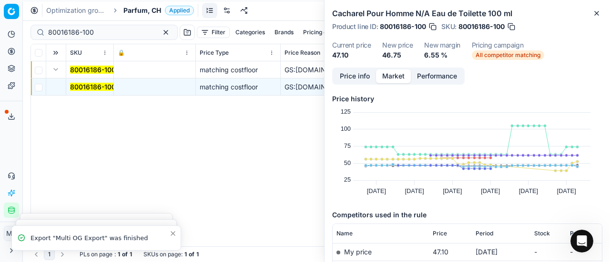
scroll to position [143, 0]
